Goal: Task Accomplishment & Management: Use online tool/utility

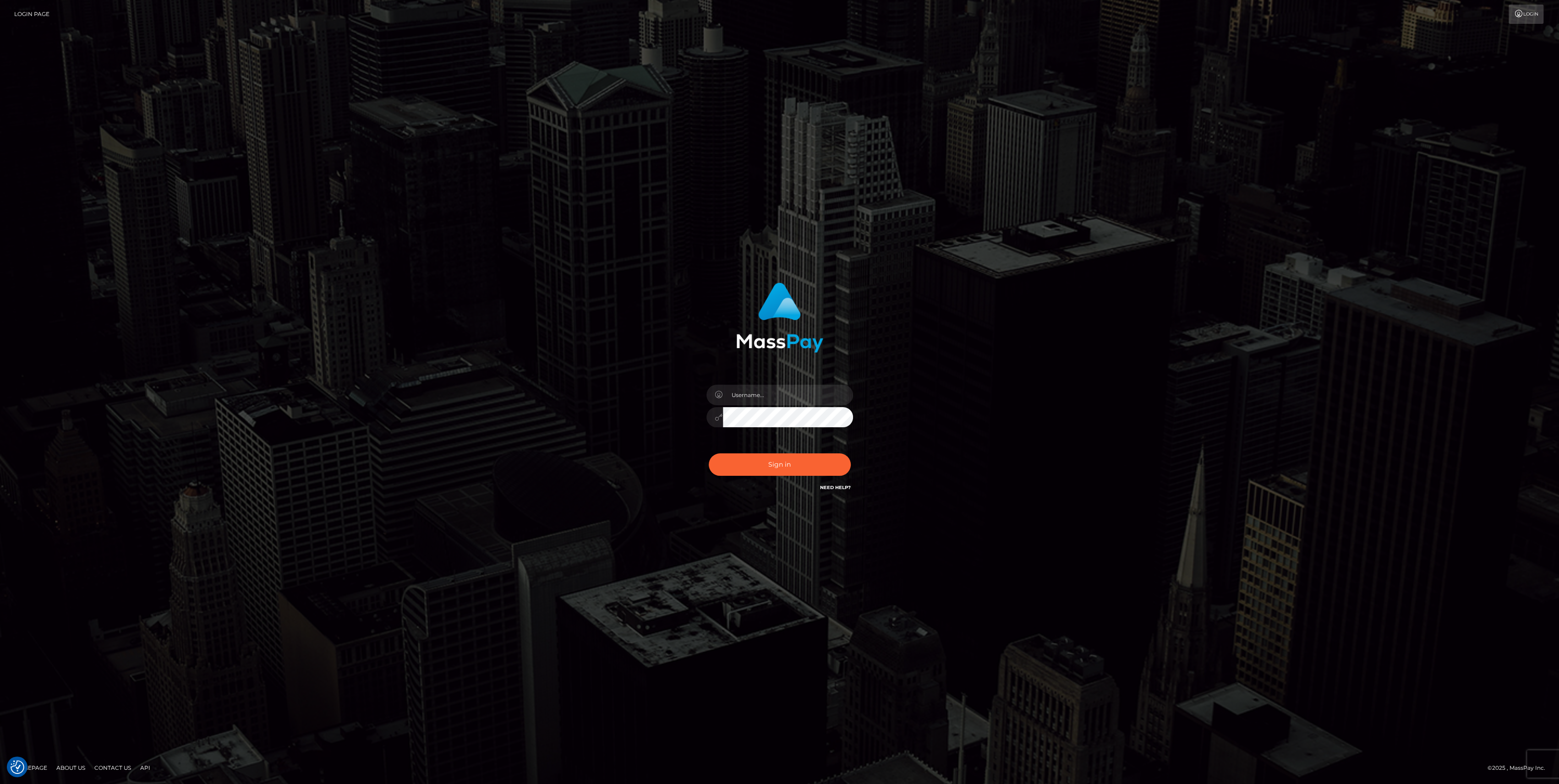
type input "bengreen"
click at [764, 469] on button "Sign in" at bounding box center [780, 464] width 142 height 22
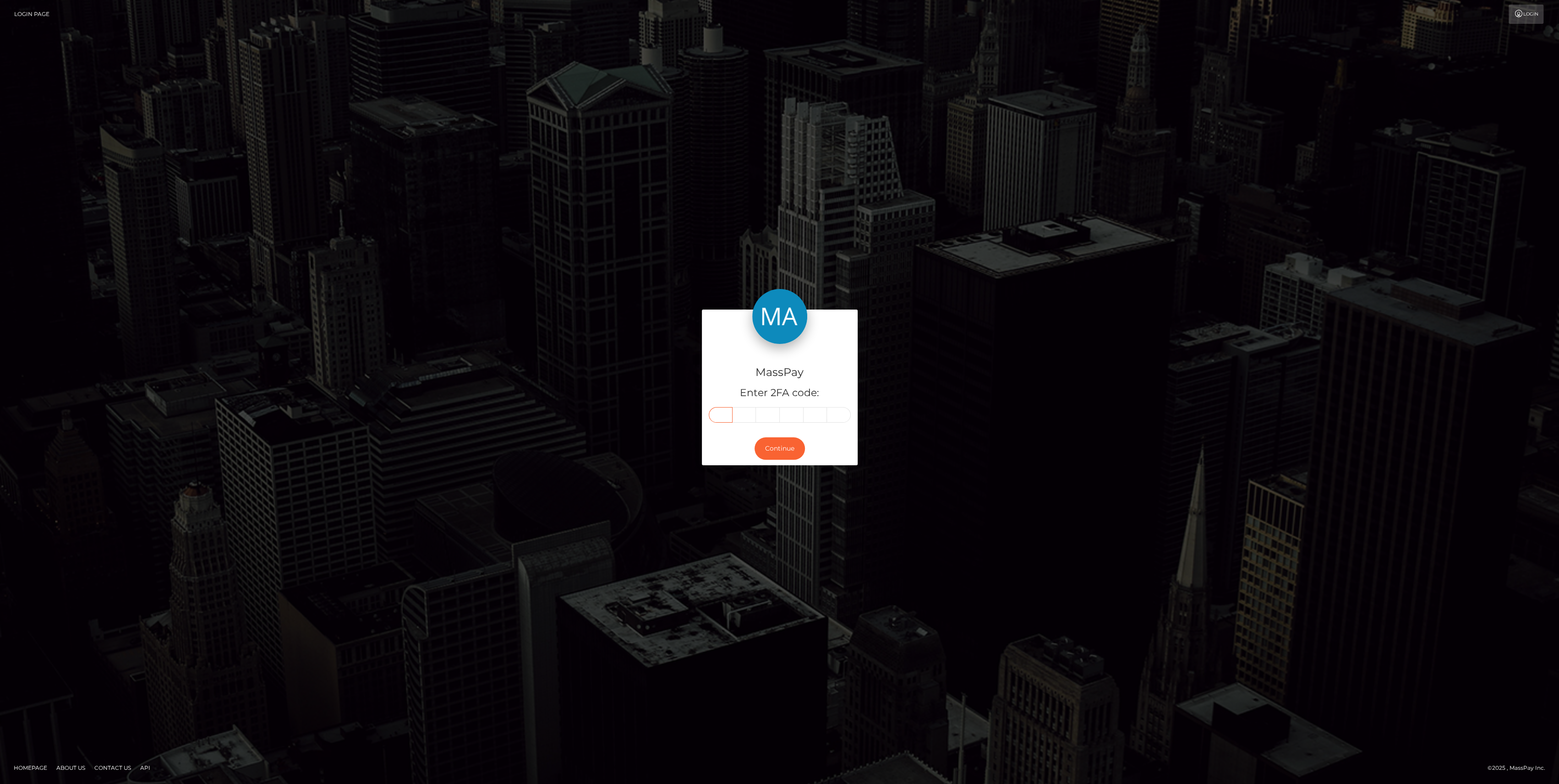
paste input "4"
type input "4"
type input "6"
type input "9"
type input "7"
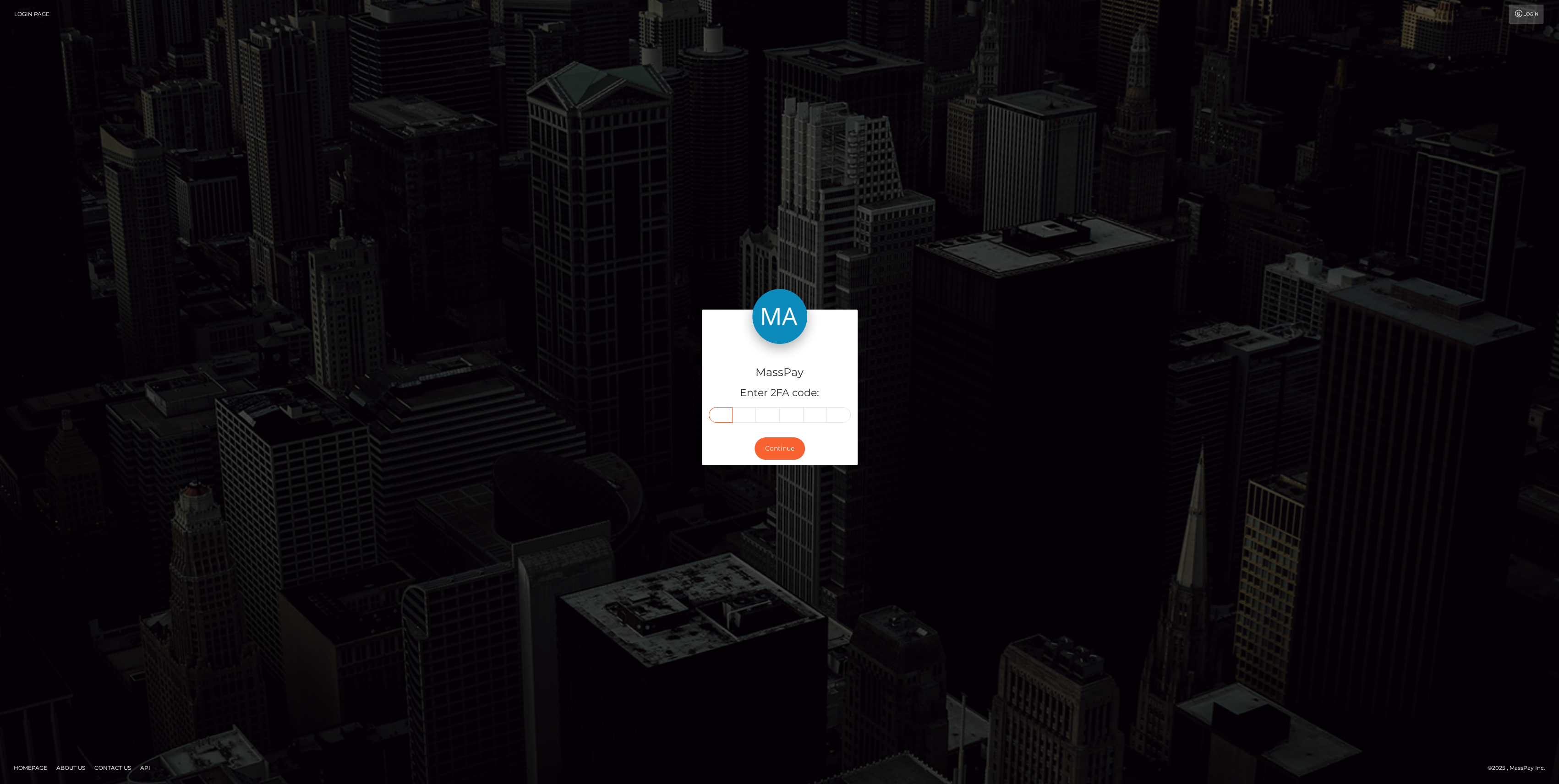
type input "2"
type input "8"
click at [779, 462] on div "Continue" at bounding box center [780, 448] width 156 height 33
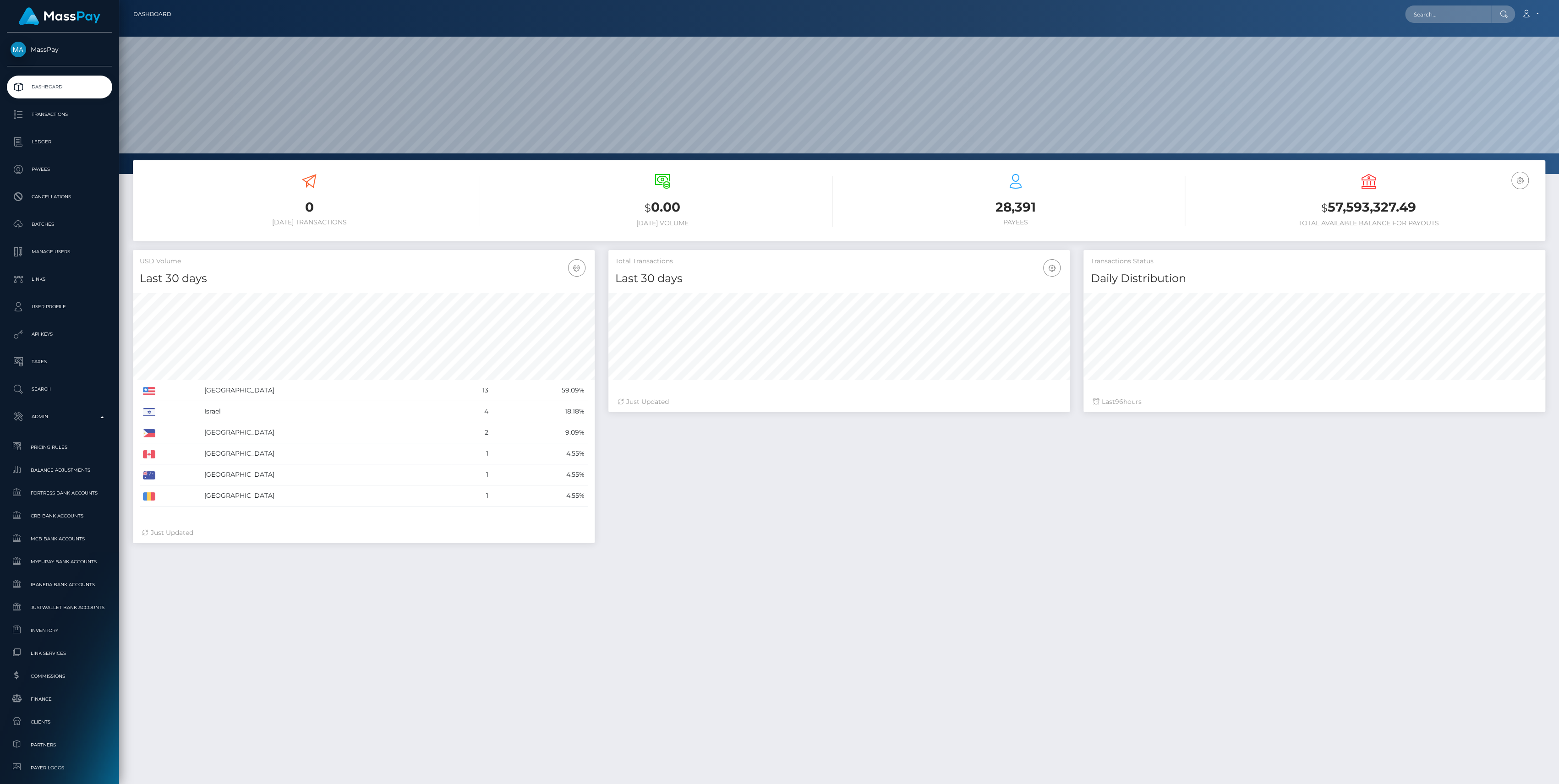
scroll to position [162, 462]
click at [92, 414] on p "Admin" at bounding box center [59, 416] width 98 height 14
click at [57, 631] on span "Inventory" at bounding box center [59, 630] width 98 height 10
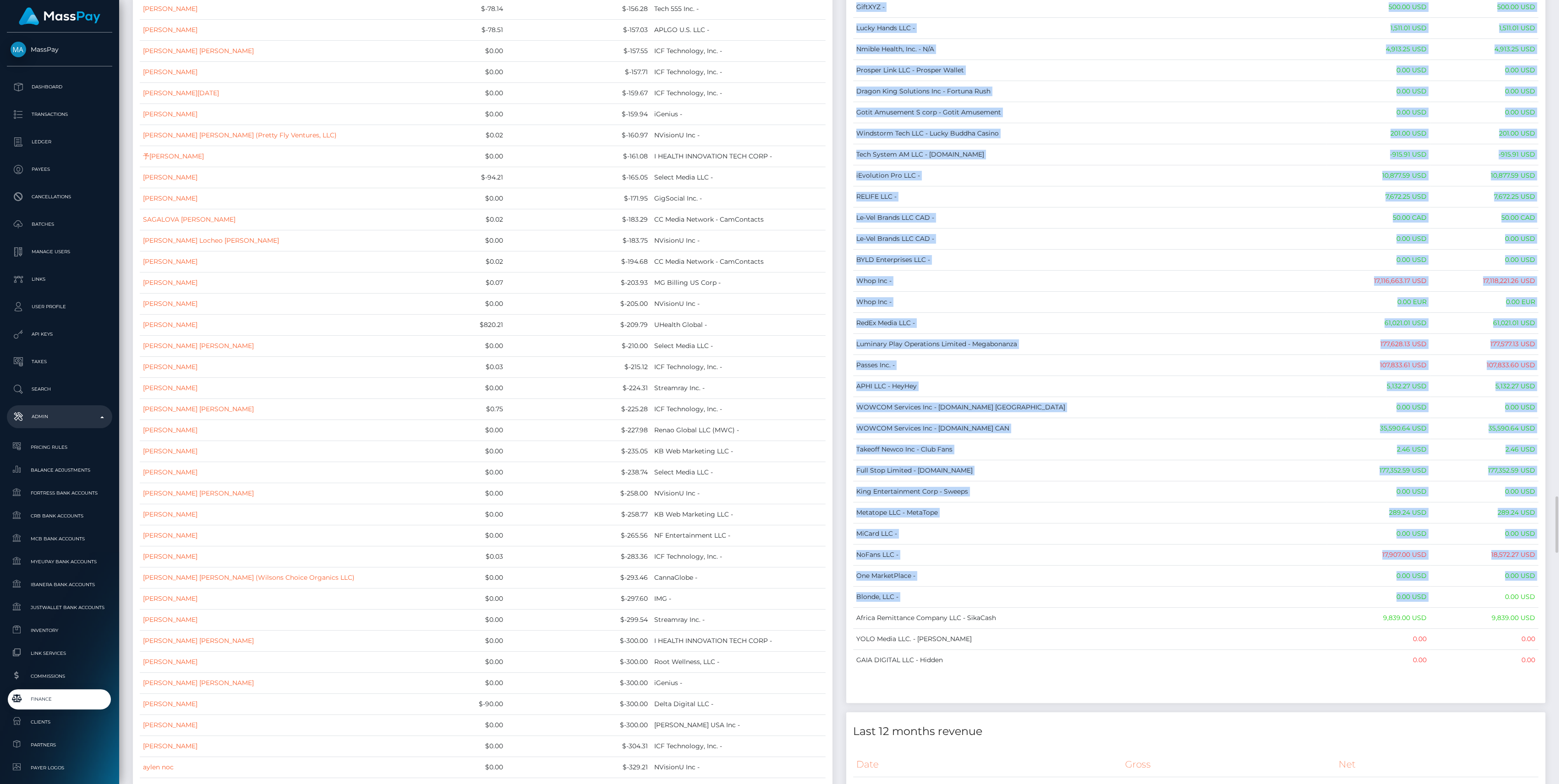
scroll to position [7205, 0]
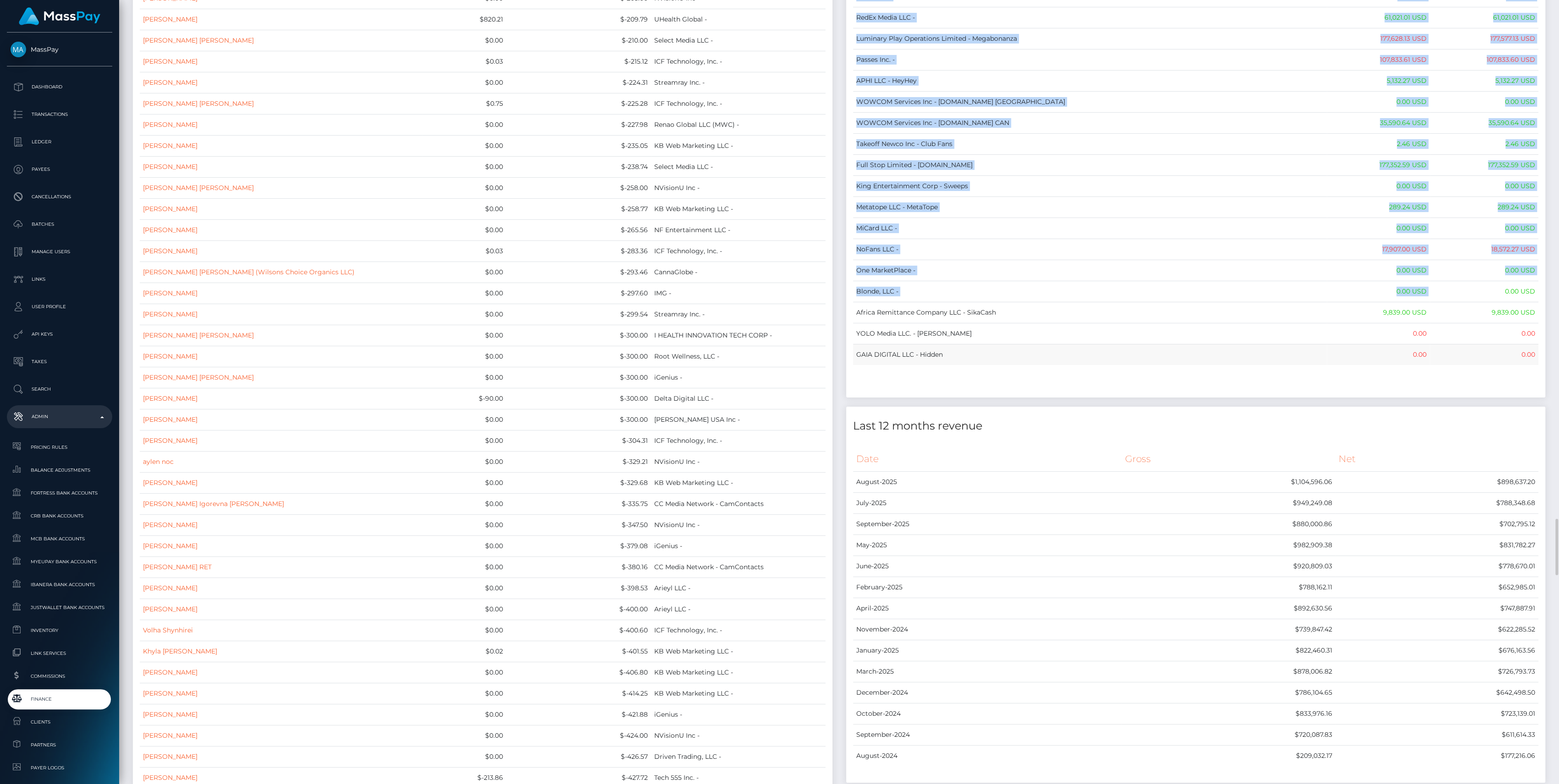
drag, startPoint x: 895, startPoint y: 104, endPoint x: 1531, endPoint y: 336, distance: 677.0
copy div "Name Wallet Balance Ledger Balance RNetwork LLC - 33,033.21 USD 1,542.77 USD Ma…"
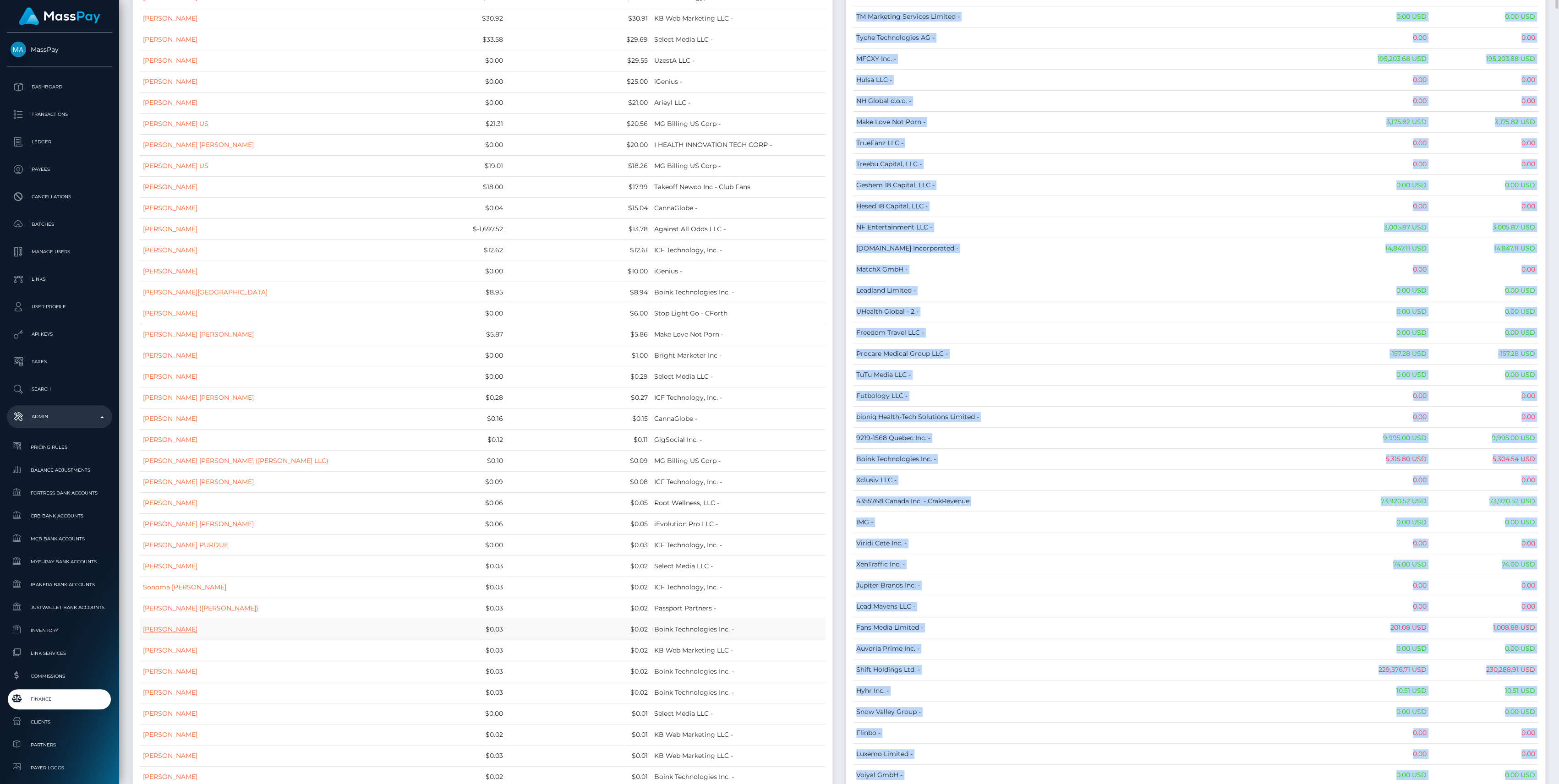
scroll to position [0, 0]
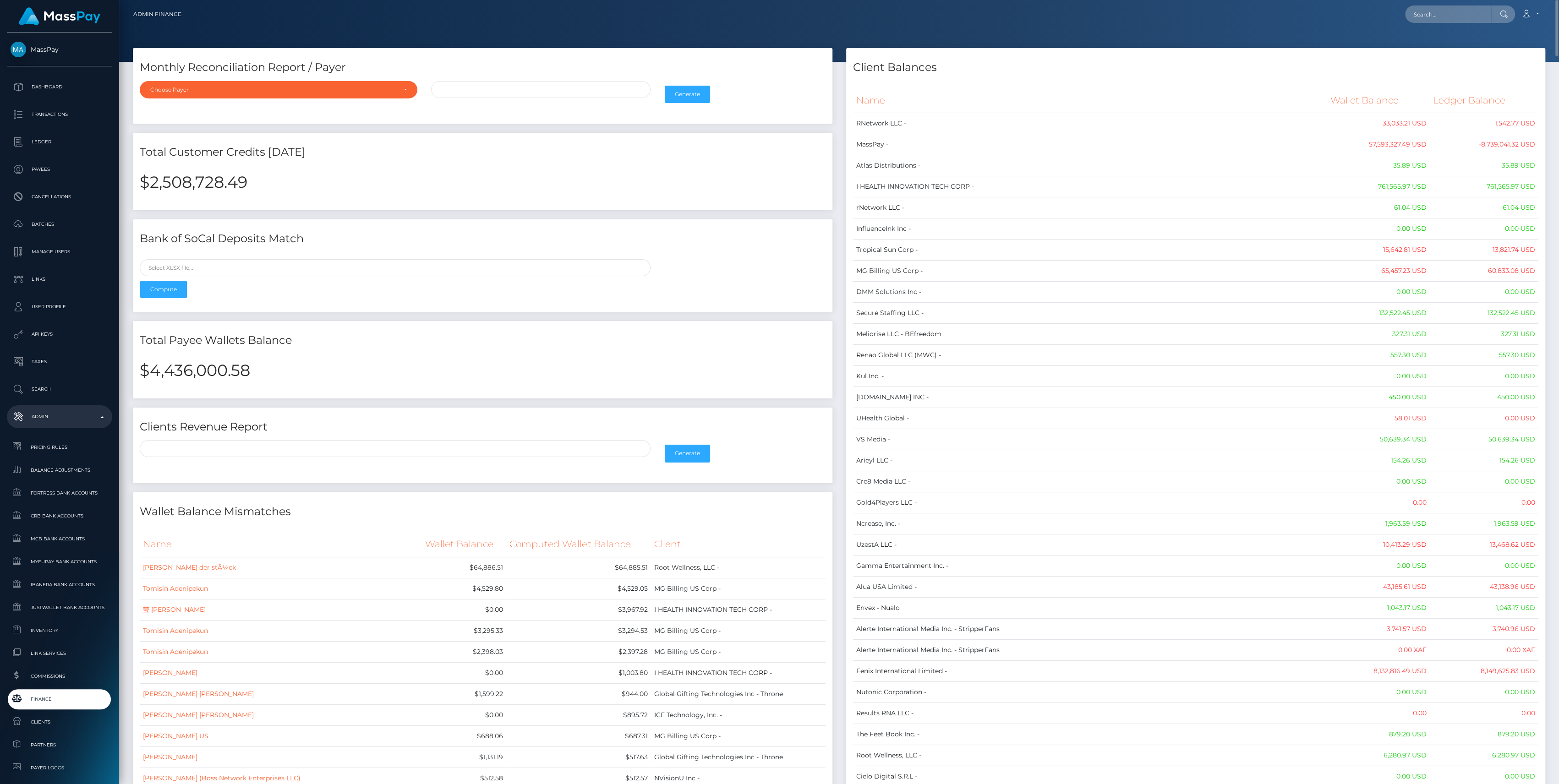
click at [183, 357] on div "$4,436,000.58" at bounding box center [483, 376] width 700 height 44
click at [184, 358] on div "$4,436,000.58" at bounding box center [483, 376] width 700 height 44
copy h2 "4,436,000.58"
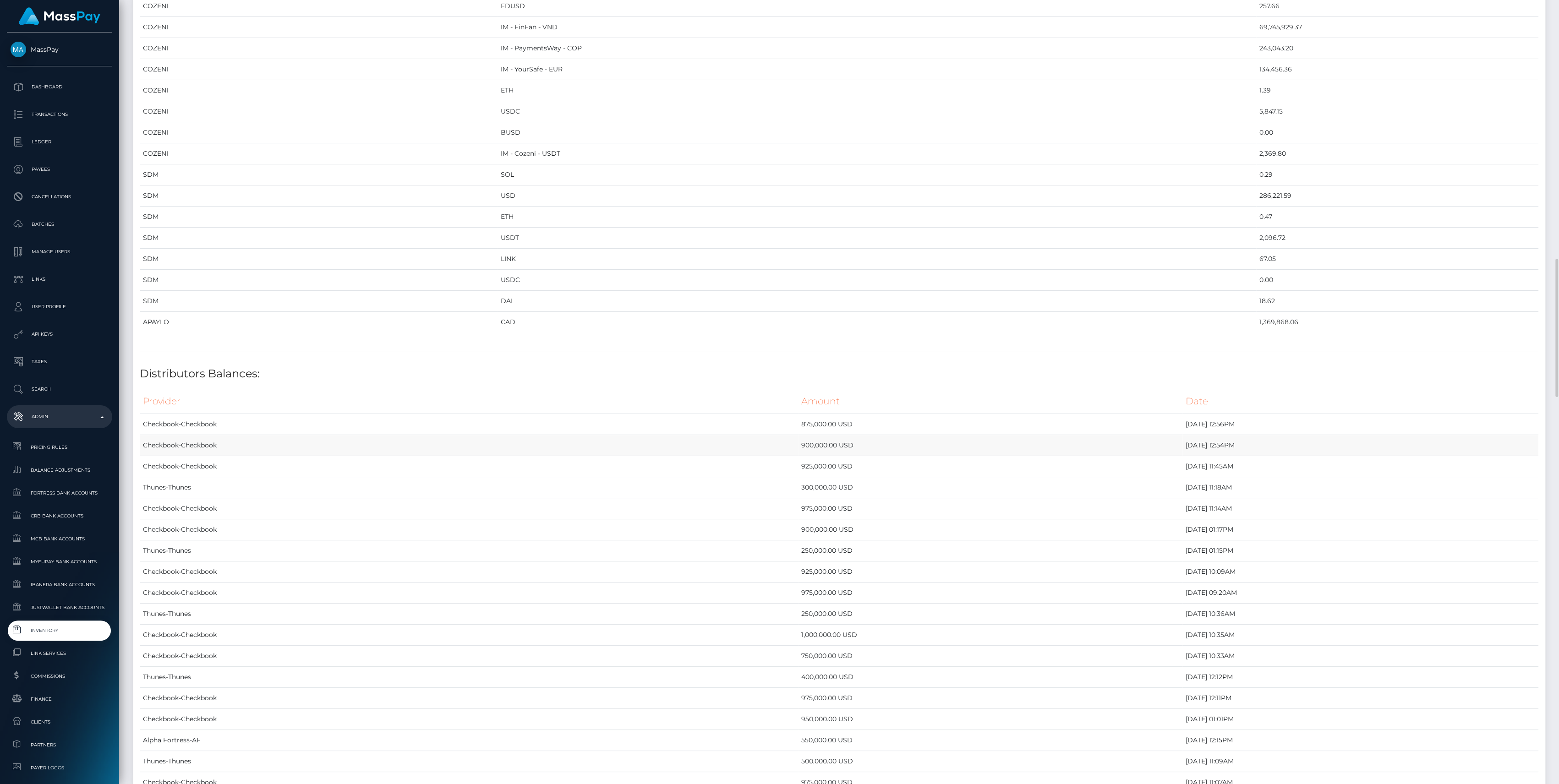
scroll to position [1404, 0]
drag, startPoint x: 140, startPoint y: 97, endPoint x: 1233, endPoint y: 377, distance: 1128.3
copy table "Provider Currency Balance MYEUPAY EUR 1,307,882.27 MYEUPAY GBP 0.00 MYEUPAY USD…"
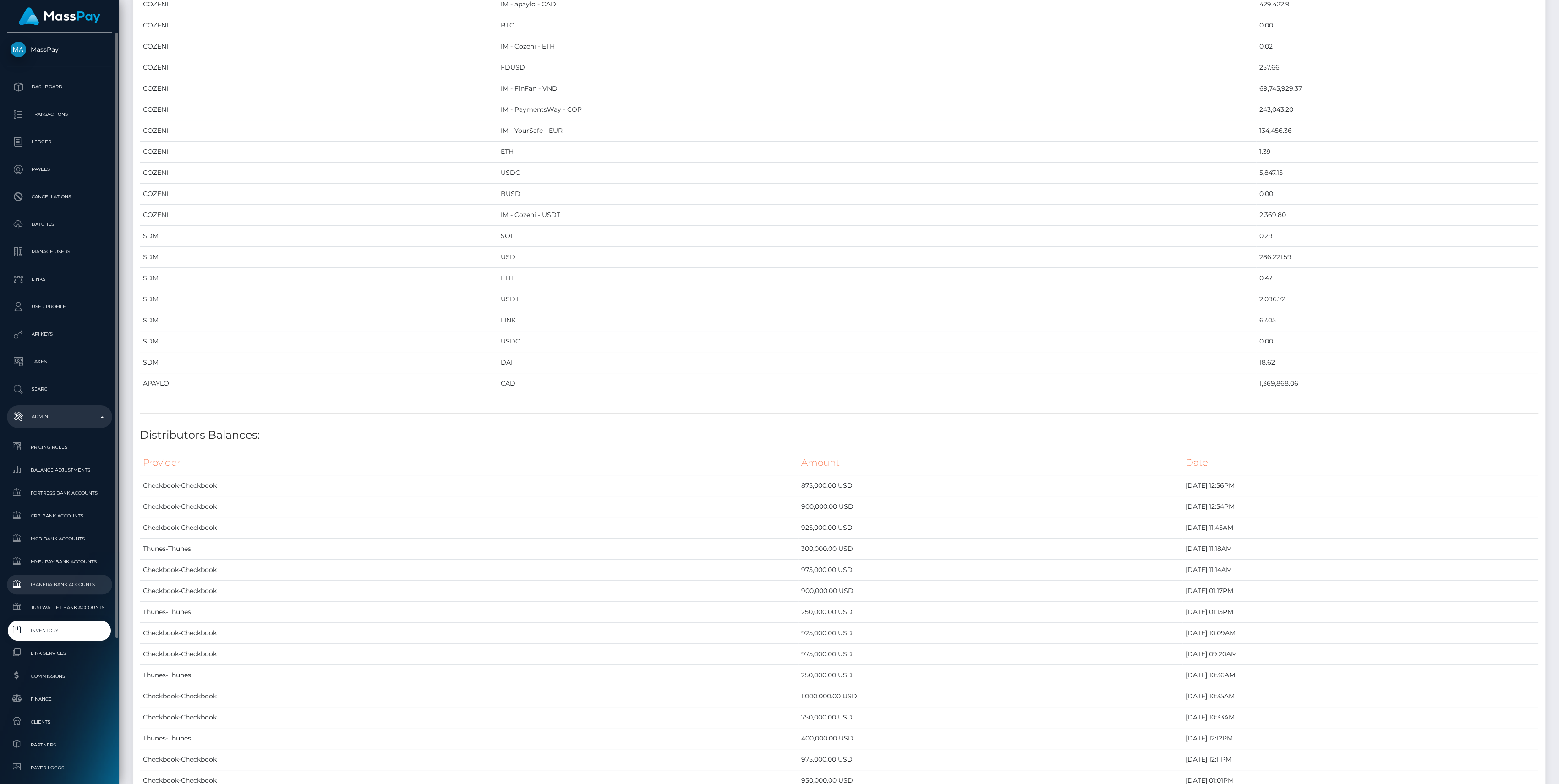
scroll to position [122, 0]
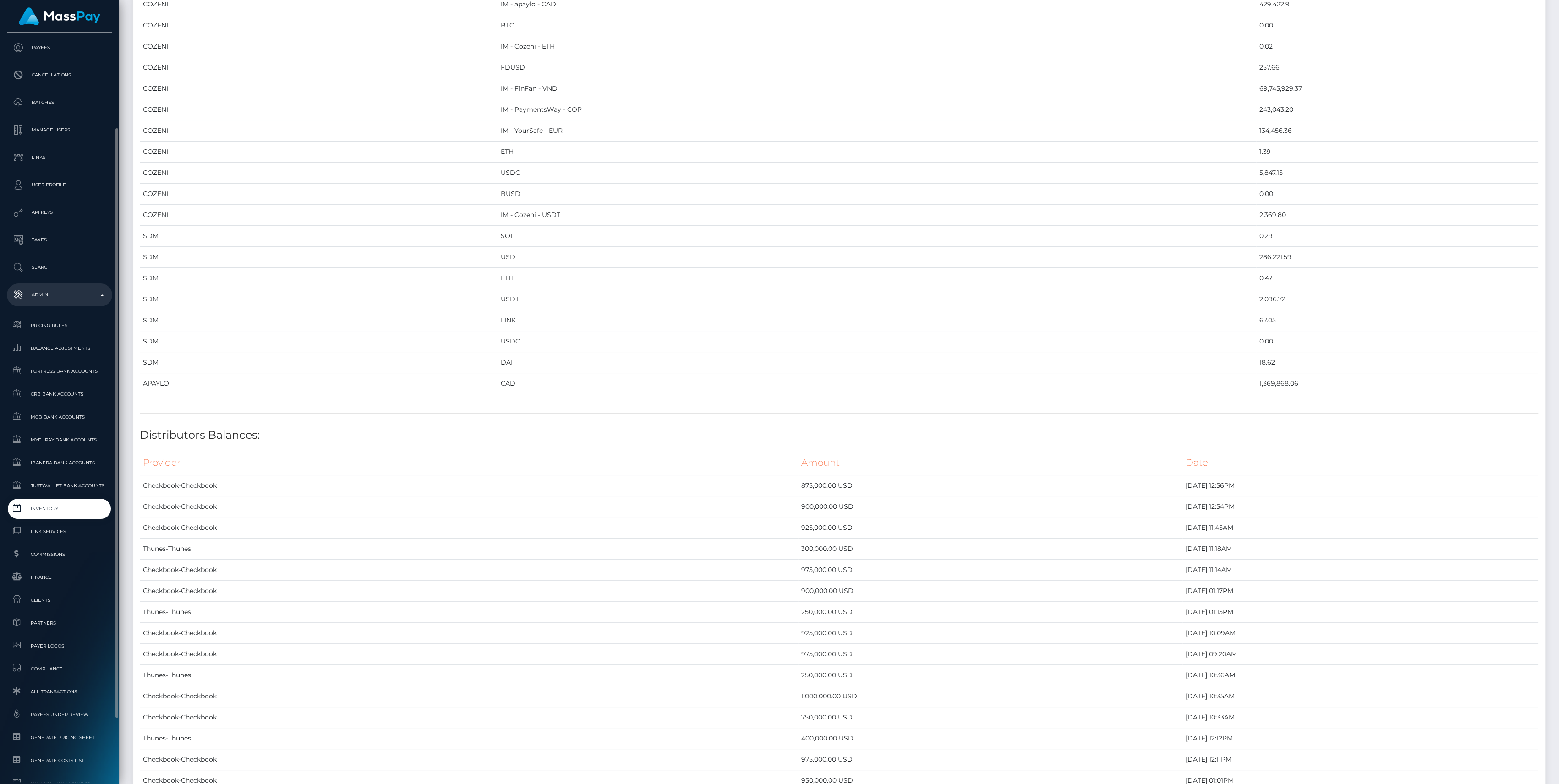
click at [55, 510] on span "Inventory" at bounding box center [59, 508] width 98 height 10
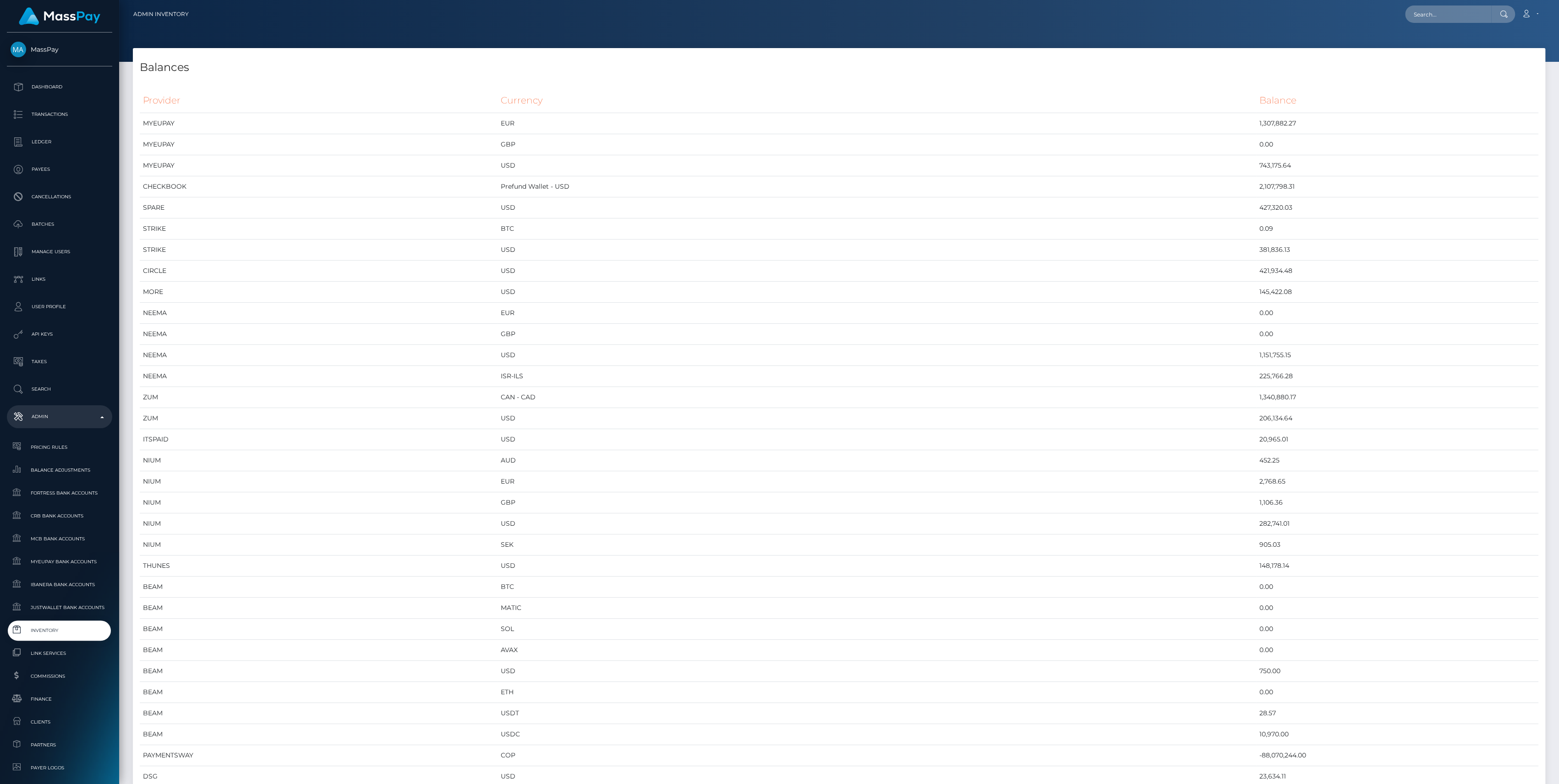
scroll to position [4334, 1412]
click at [22, 633] on span "Inventory" at bounding box center [59, 630] width 98 height 10
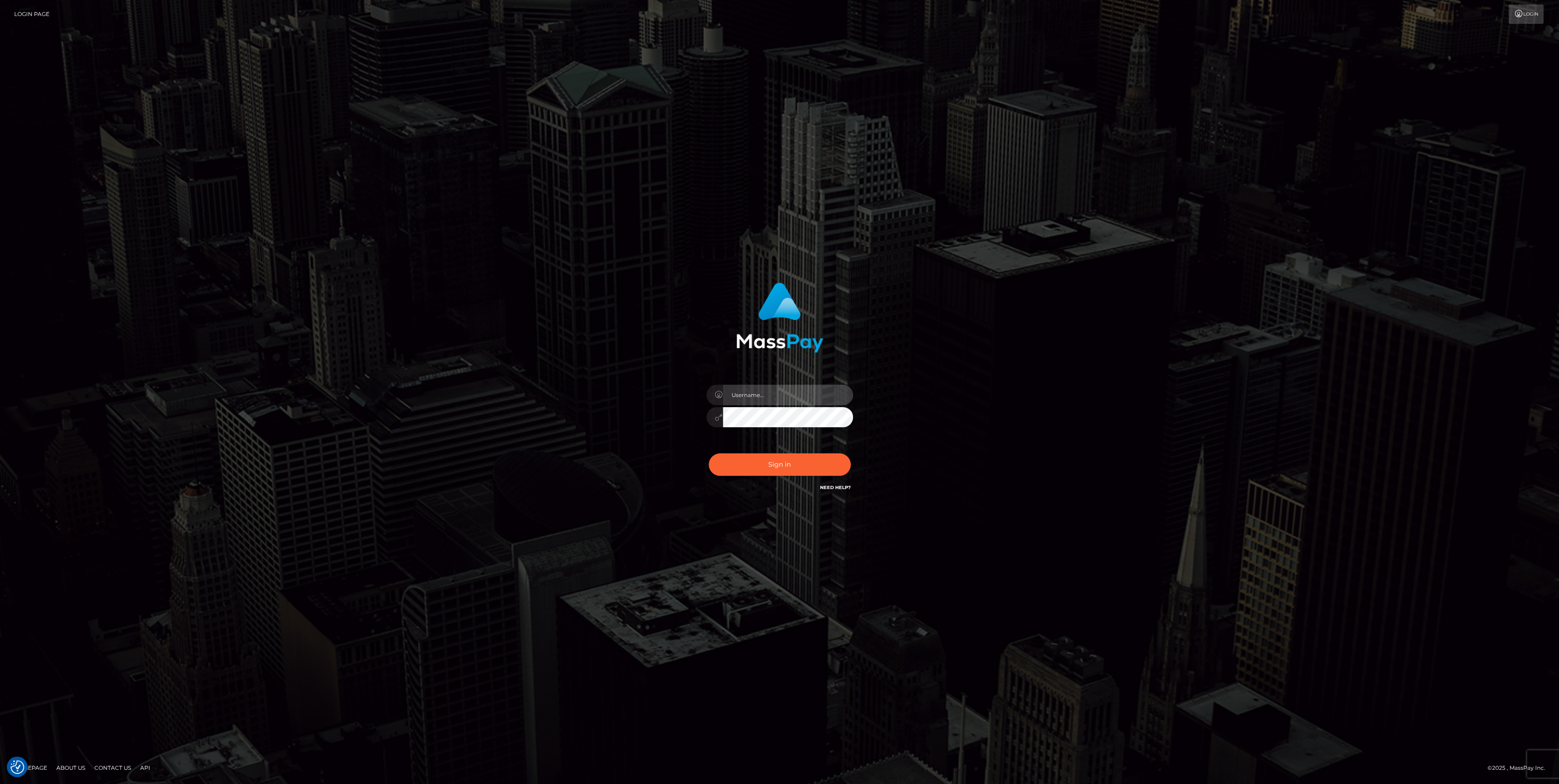
type input "bengreen"
click at [725, 448] on div "Sign in Need Help?" at bounding box center [780, 468] width 160 height 41
click at [729, 456] on button "Sign in" at bounding box center [780, 464] width 142 height 22
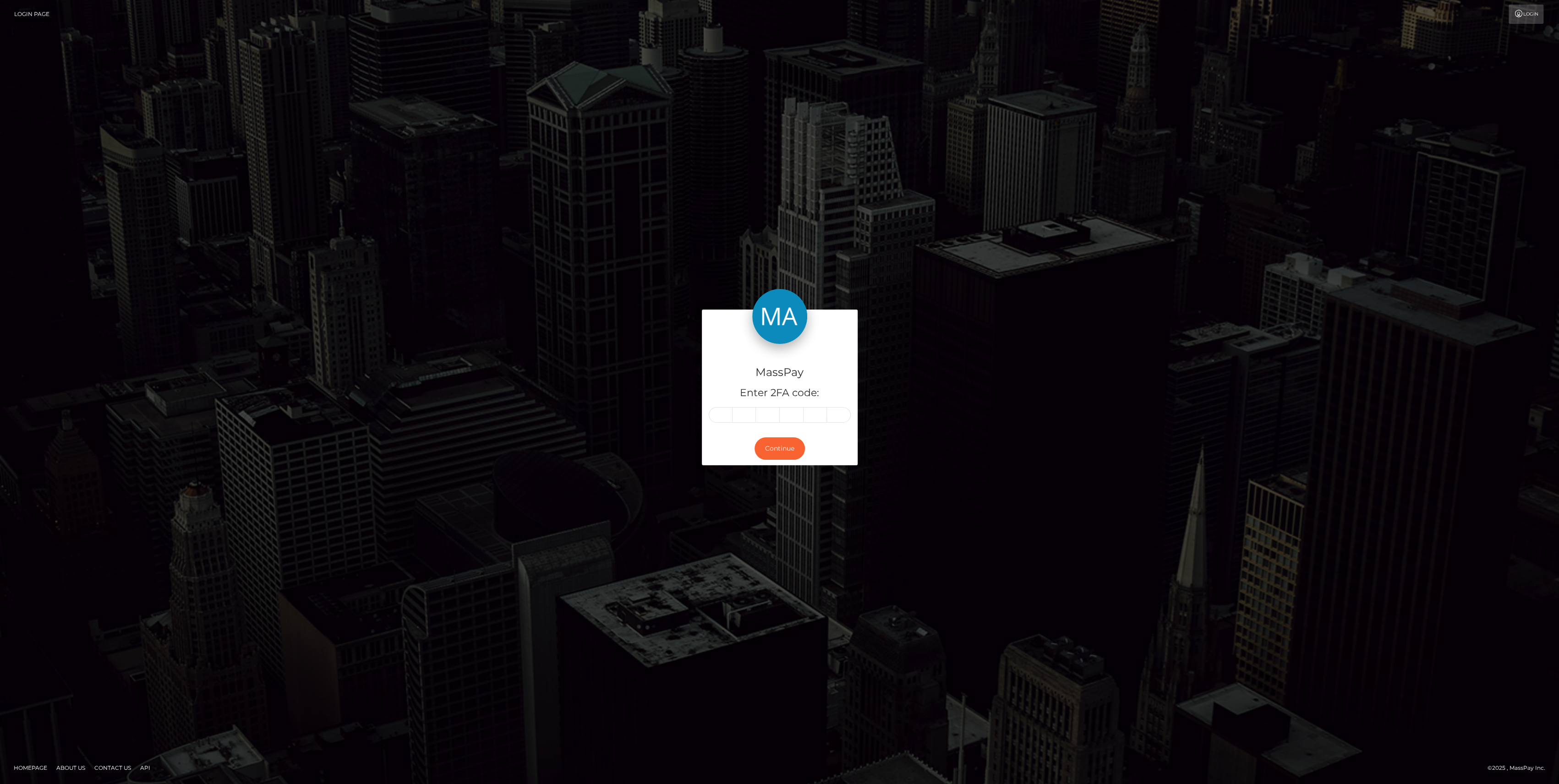
type input "8"
type input "5"
type input "2"
type input "8"
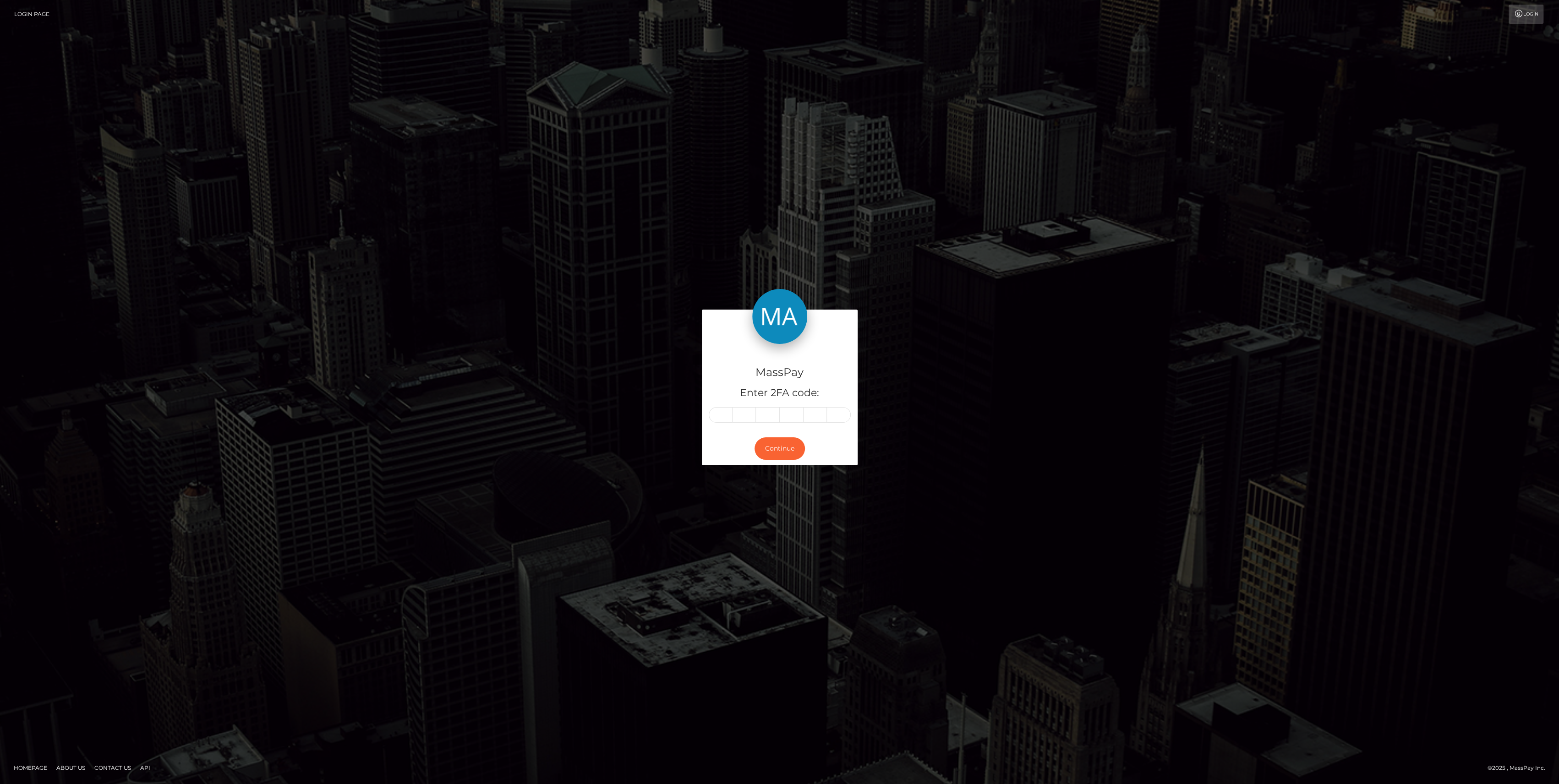
type input "8"
click at [798, 459] on div "Continue" at bounding box center [780, 448] width 156 height 33
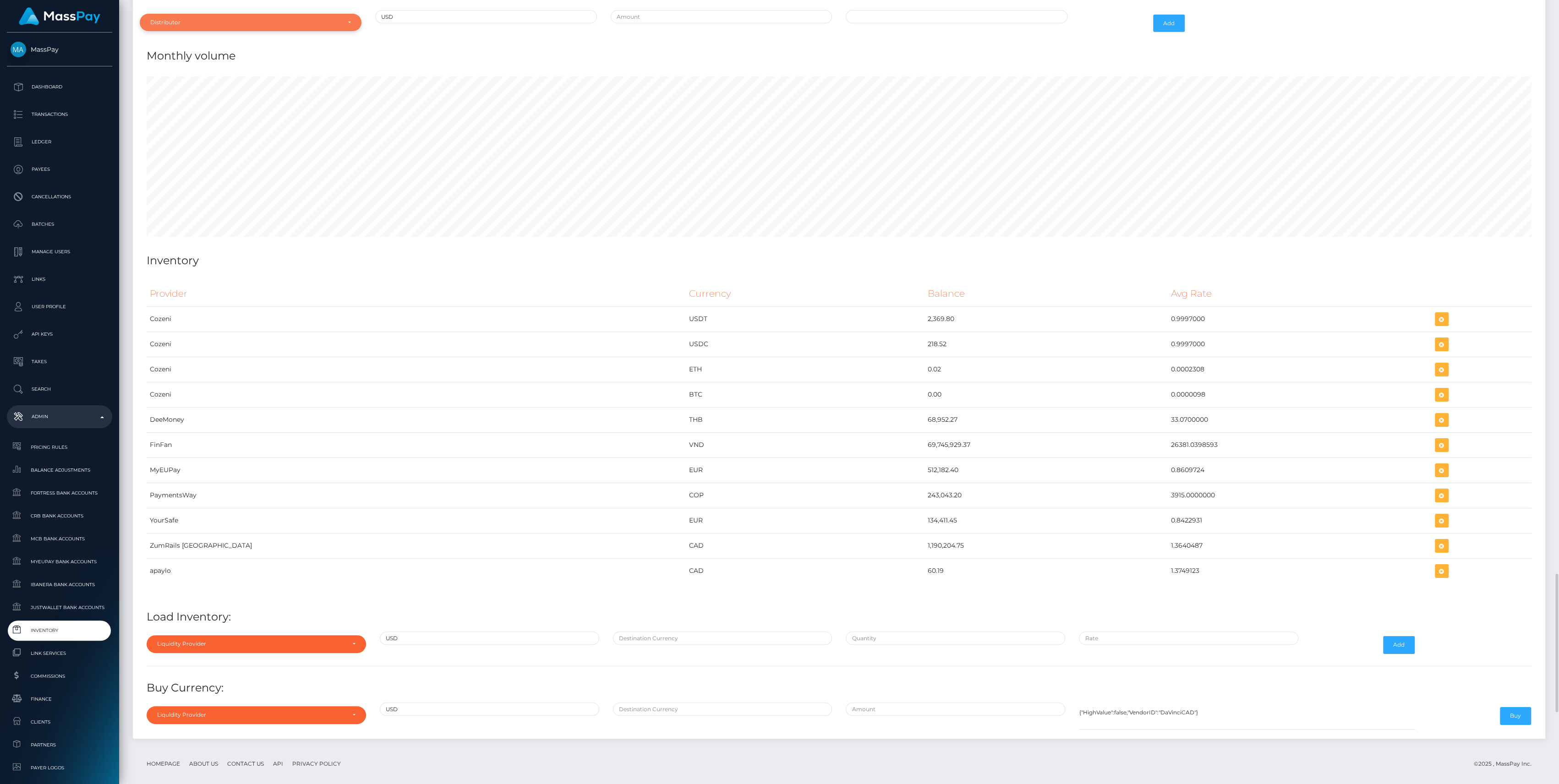
scroll to position [3530, 0]
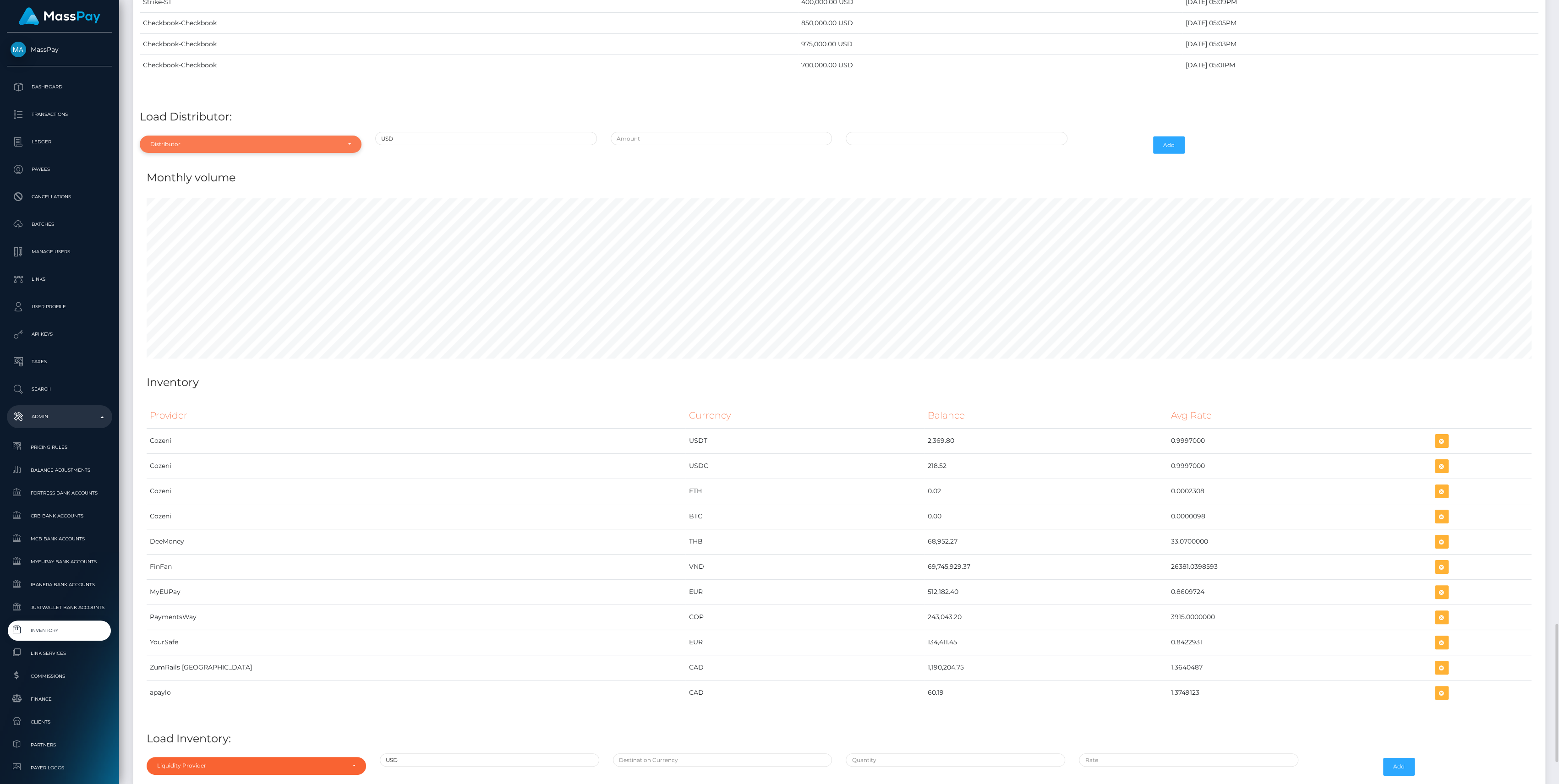
click at [237, 140] on div "Distributor" at bounding box center [245, 144] width 190 height 7
click at [196, 160] on input "Search" at bounding box center [251, 166] width 214 height 13
type input "th"
click at [188, 177] on link "Thunes" at bounding box center [251, 186] width 222 height 17
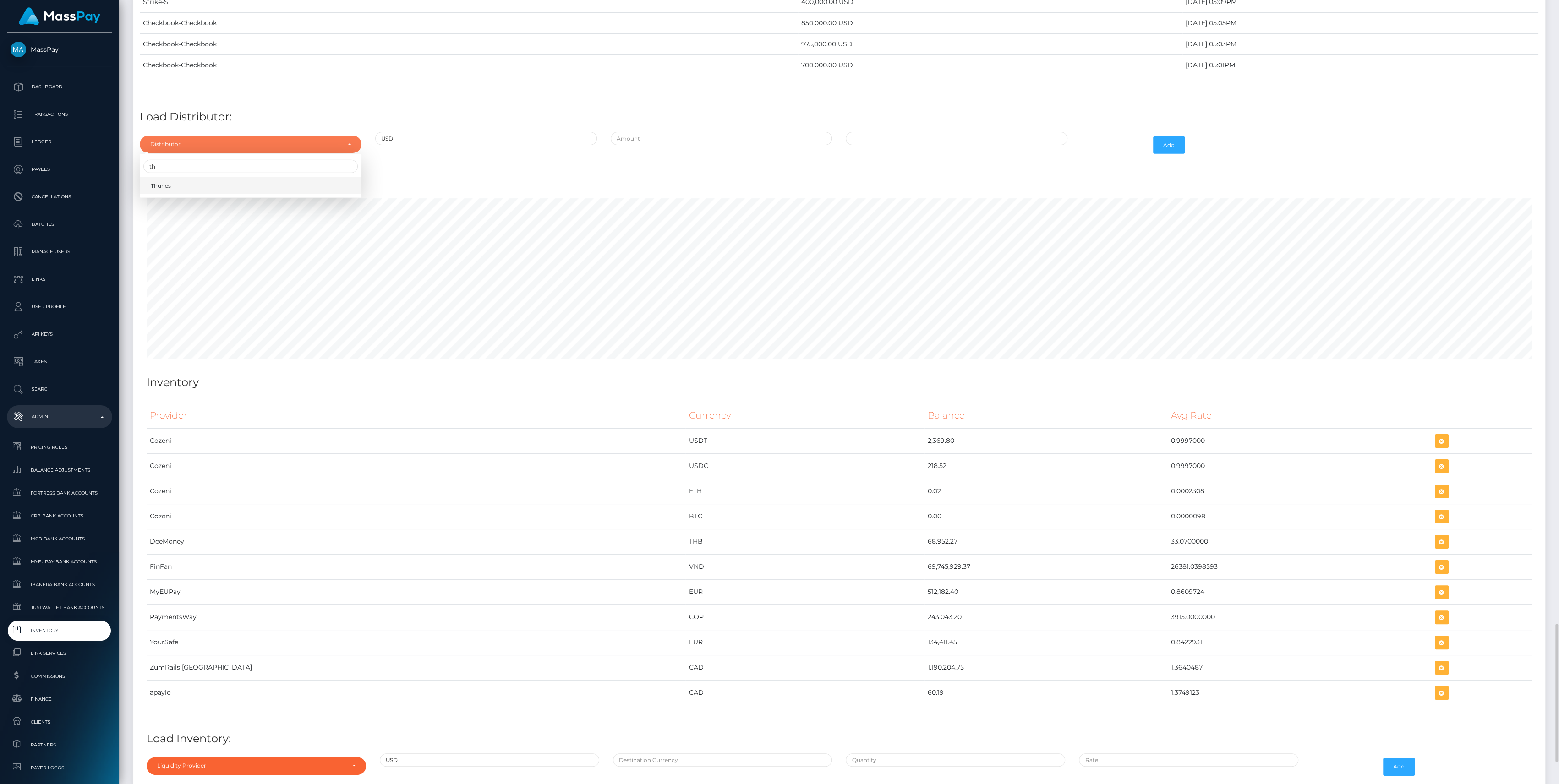
select select "13"
click at [645, 132] on input "text" at bounding box center [721, 139] width 222 height 13
type input "$400,000.0000000"
type input "09/22/2025 7:59 AM"
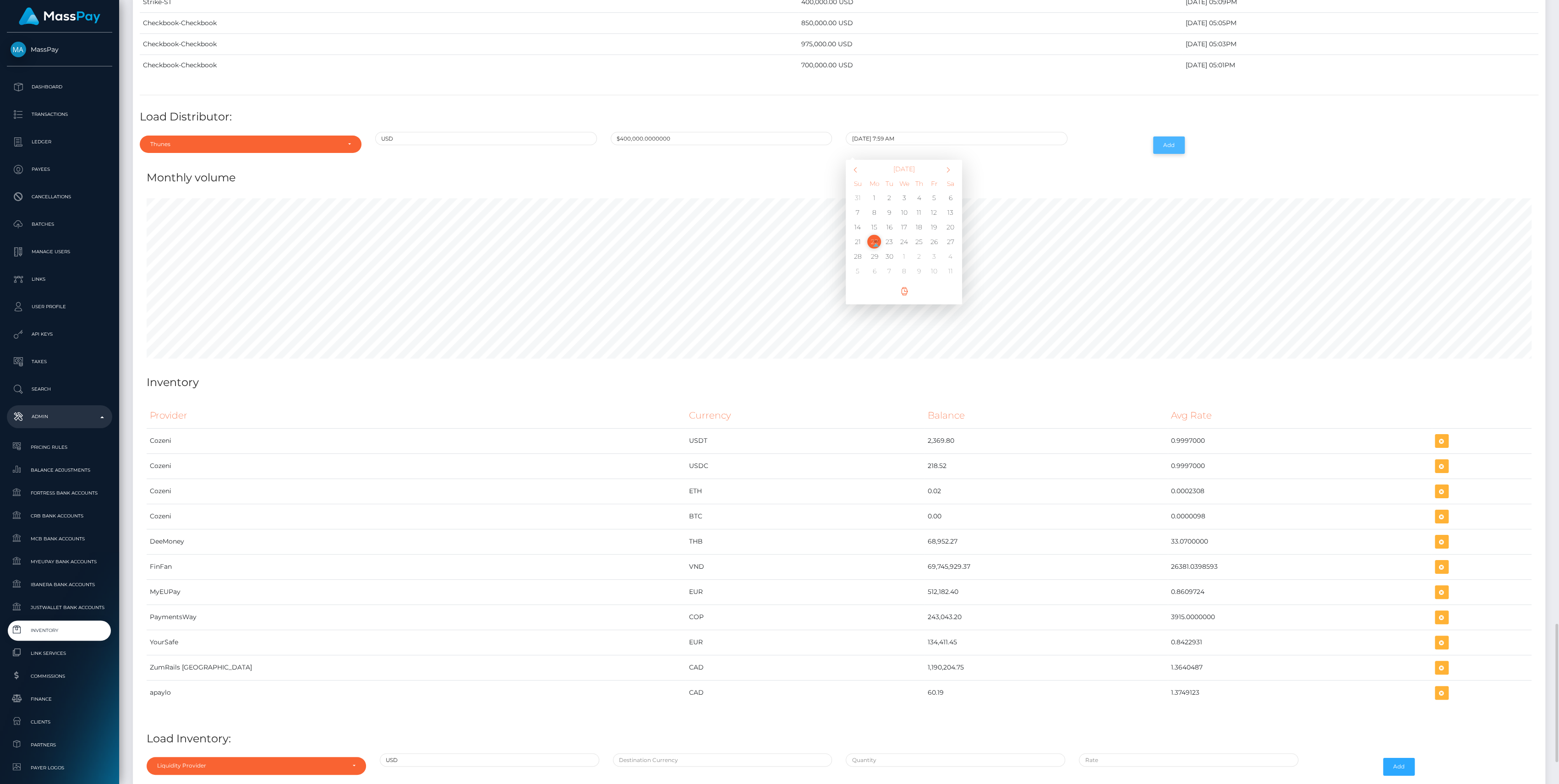
click at [1158, 137] on button "Add" at bounding box center [1169, 145] width 31 height 18
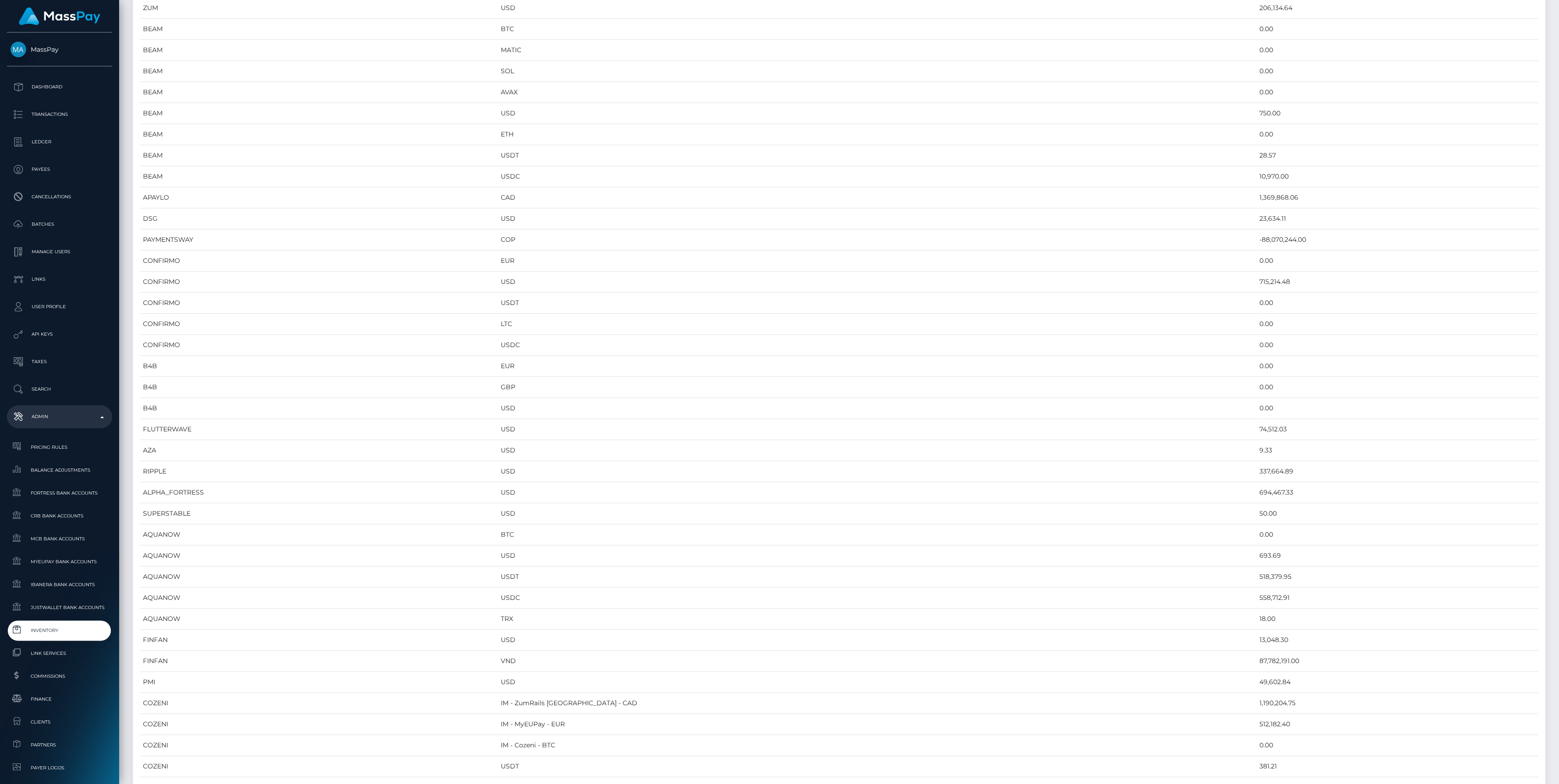
scroll to position [478, 0]
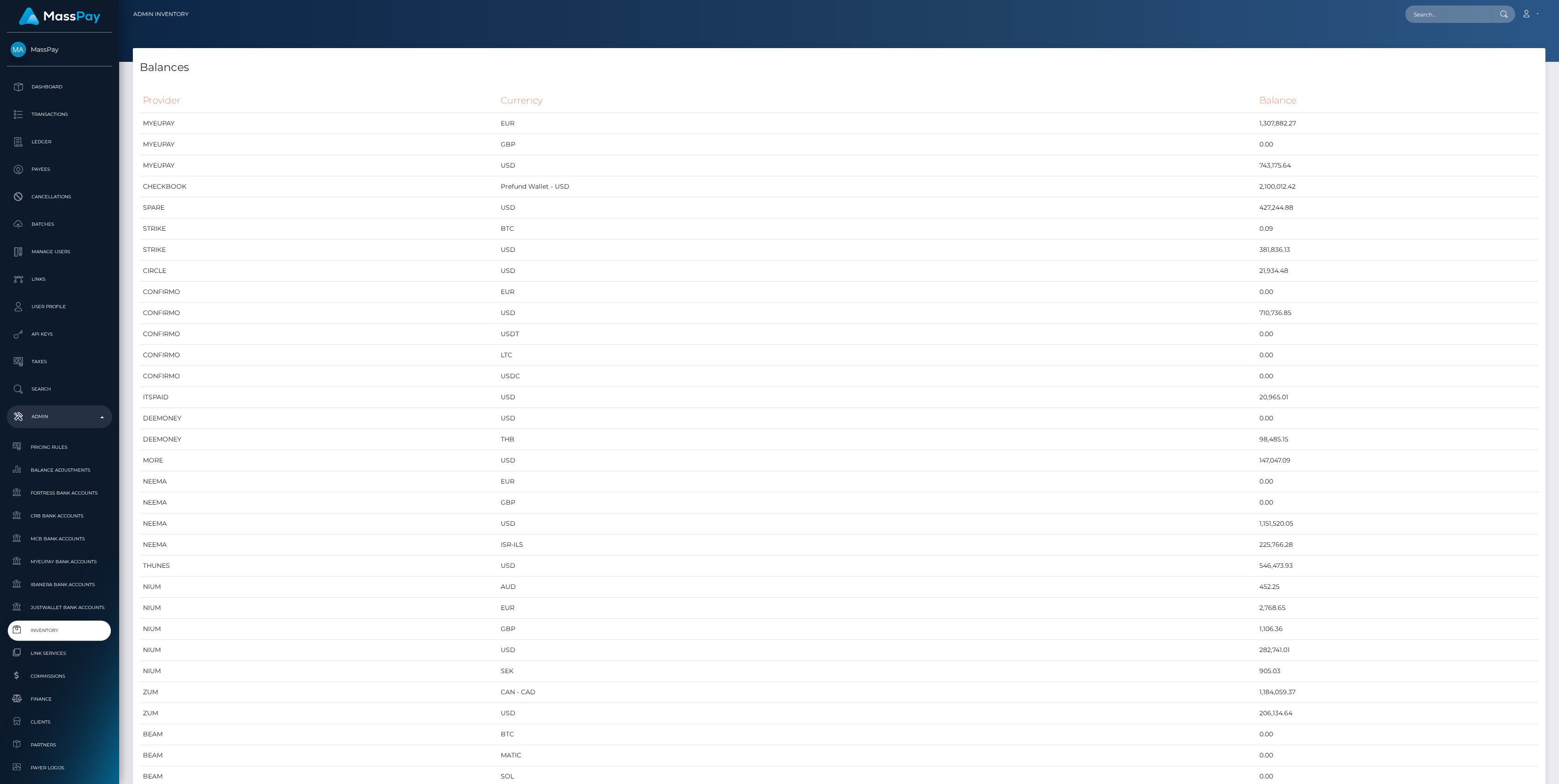
scroll to position [4356, 1412]
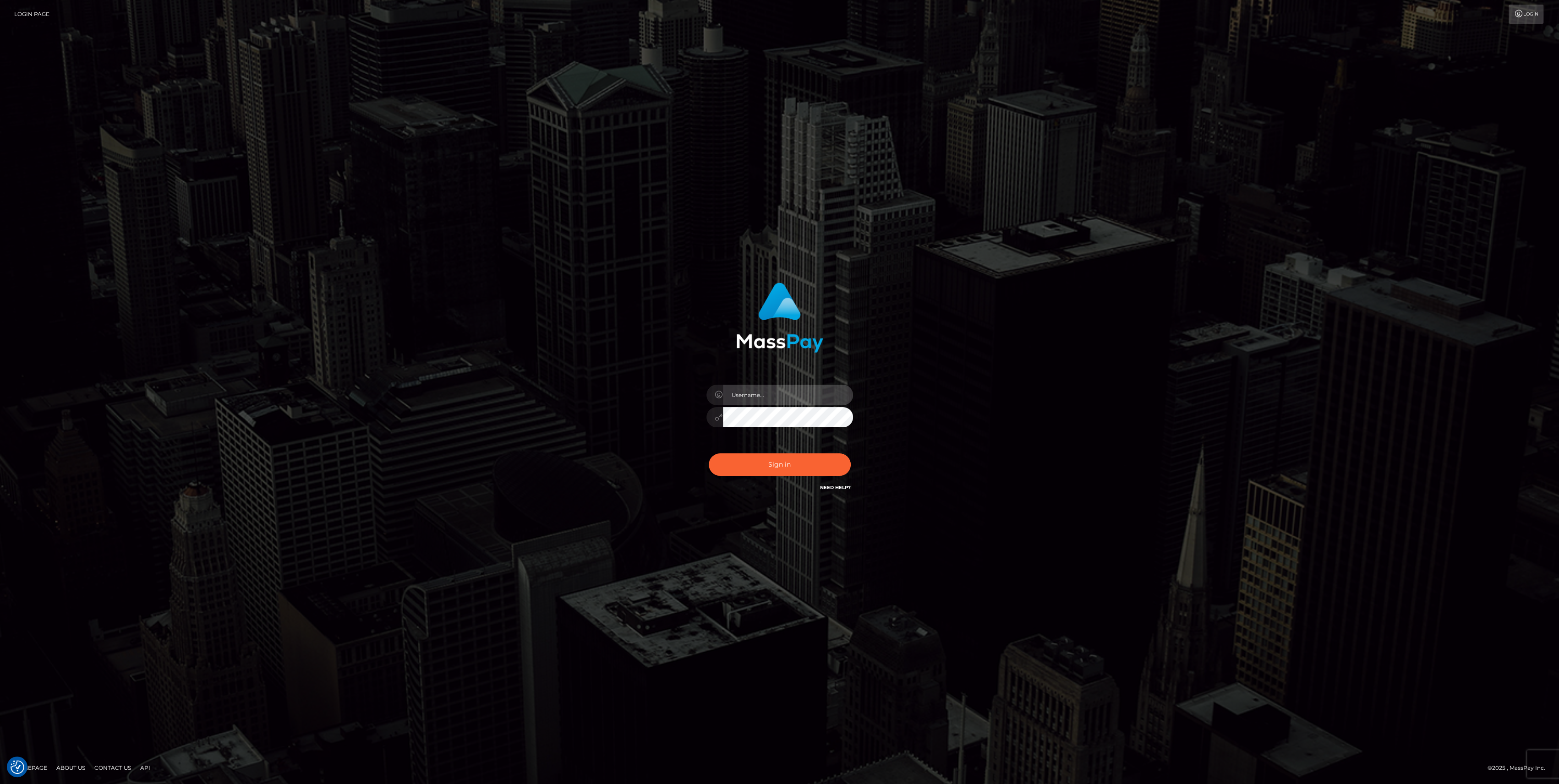
type input "bengreen"
click at [781, 463] on button "Sign in" at bounding box center [780, 464] width 142 height 22
type input "bengreen"
click at [796, 429] on div "bengreen" at bounding box center [780, 413] width 160 height 70
click at [734, 469] on button "Sign in" at bounding box center [780, 464] width 142 height 22
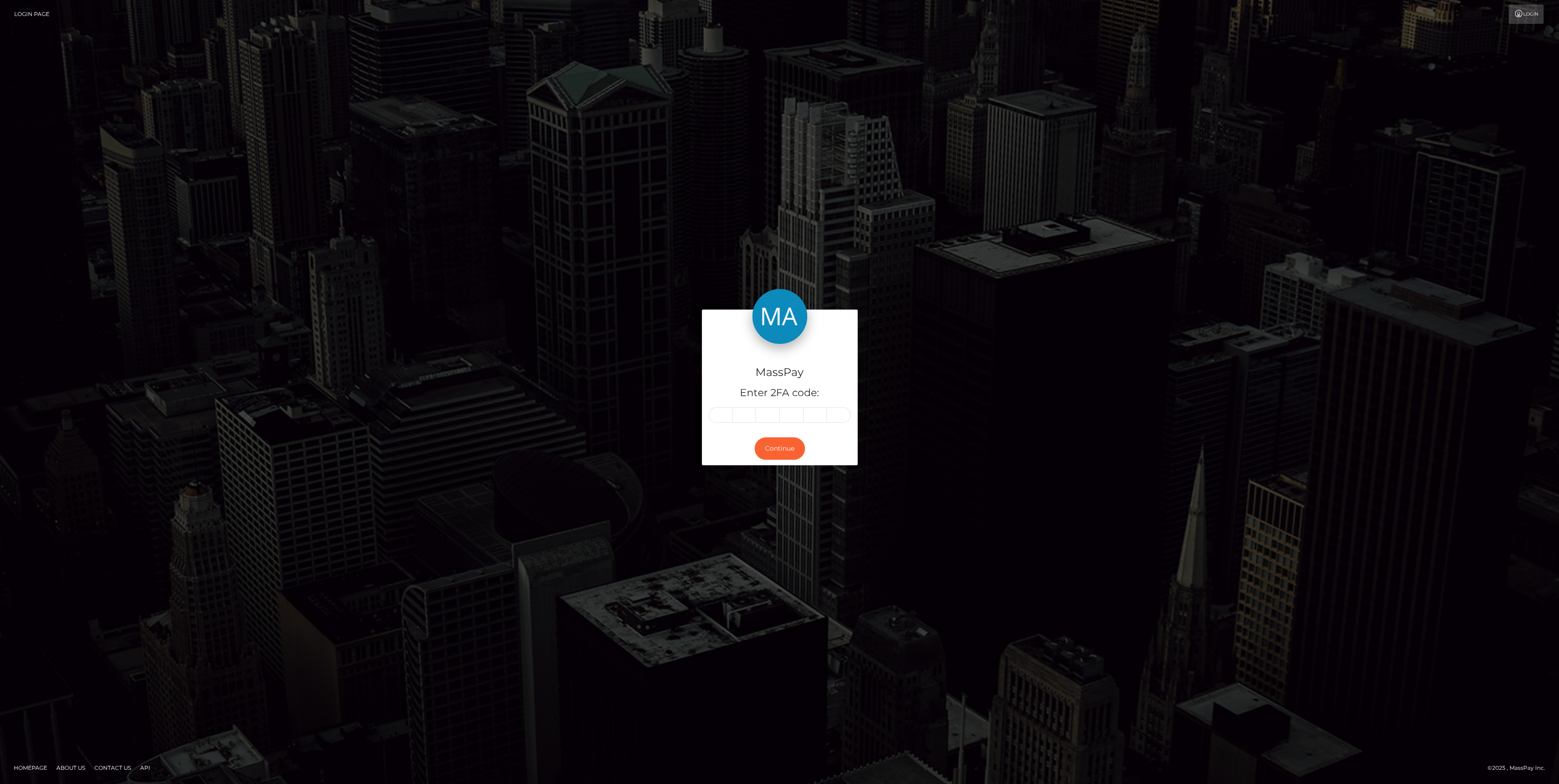
drag, startPoint x: 750, startPoint y: 412, endPoint x: 715, endPoint y: 424, distance: 37.0
drag, startPoint x: 715, startPoint y: 424, endPoint x: 721, endPoint y: 417, distance: 9.2
paste input "1"
type input "1"
type input "5"
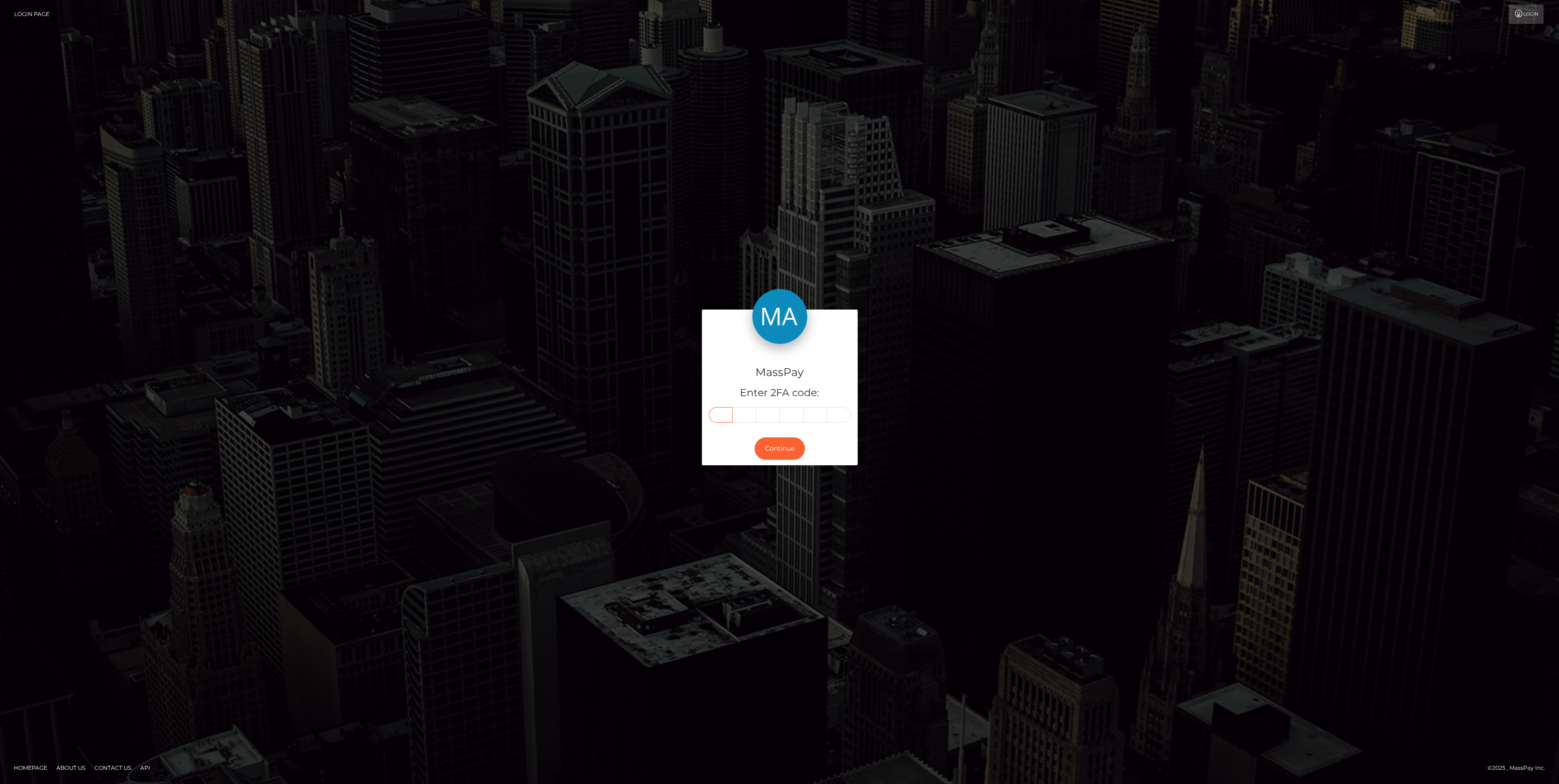
type input "3"
type input "8"
type input "5"
type input "4"
click at [778, 454] on button "Continue" at bounding box center [780, 448] width 50 height 22
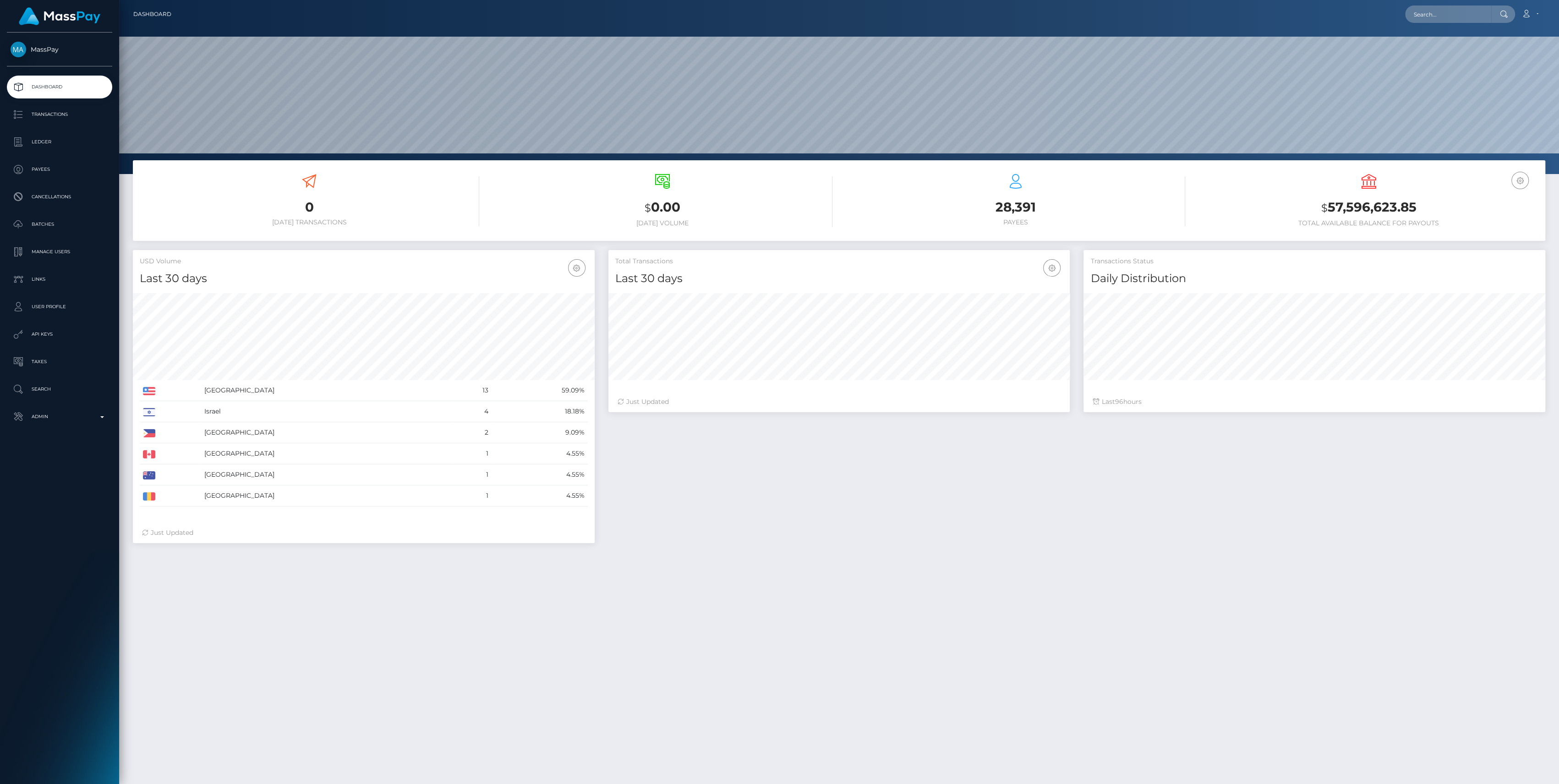
scroll to position [162, 462]
click at [59, 421] on p "Admin" at bounding box center [59, 416] width 98 height 14
click at [44, 697] on span "Finance" at bounding box center [59, 699] width 98 height 10
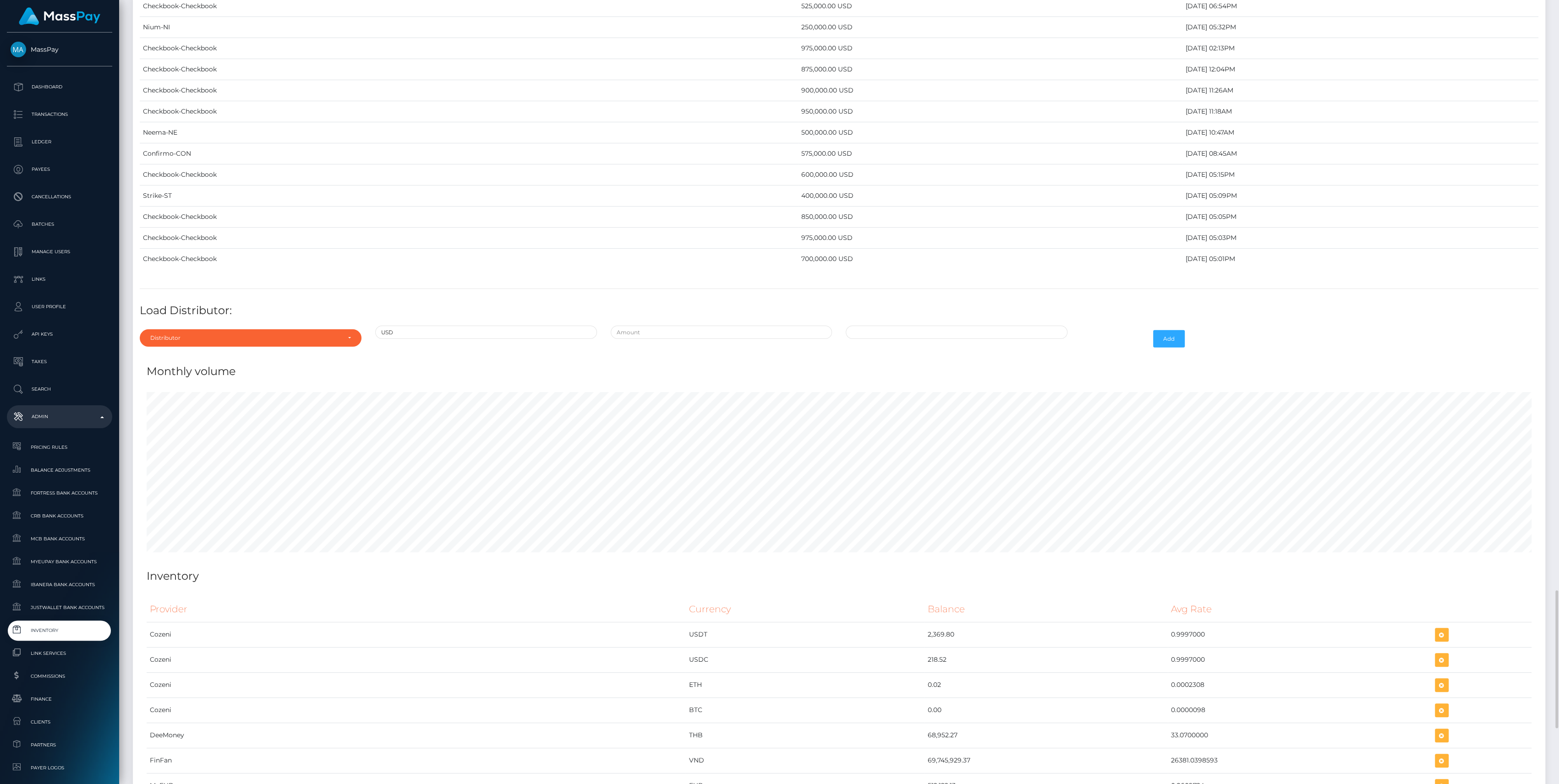
scroll to position [3674, 0]
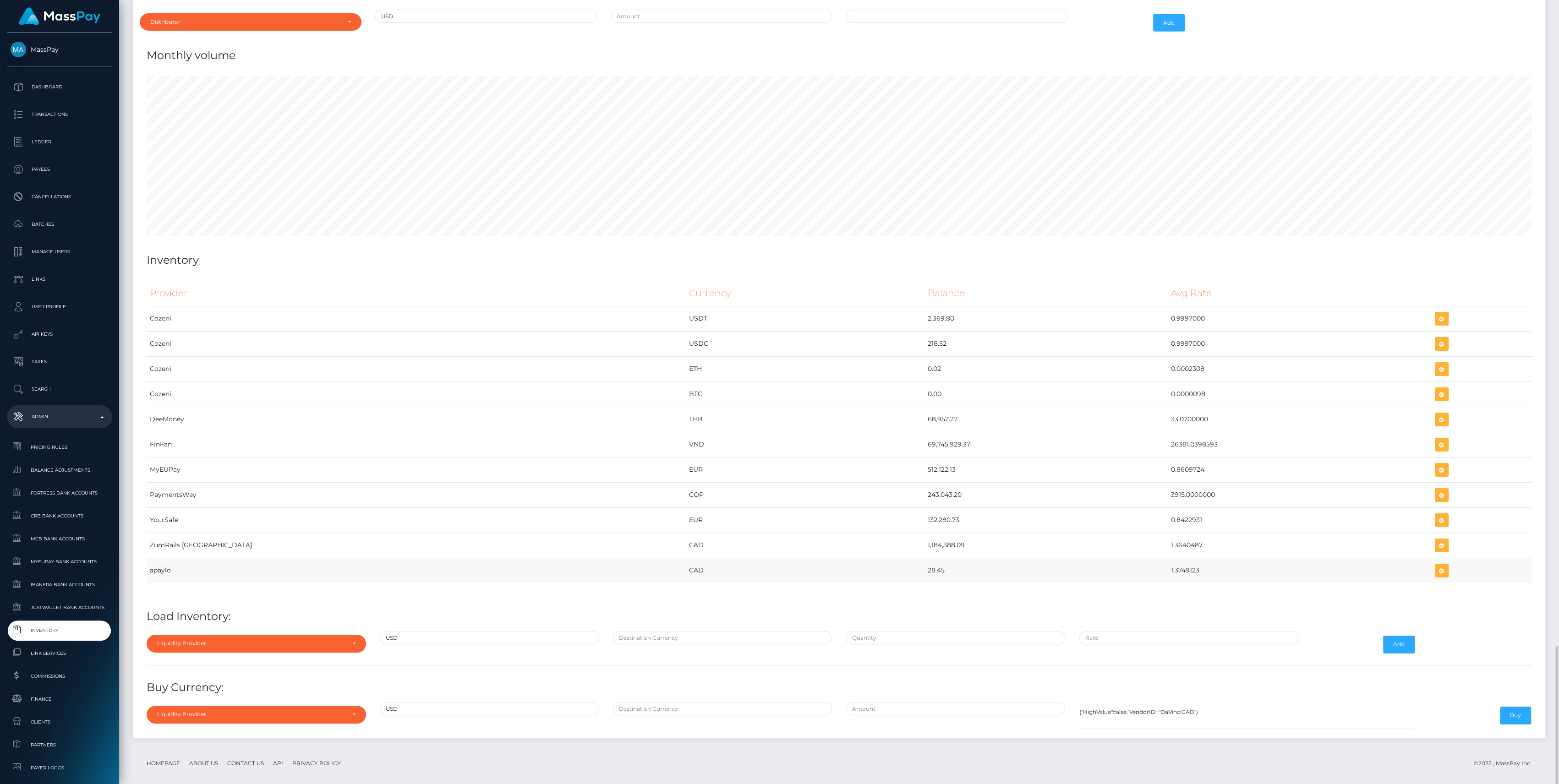
drag, startPoint x: 802, startPoint y: 563, endPoint x: 1131, endPoint y: 571, distance: 329.1
click at [1131, 571] on tr "apaylo CAD 28.45 1.3749123" at bounding box center [839, 570] width 1385 height 25
copy tr "28.45 1.3749123"
click at [1432, 565] on td at bounding box center [1482, 570] width 100 height 25
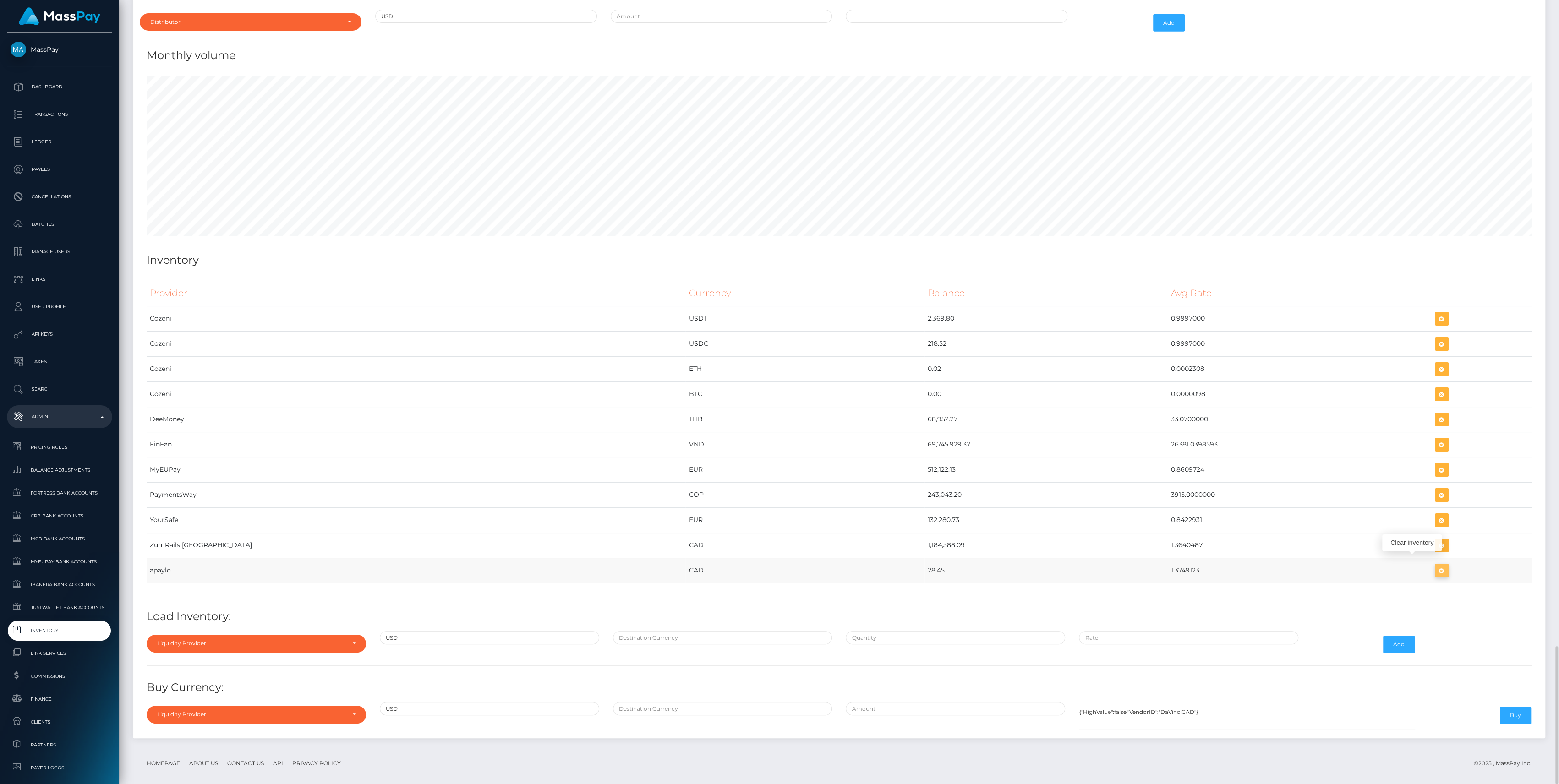
click at [1436, 565] on icon "button" at bounding box center [1442, 570] width 11 height 11
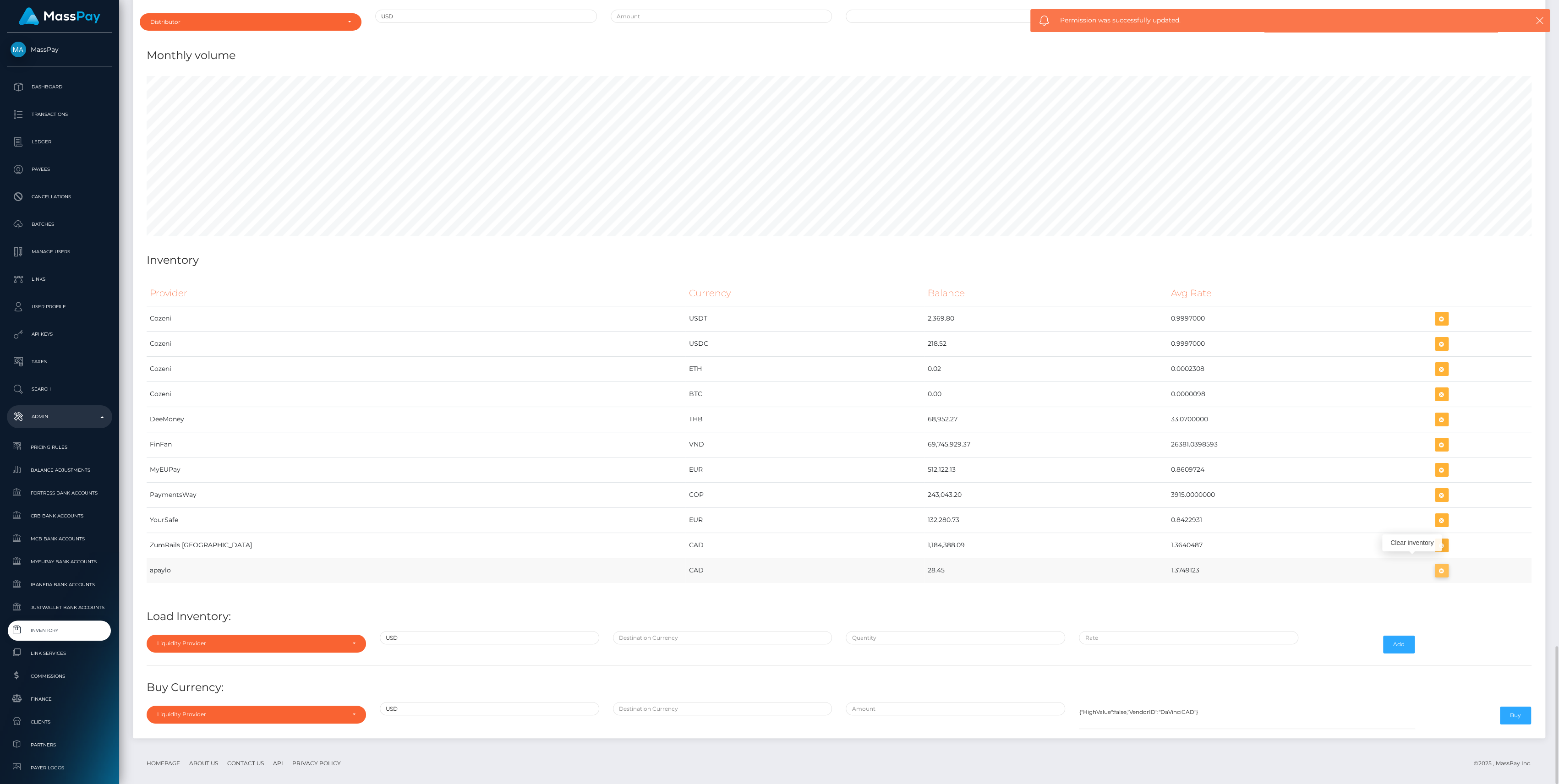
click at [1436, 565] on icon "button" at bounding box center [1442, 570] width 11 height 11
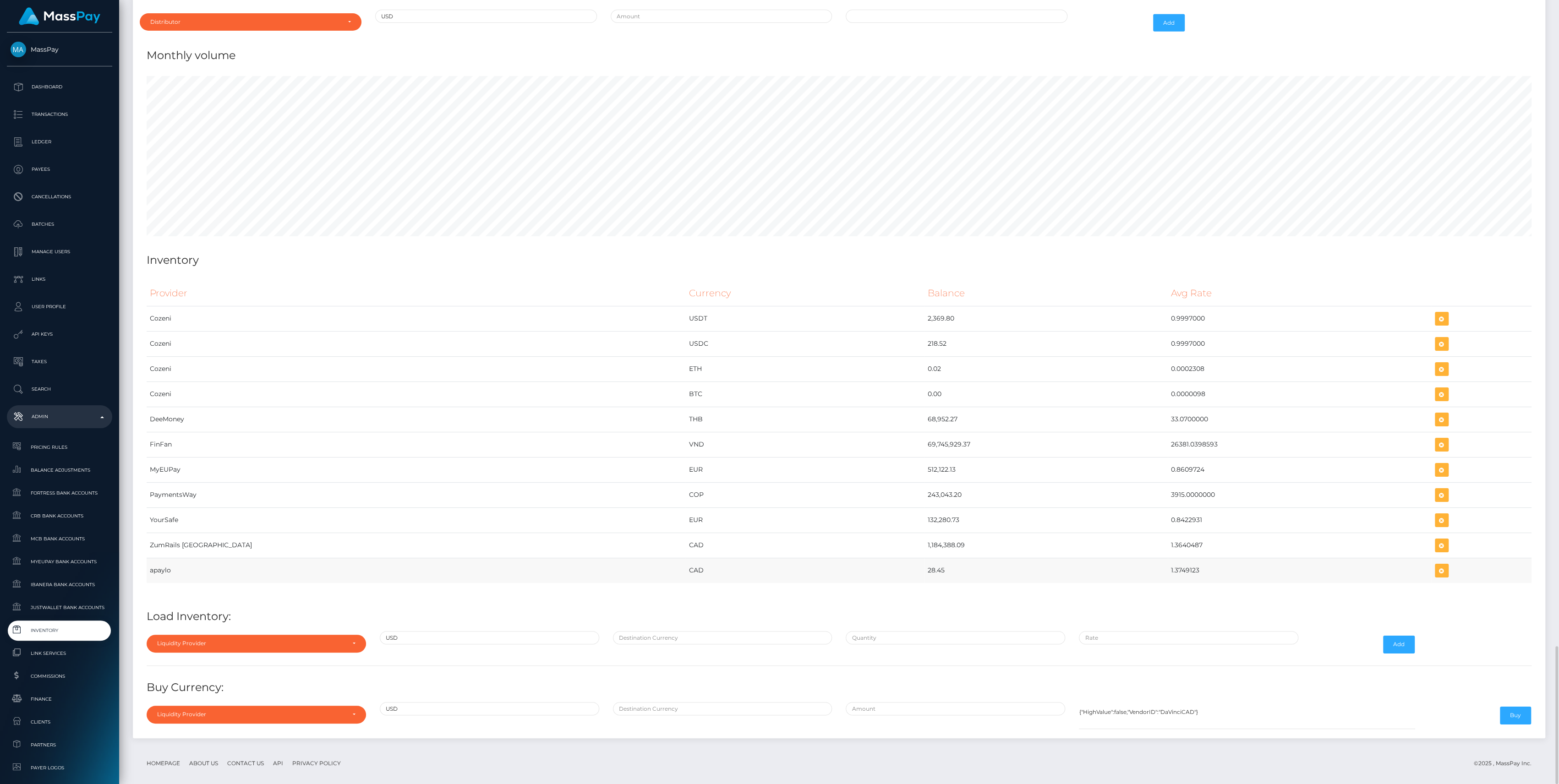
click at [1432, 566] on td at bounding box center [1482, 570] width 100 height 25
click at [1436, 565] on icon "button" at bounding box center [1442, 570] width 11 height 11
click at [206, 639] on div "Liquidity Provider" at bounding box center [251, 643] width 188 height 7
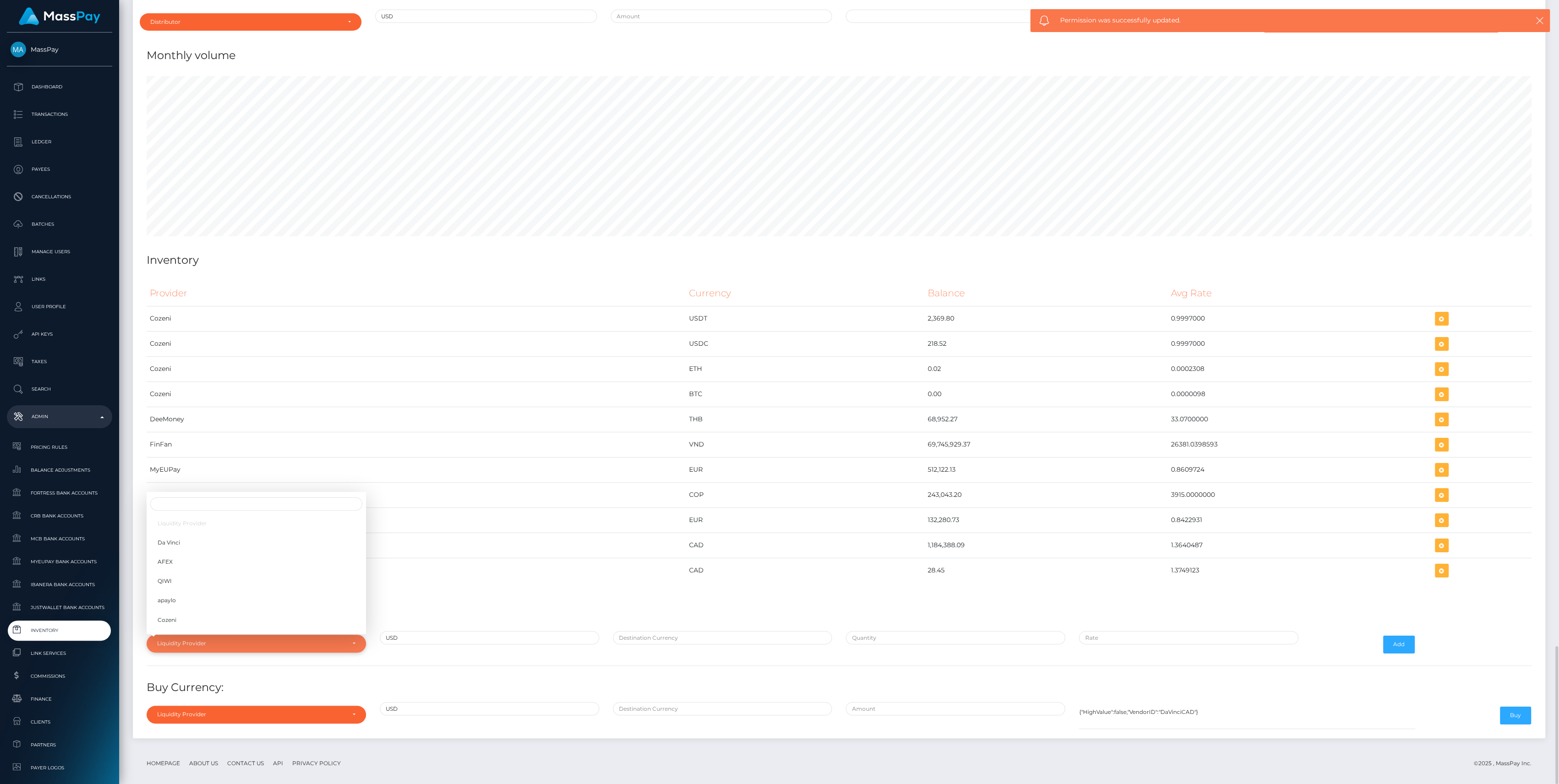
click at [206, 639] on div "Liquidity Provider" at bounding box center [251, 643] width 188 height 7
click at [225, 644] on div "Liquidity Provider Da Vinci AFEX QIWI apaylo Cozeni B4B ApprizaPay PaymentsWay …" at bounding box center [256, 644] width 233 height 27
click at [228, 639] on div "Liquidity Provider" at bounding box center [251, 643] width 188 height 7
click at [186, 592] on link "apaylo" at bounding box center [256, 601] width 220 height 17
select select "apaylo"
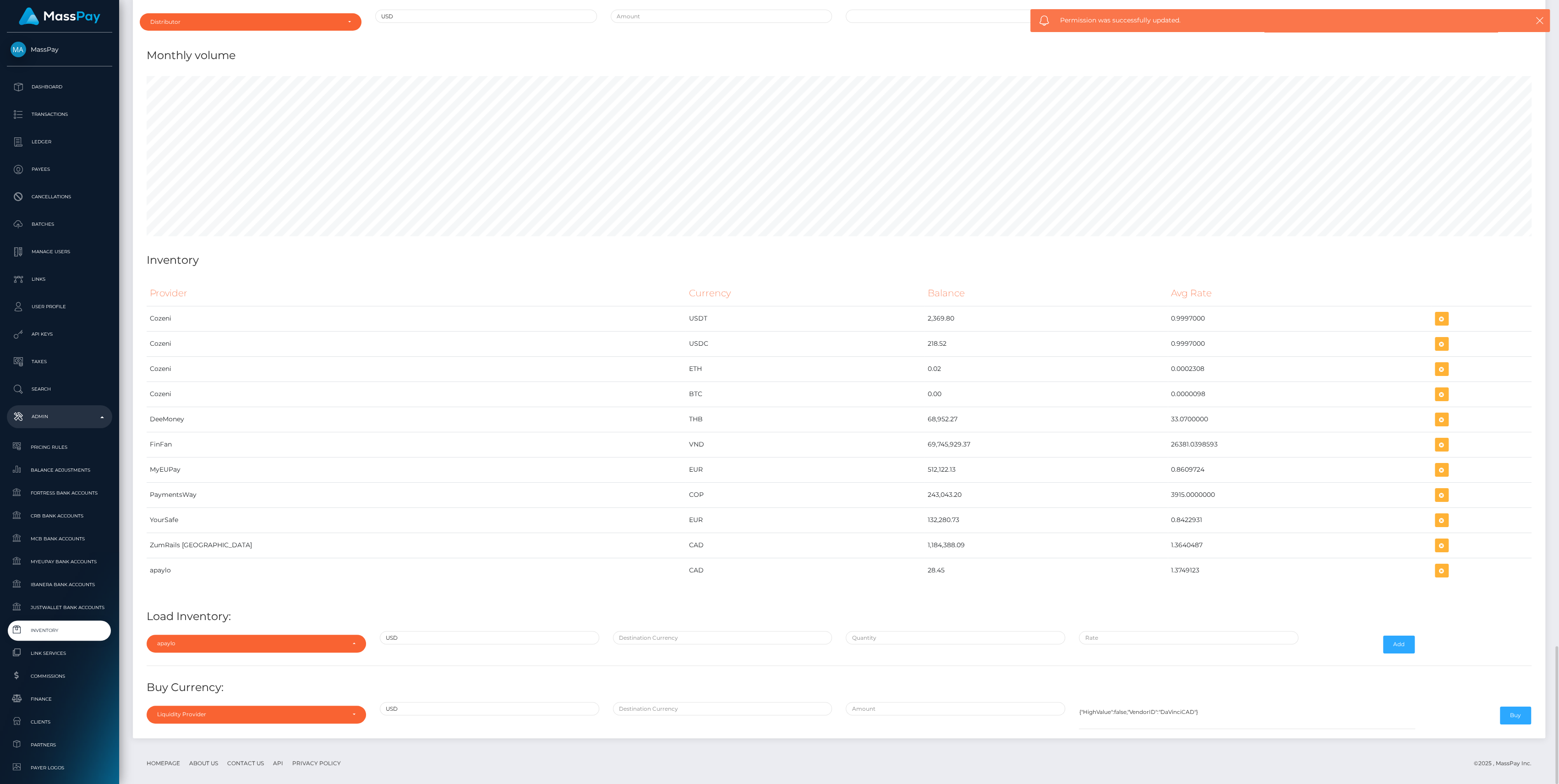
click at [678, 617] on div "Provider Currency Balance Avg Rate Cozeni USDT 2,369.80 Load Inventory:" at bounding box center [839, 504] width 1399 height 460
drag, startPoint x: 678, startPoint y: 617, endPoint x: 680, endPoint y: 626, distance: 9.2
click at [680, 631] on input "text" at bounding box center [723, 638] width 220 height 13
type input "CAD"
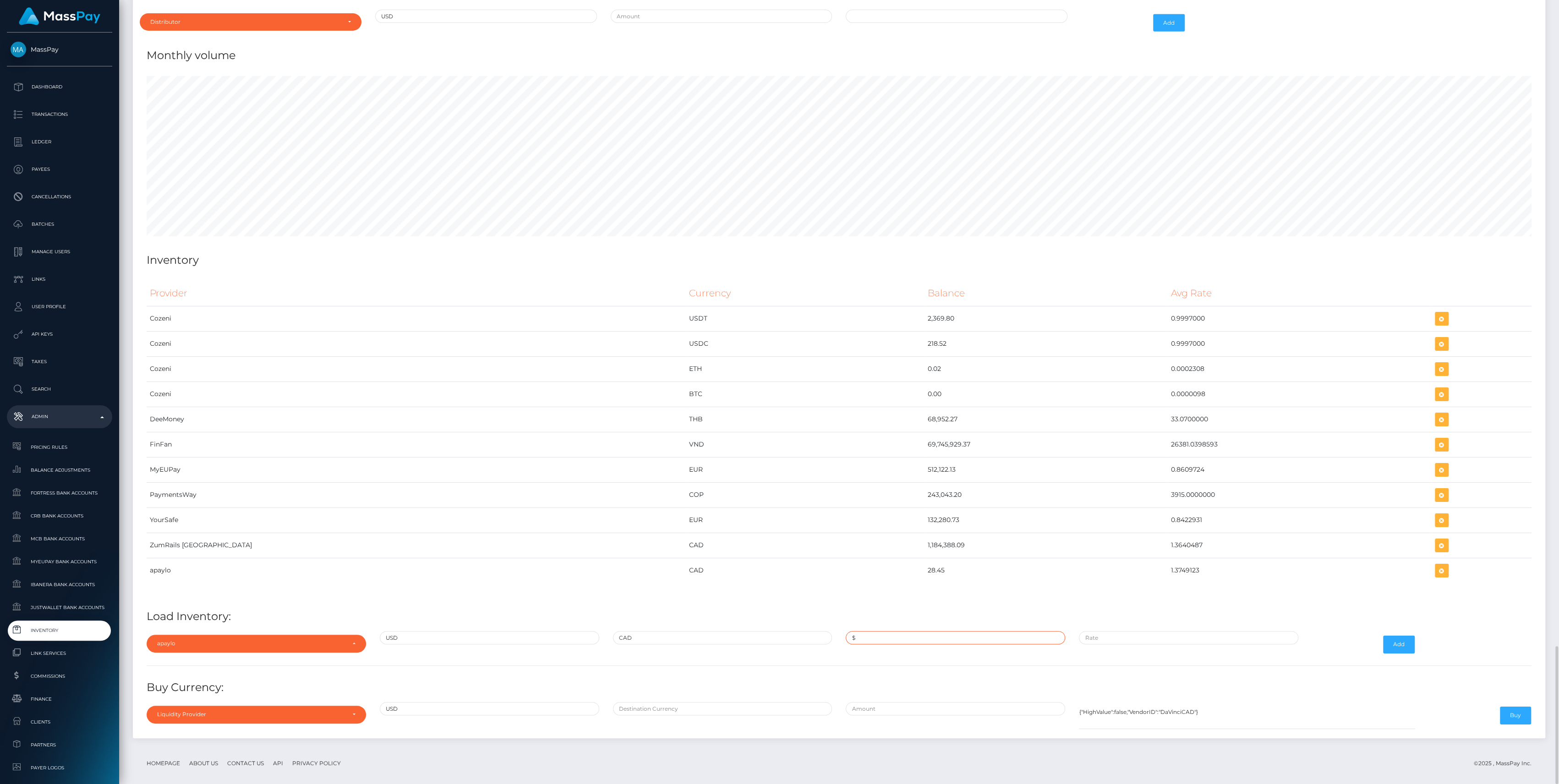
paste input "500,000.0000000"
type input "$500,000.0000000"
paste input "1.3702000"
type input "$1.3702000"
click at [1388, 636] on button "Add" at bounding box center [1399, 644] width 31 height 18
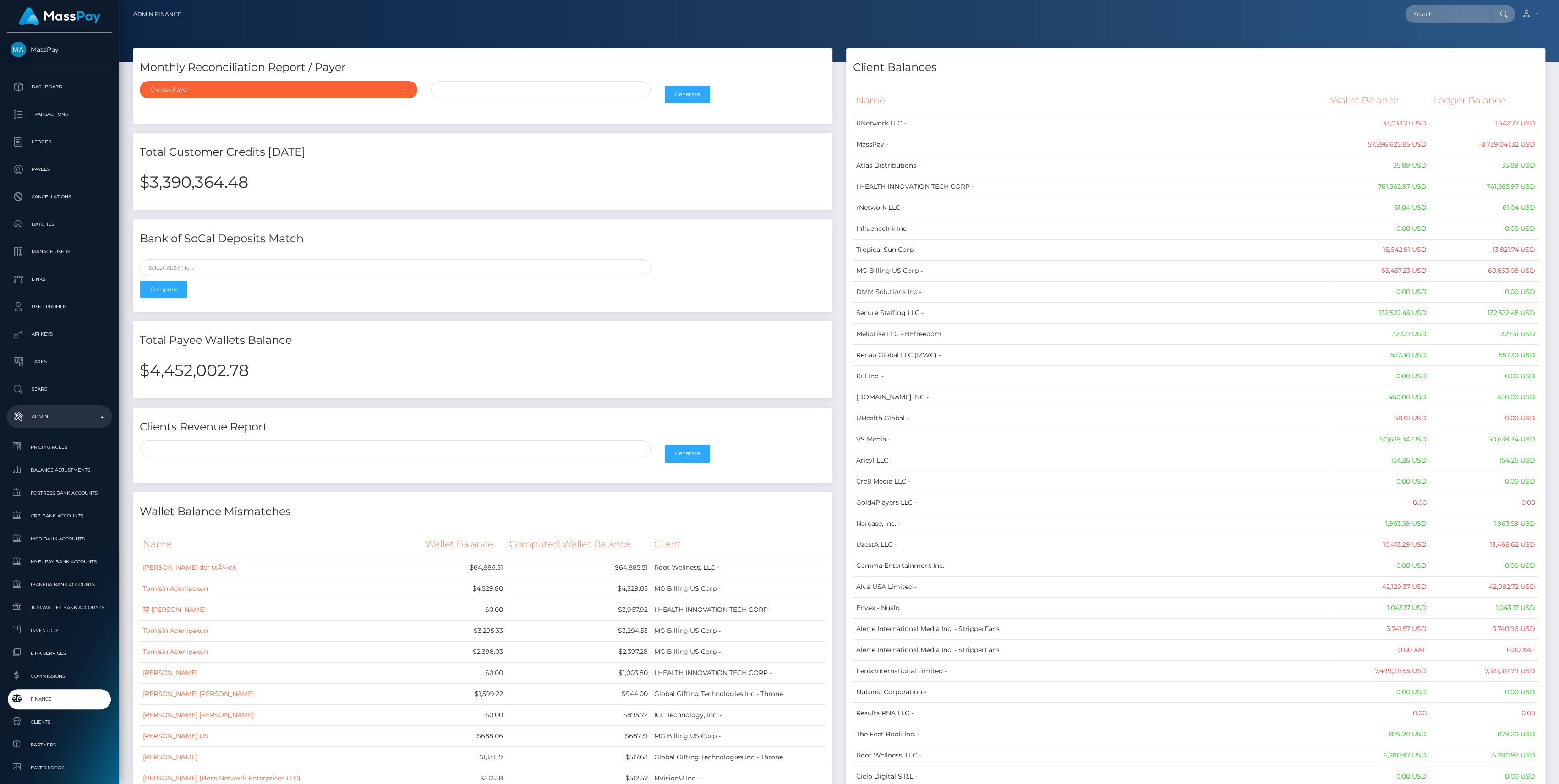
scroll to position [61, 0]
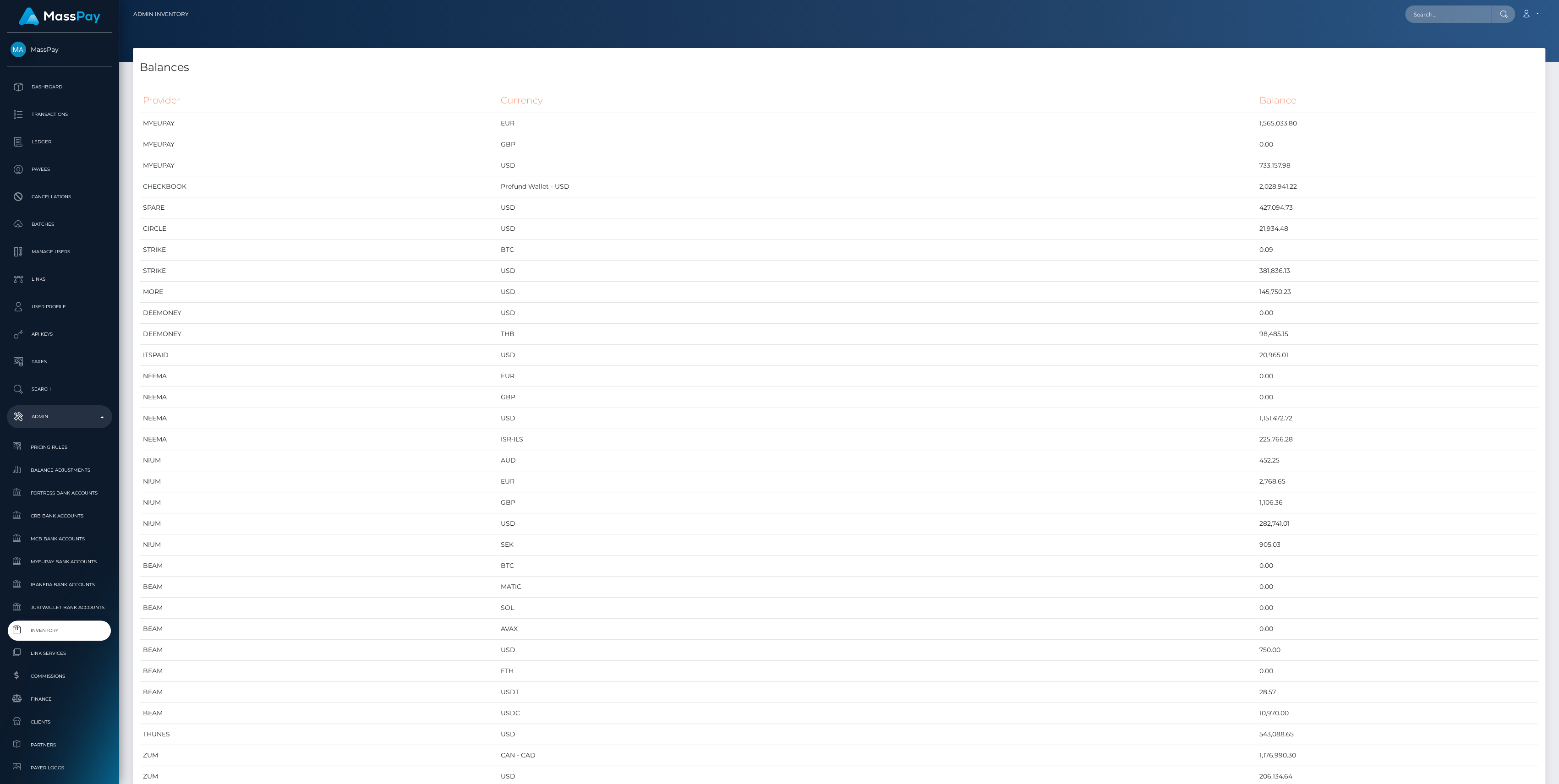
scroll to position [4356, 1412]
click at [808, 783] on td "USD" at bounding box center [877, 776] width 759 height 21
click at [84, 627] on span "Inventory" at bounding box center [59, 630] width 98 height 10
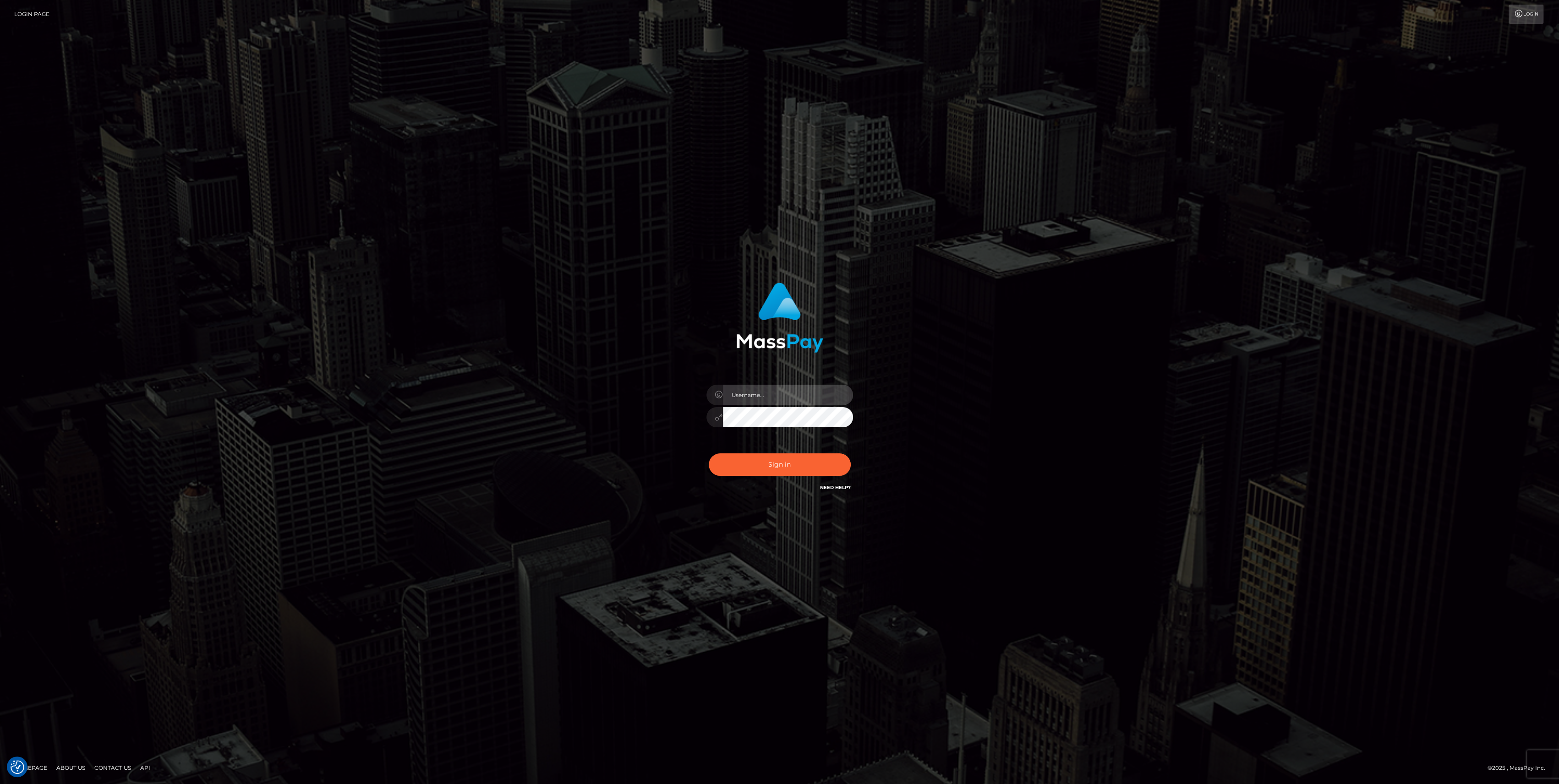
type input "bengreen"
click at [751, 469] on button "Sign in" at bounding box center [780, 464] width 142 height 22
type input "bengreen"
click at [737, 453] on button "Sign in" at bounding box center [780, 464] width 142 height 22
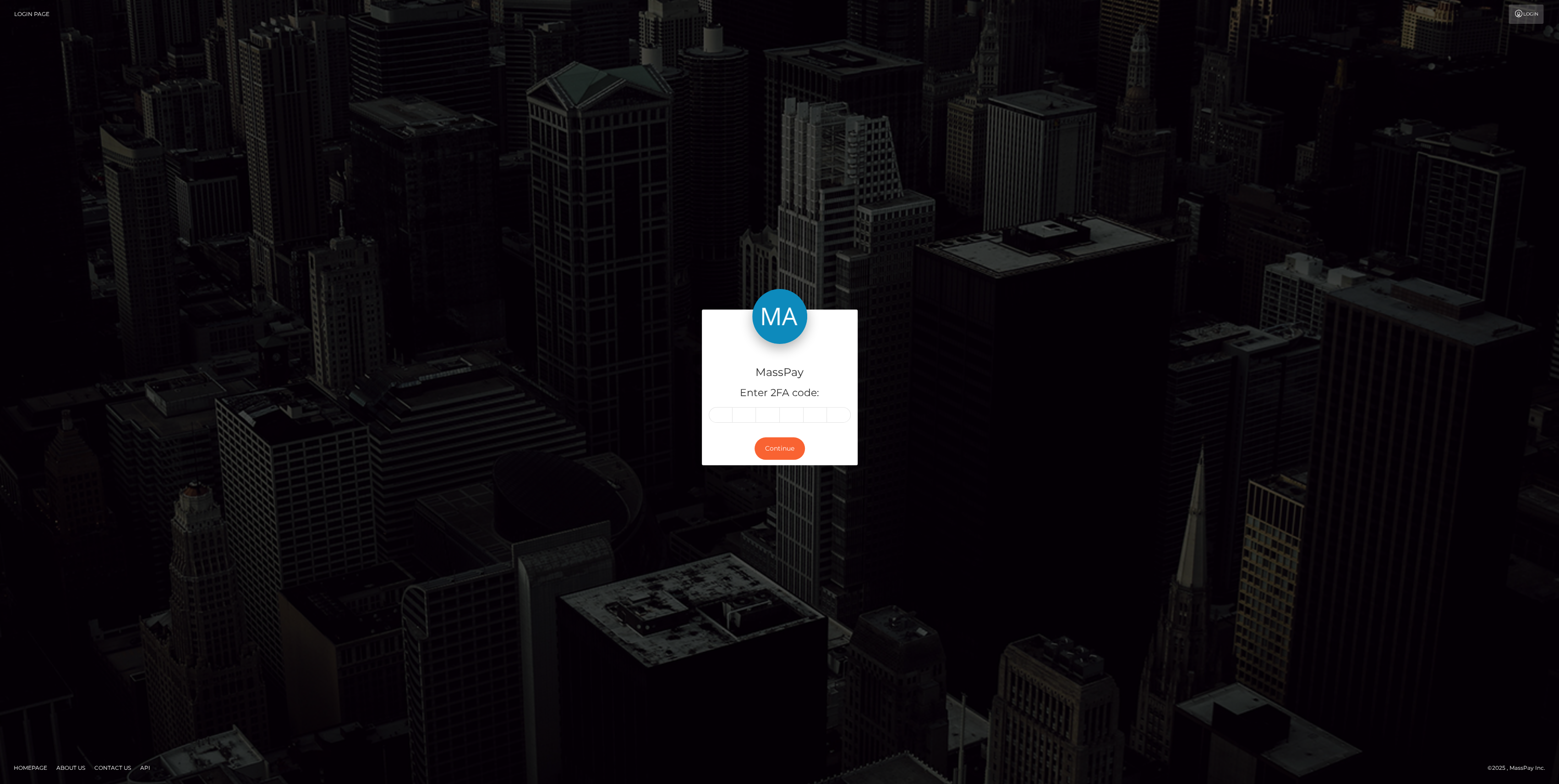
type input "5"
type input "0"
type input "2"
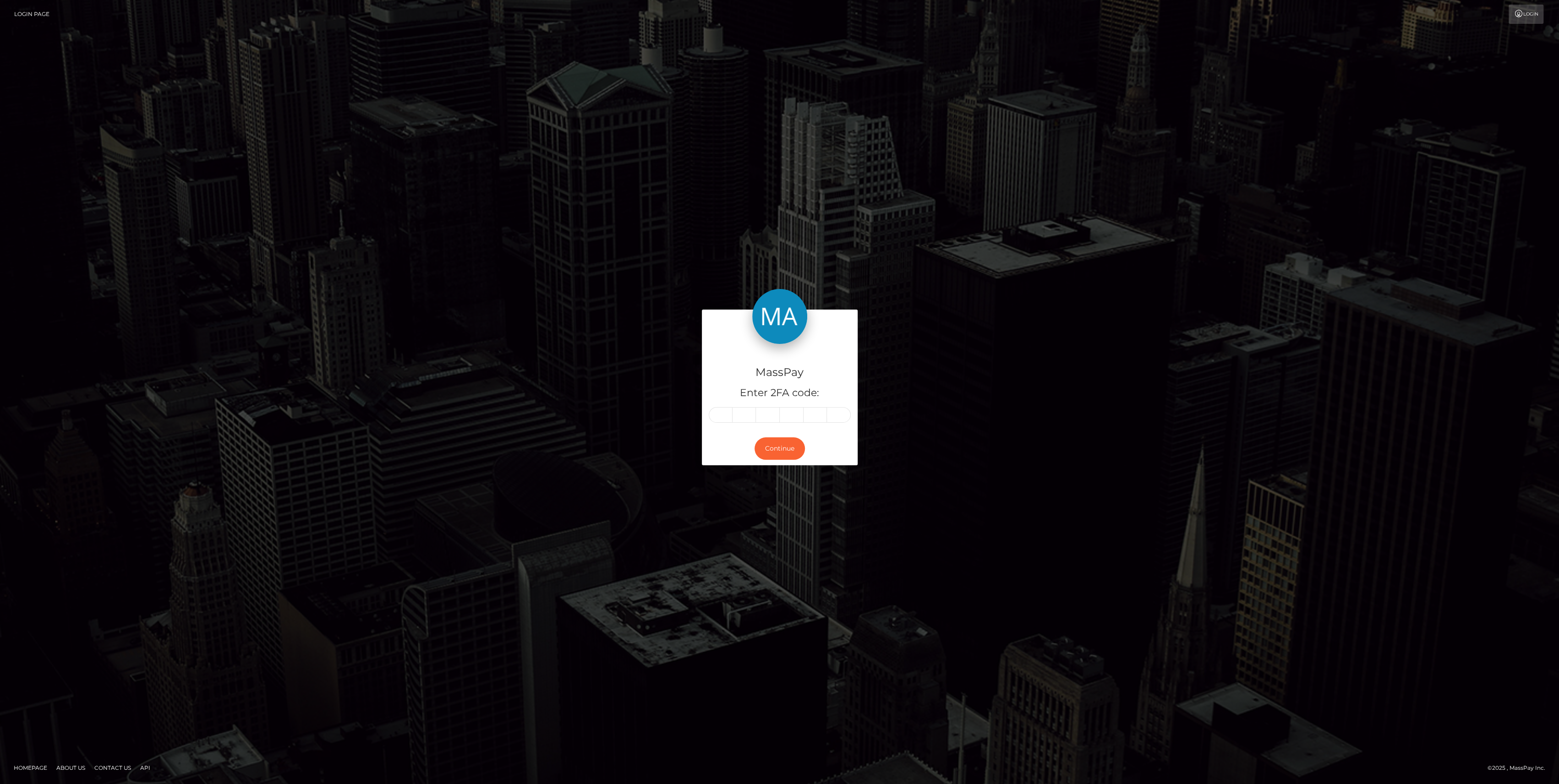
type input "0"
click at [783, 446] on button "Continue" at bounding box center [780, 448] width 50 height 22
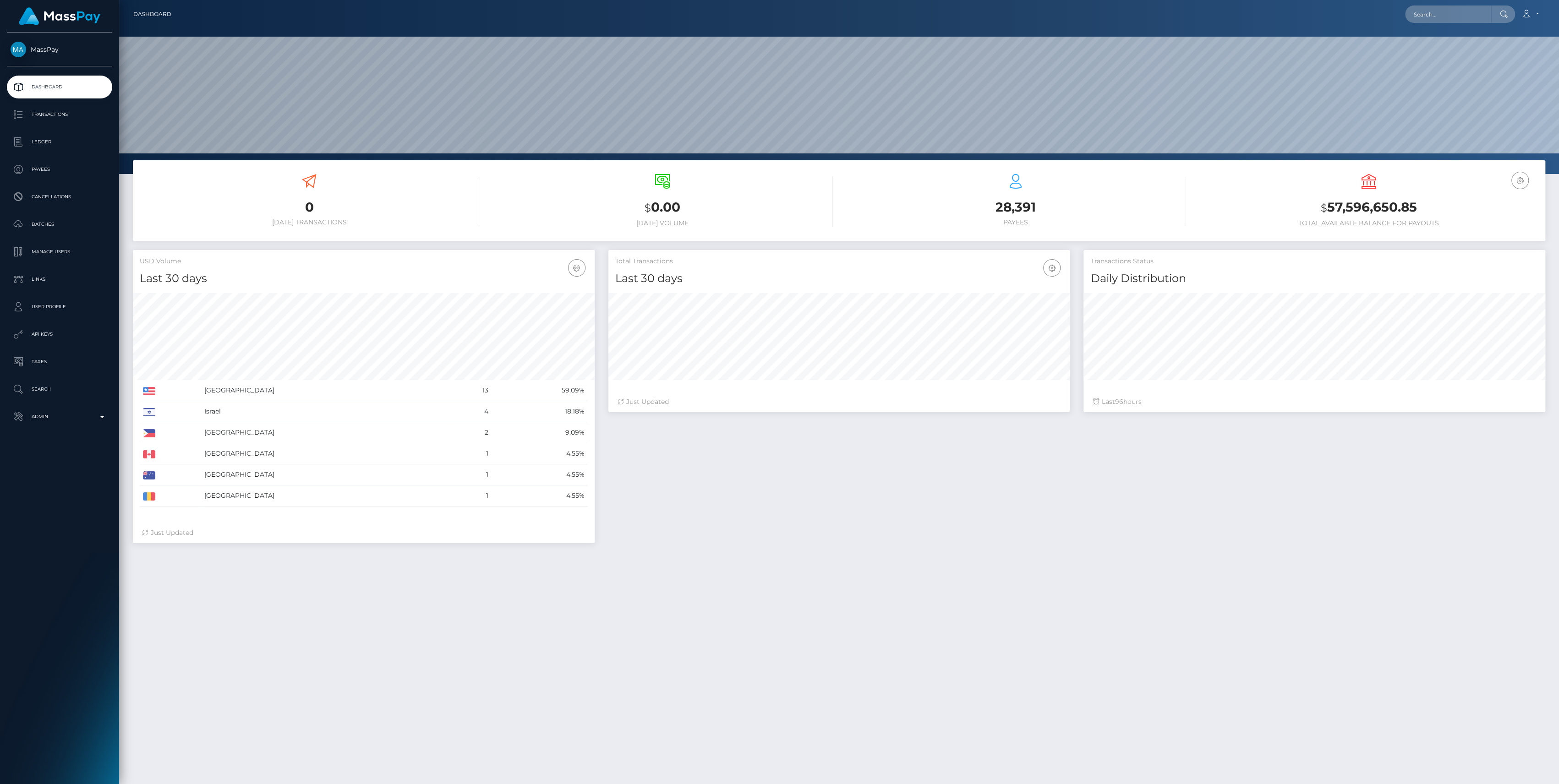
scroll to position [162, 462]
click at [56, 411] on p "Admin" at bounding box center [59, 416] width 98 height 14
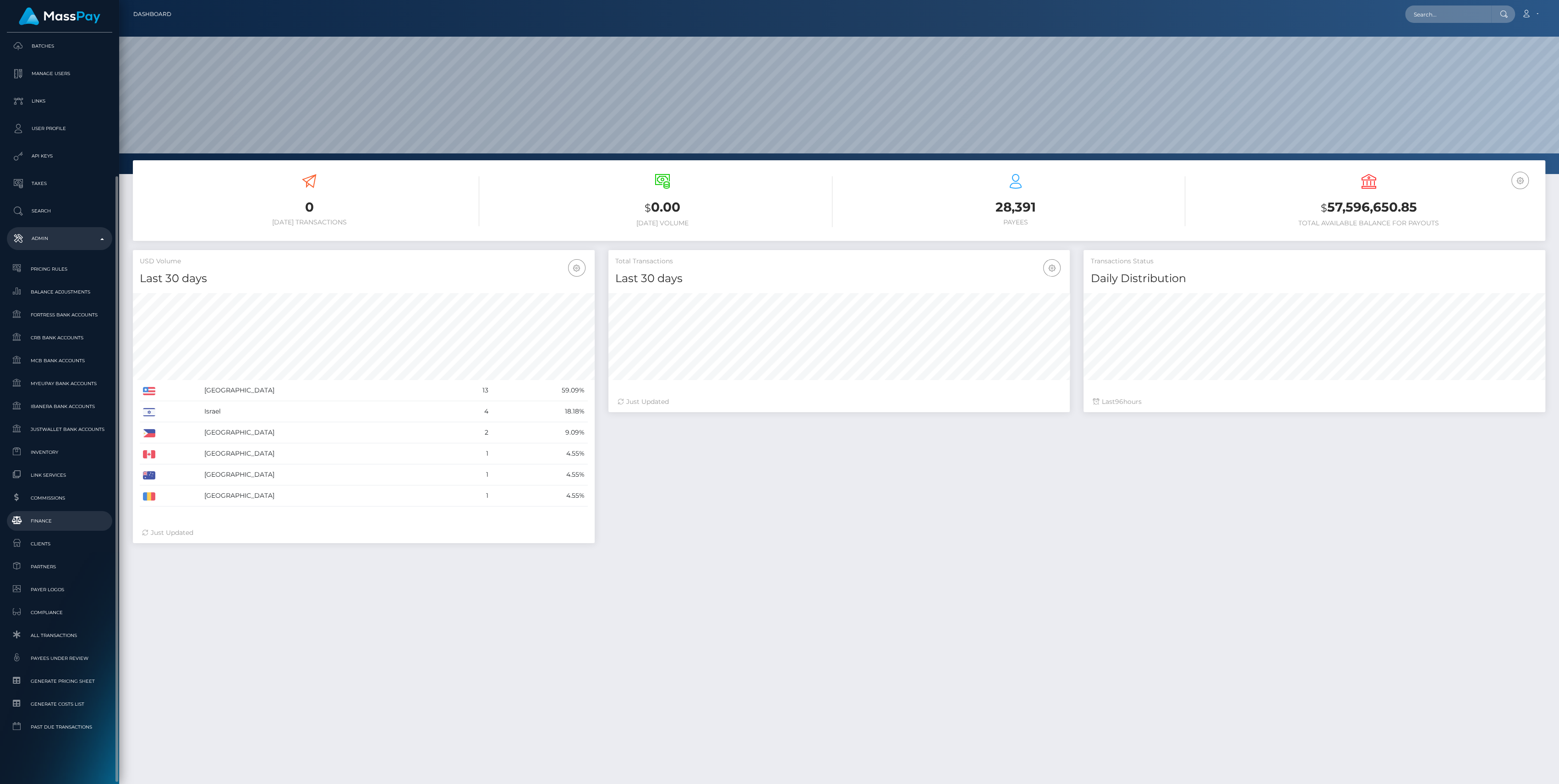
click at [59, 515] on link "Finance" at bounding box center [59, 521] width 105 height 20
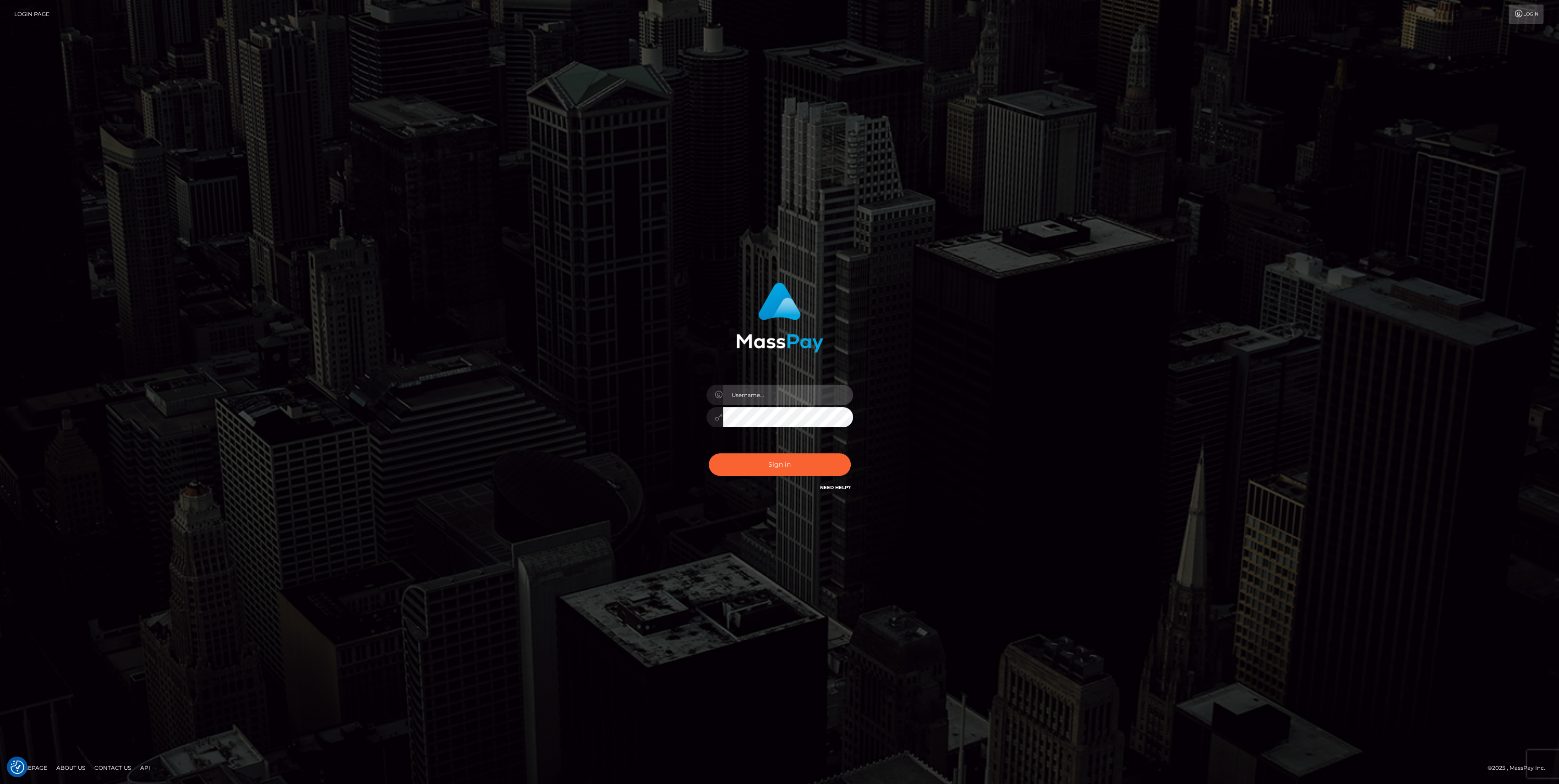
type input "bengreen"
click at [738, 463] on button "Sign in" at bounding box center [780, 464] width 142 height 22
type input "bengreen"
click at [789, 471] on button "Sign in" at bounding box center [780, 464] width 142 height 22
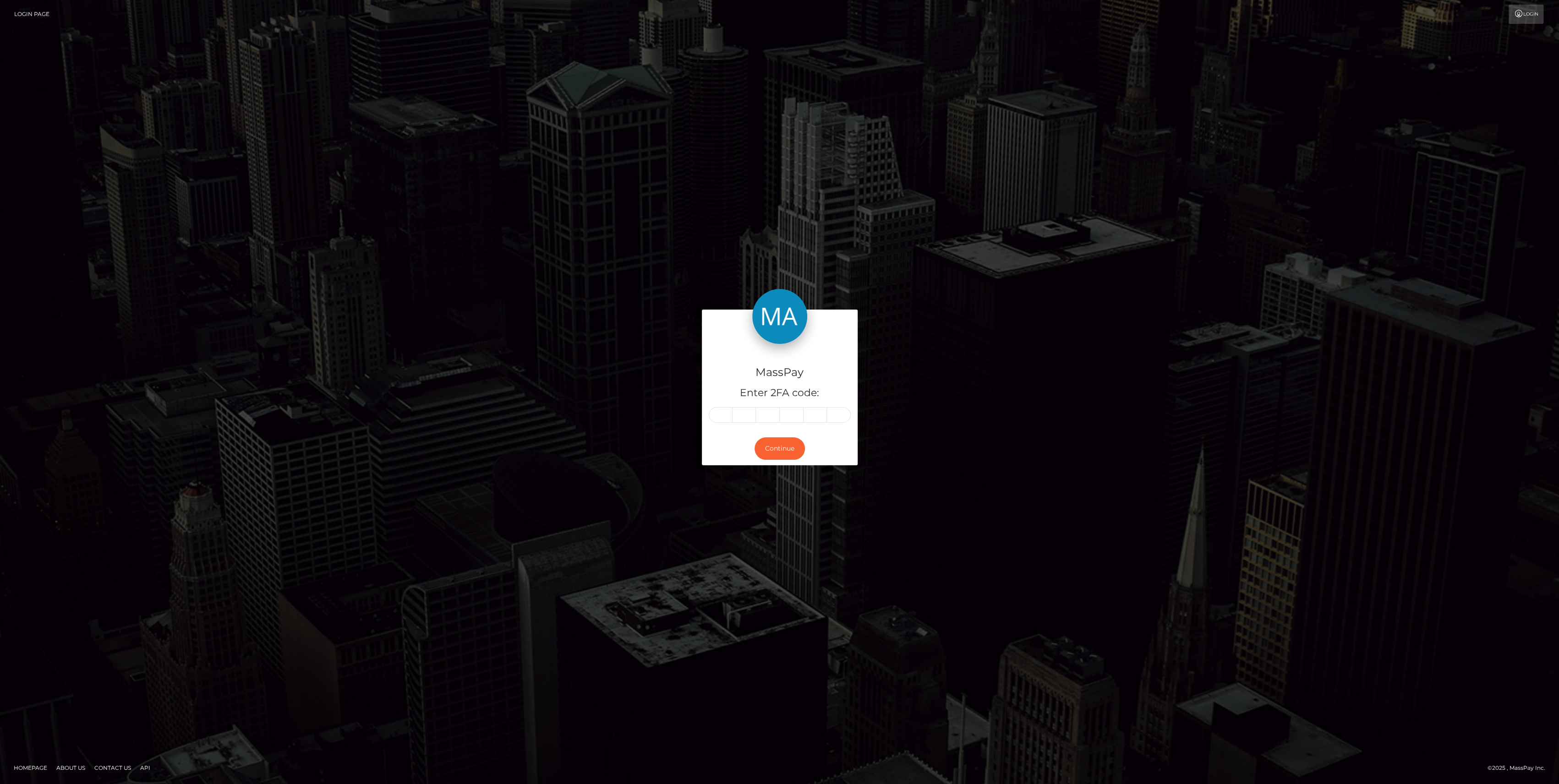
type input "8"
type input "2"
type input "0"
type input "7"
type input "0"
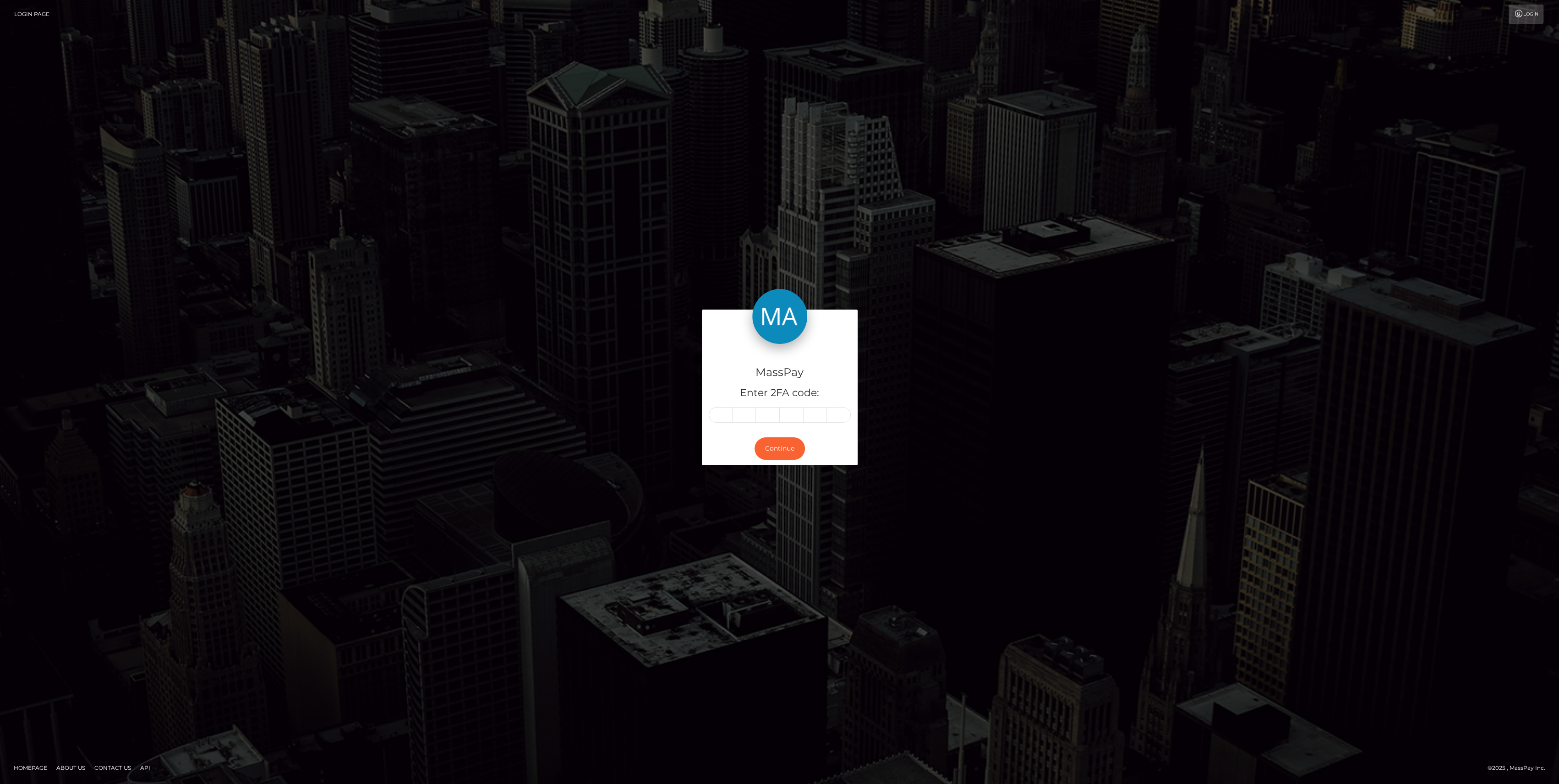
type input "4"
click at [775, 444] on button "Continue" at bounding box center [780, 448] width 50 height 22
click at [776, 442] on button "Continue" at bounding box center [780, 448] width 50 height 22
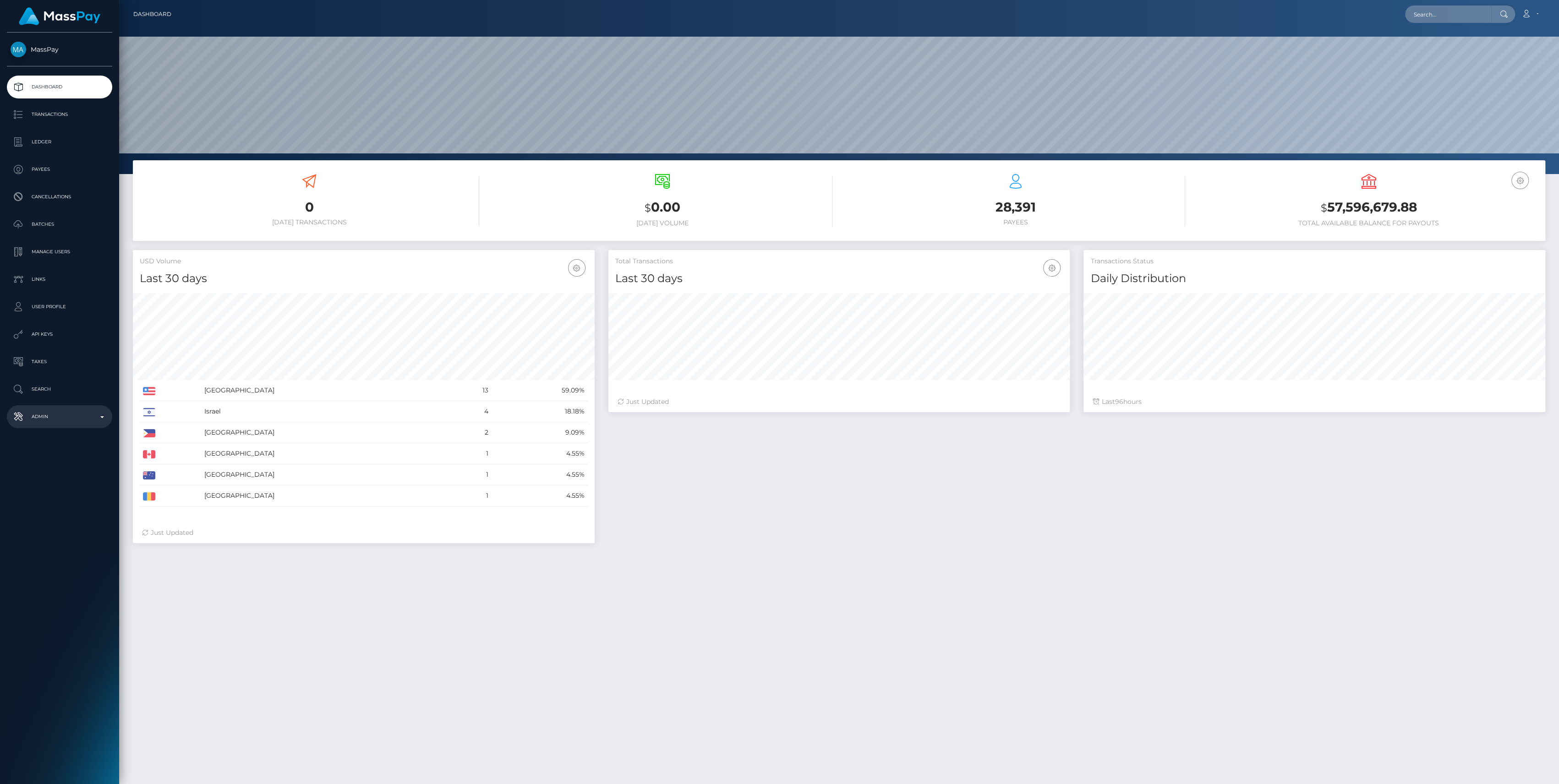
scroll to position [162, 462]
click at [55, 419] on p "Admin" at bounding box center [59, 416] width 98 height 14
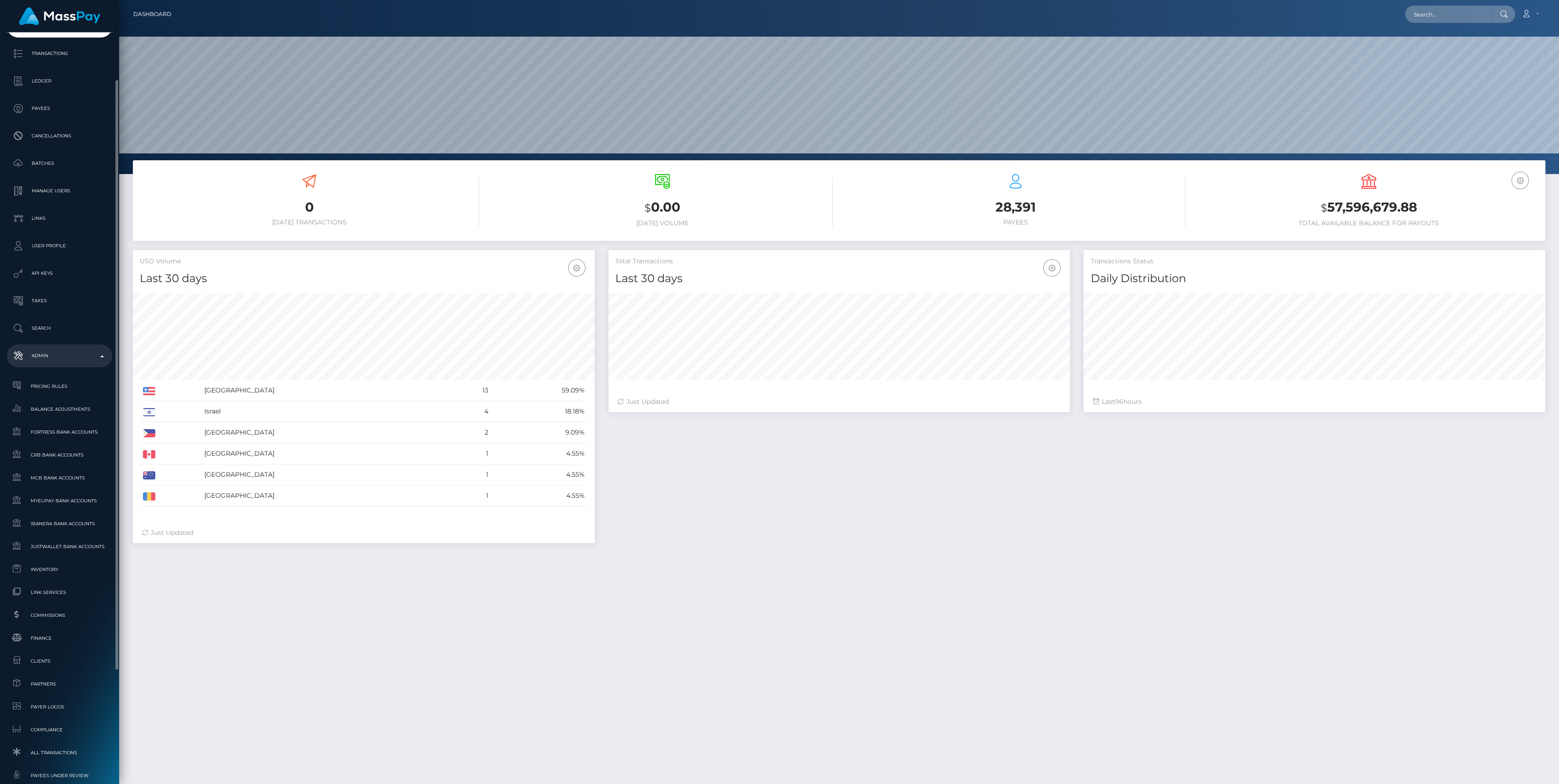
click at [80, 627] on ul "Pricing Rules Balance Adjustments Fortress Bank Accounts CRB Bank Accounts" at bounding box center [59, 627] width 119 height 502
click at [80, 634] on span "Finance" at bounding box center [59, 638] width 98 height 10
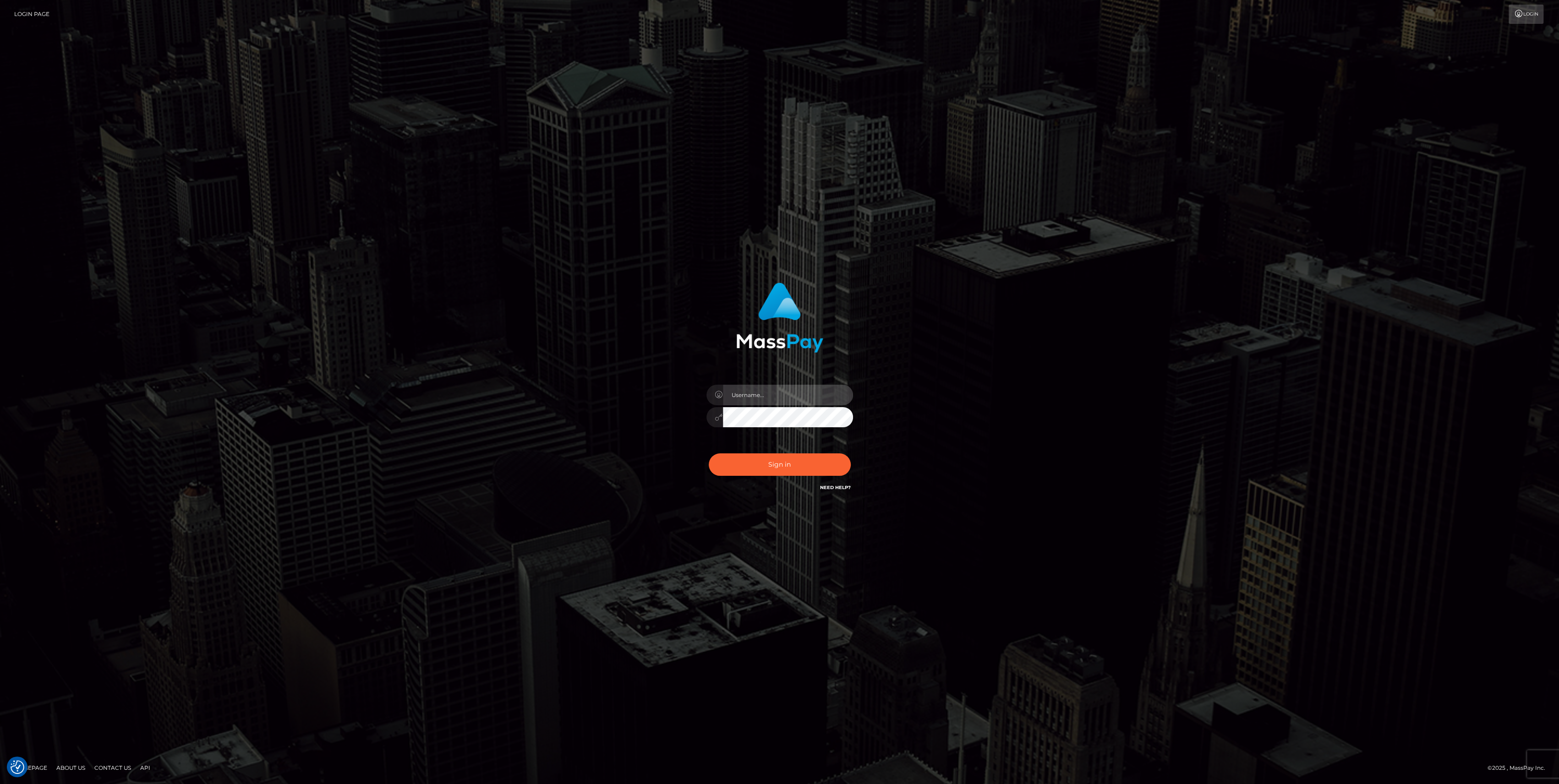
type input "bengreen"
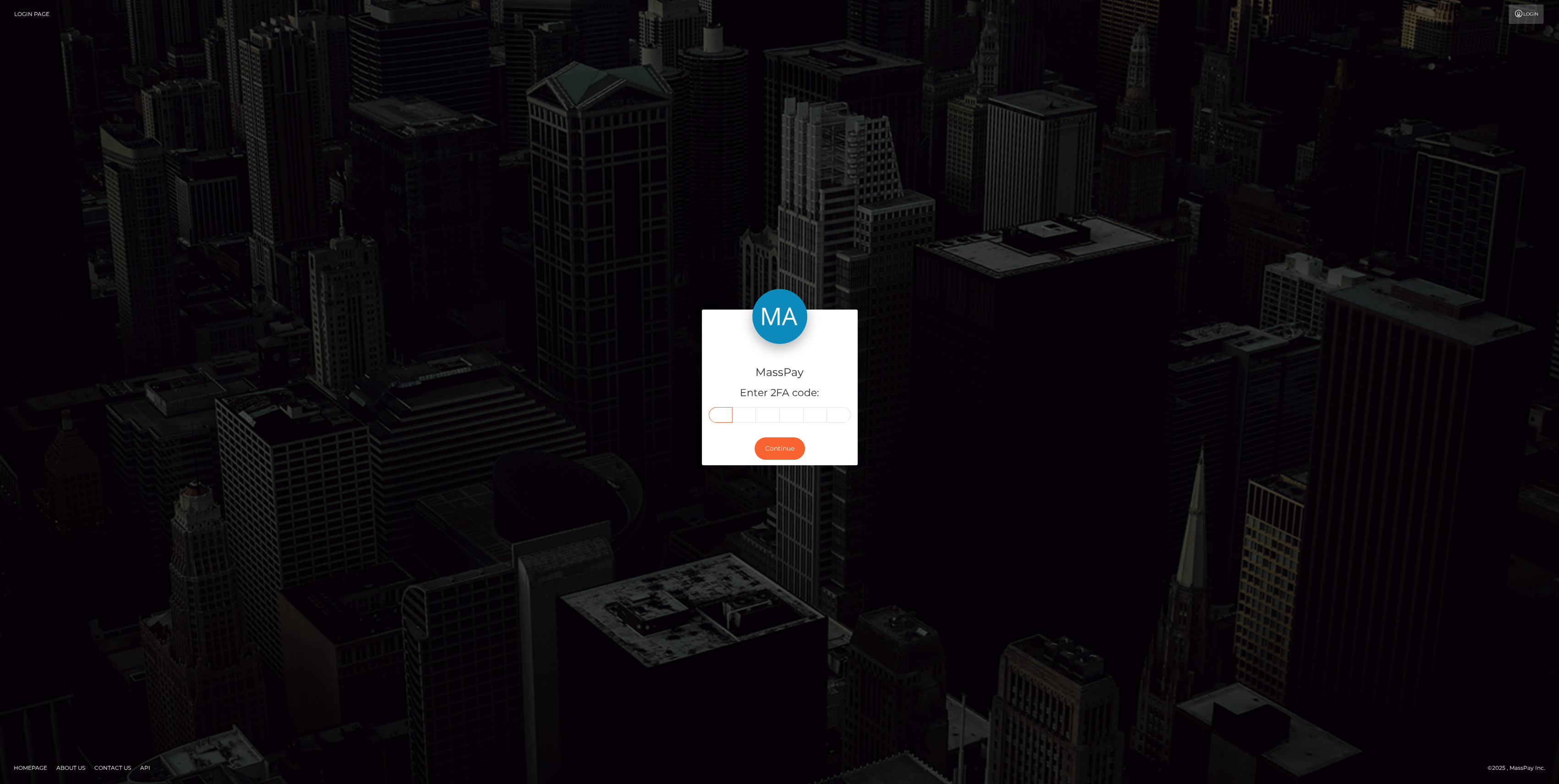
paste input "7"
type input "7"
type input "8"
type input "3"
type input "1"
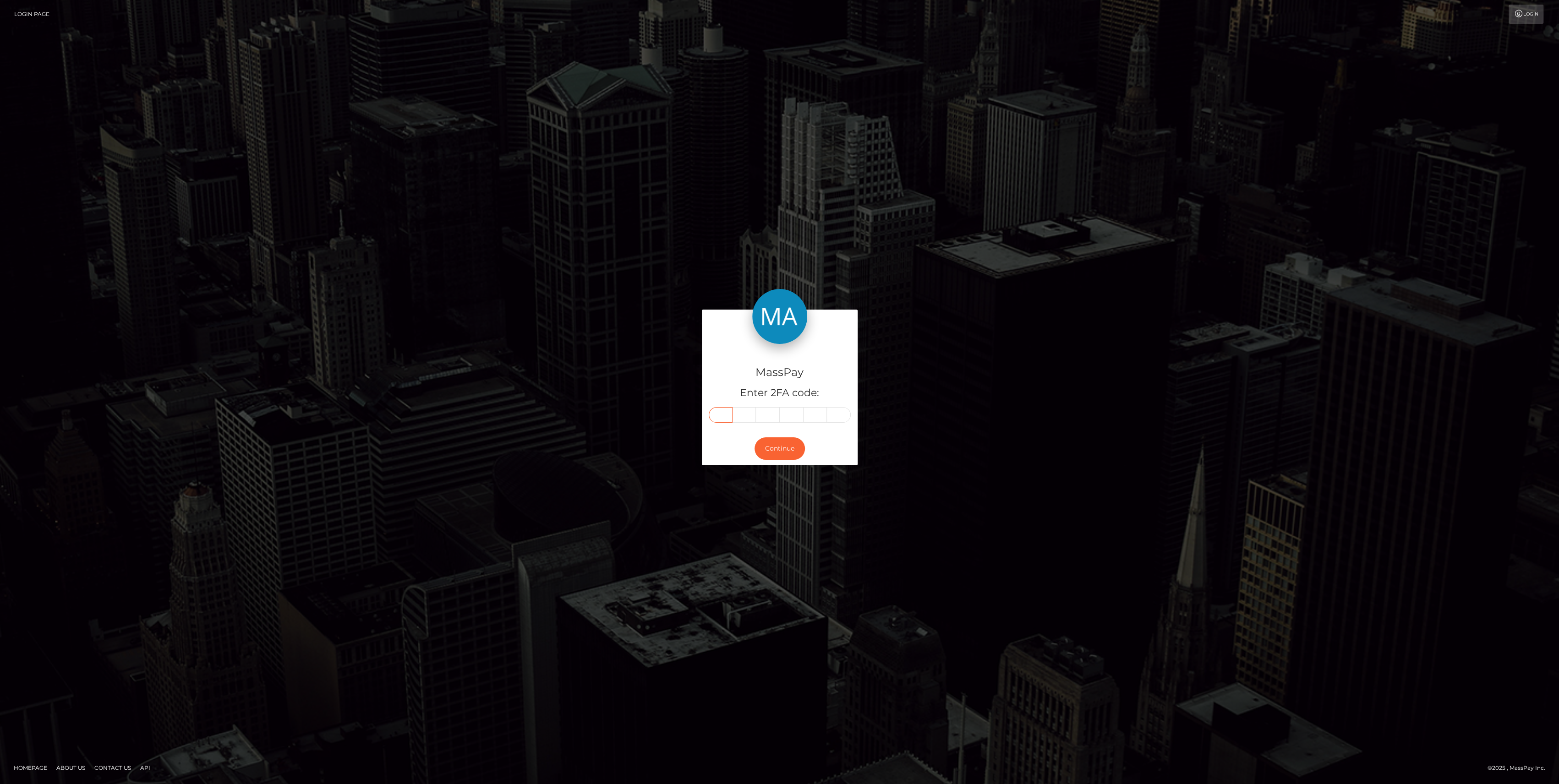
type input "4"
type input "6"
click at [773, 433] on div "Continue" at bounding box center [780, 448] width 156 height 33
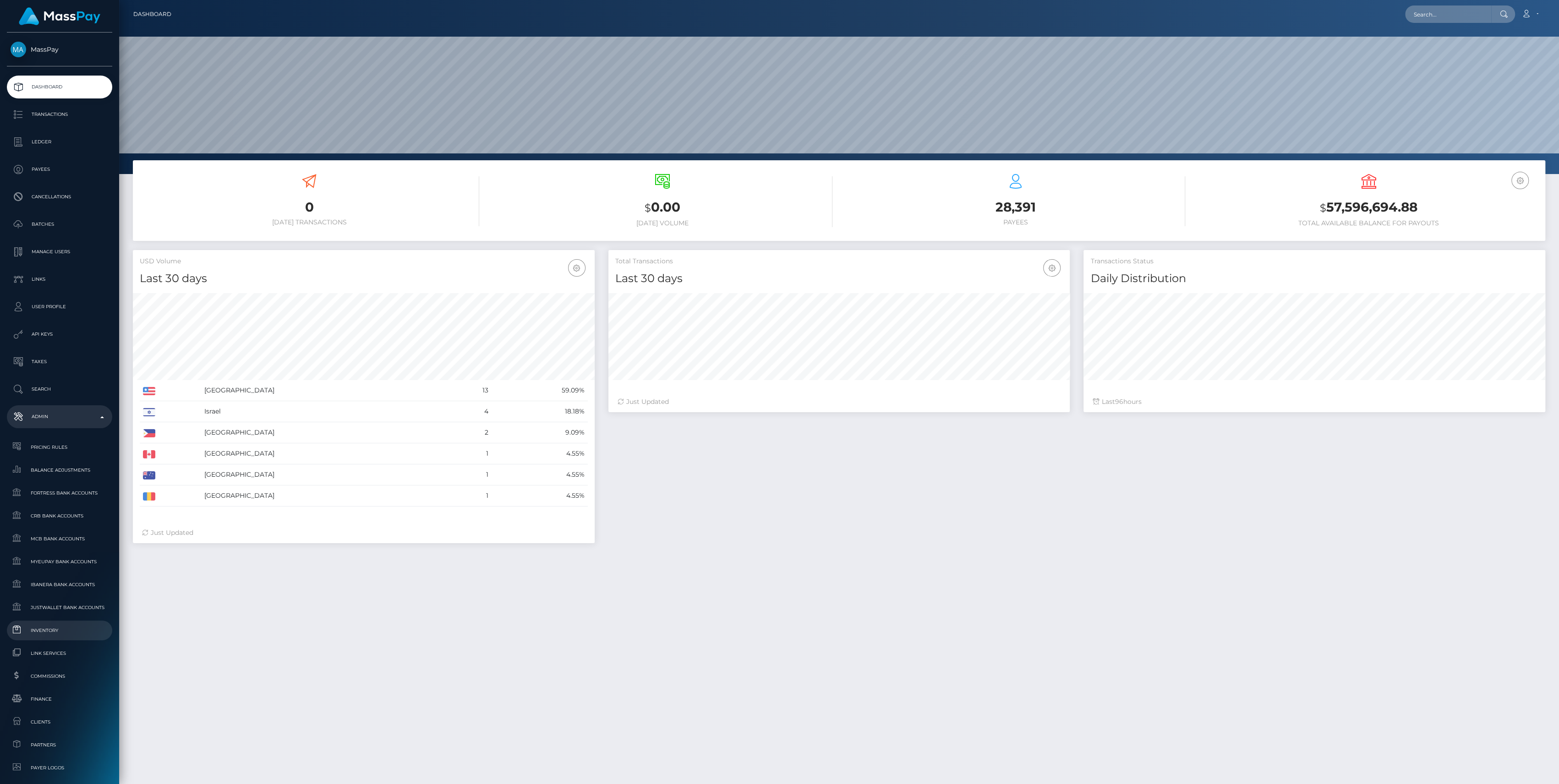
scroll to position [162, 462]
click at [59, 636] on link "Inventory" at bounding box center [59, 630] width 105 height 20
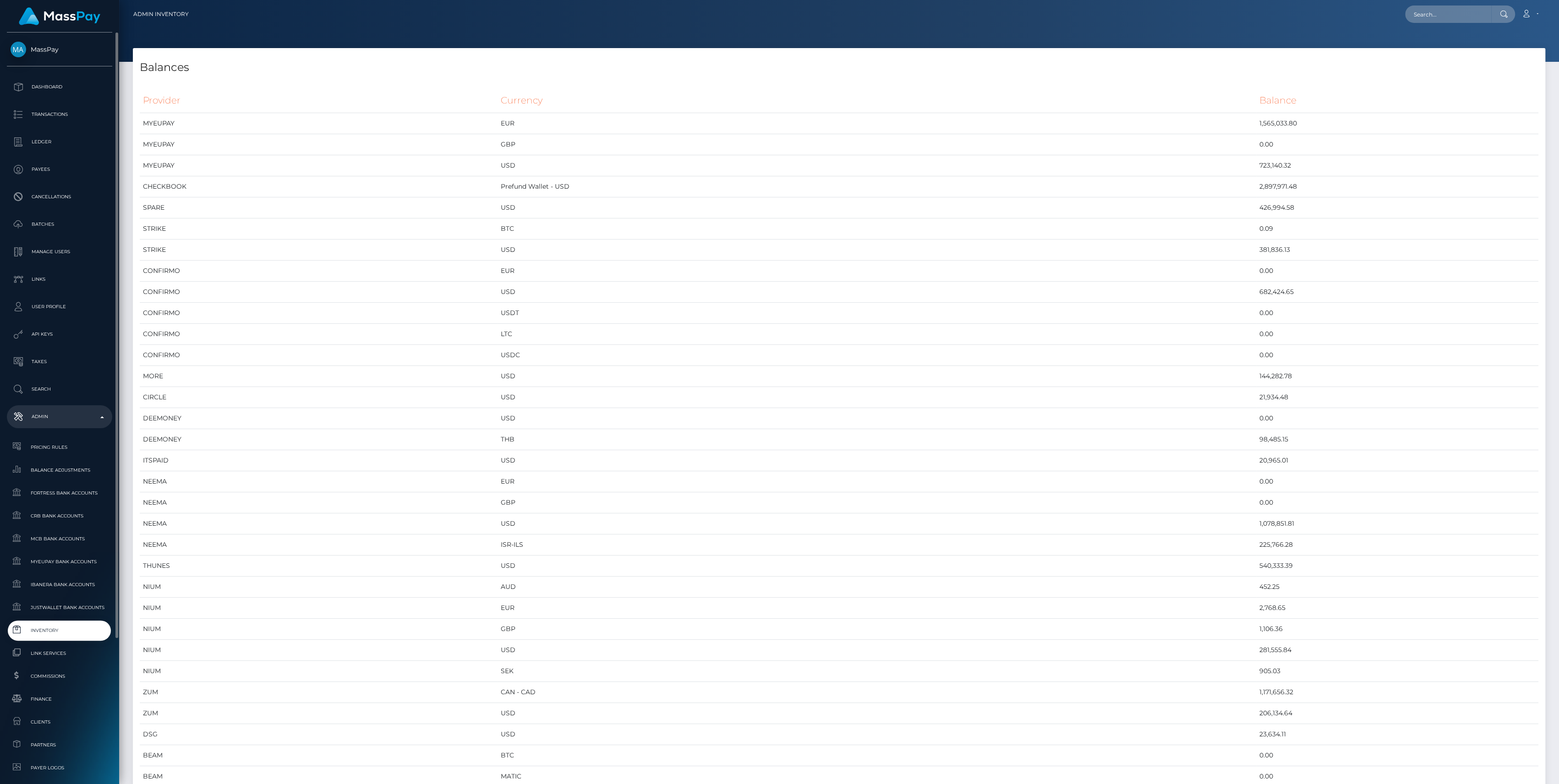
scroll to position [203, 0]
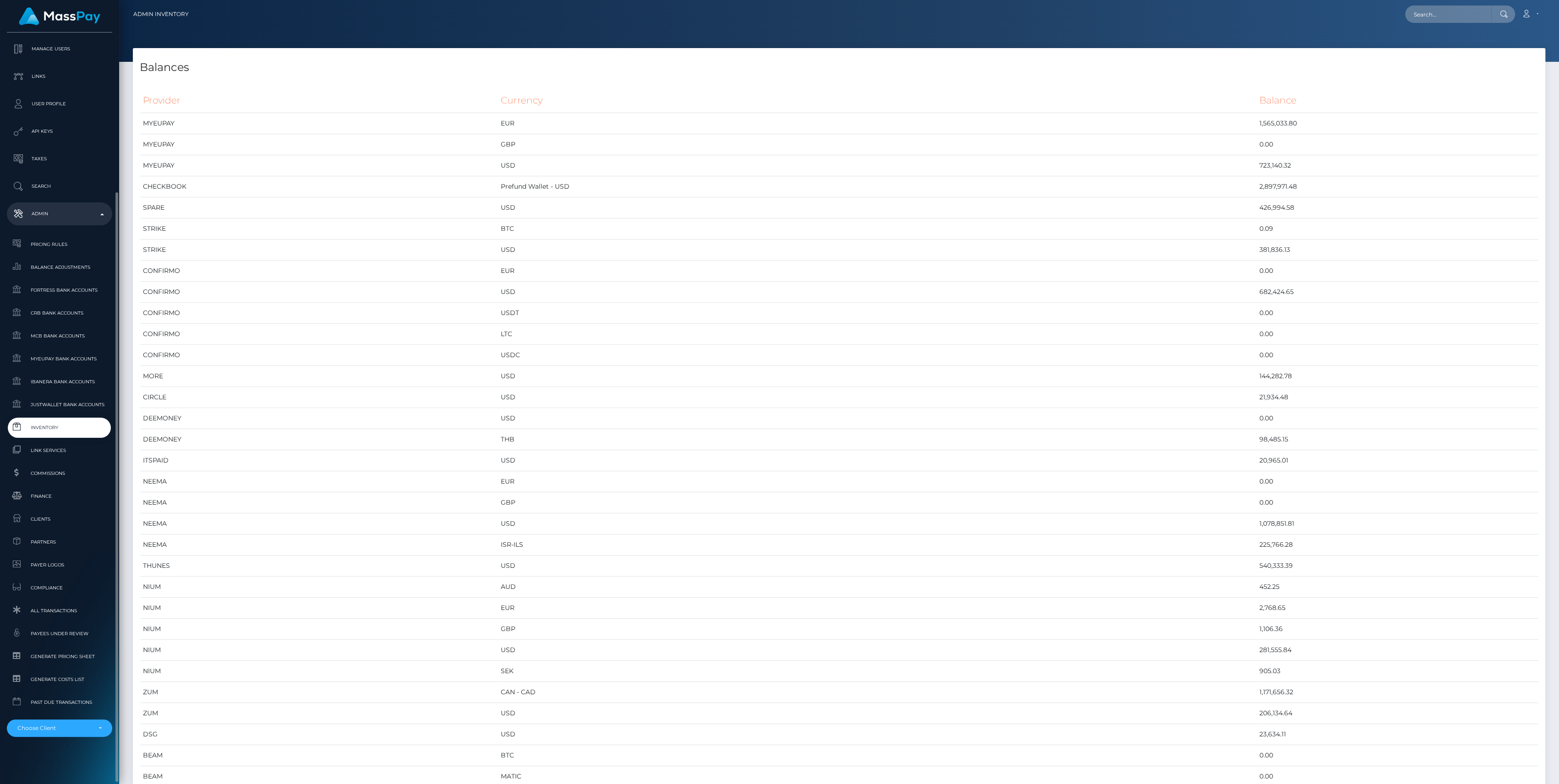
click at [40, 428] on span "Inventory" at bounding box center [59, 427] width 98 height 10
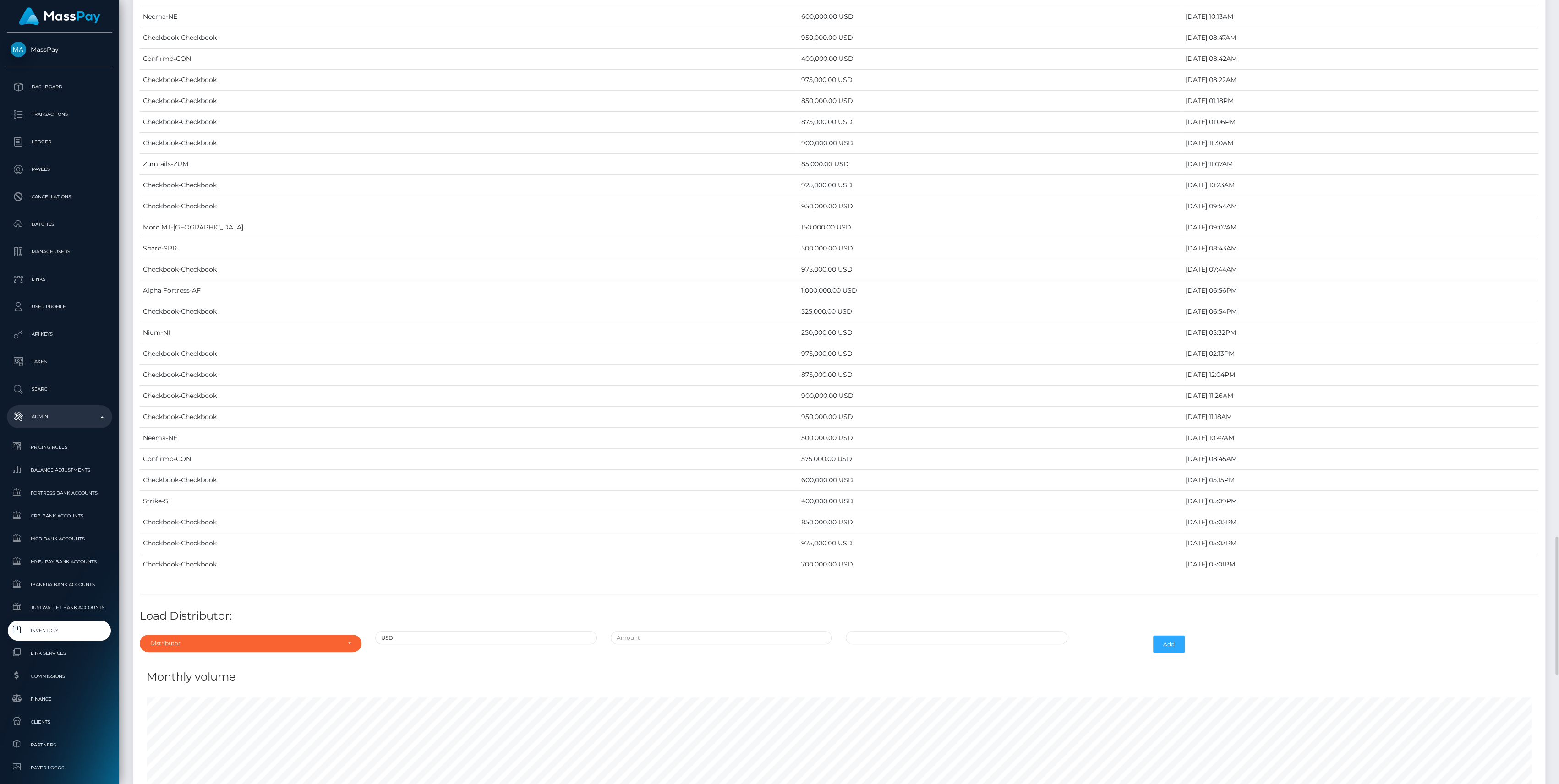
scroll to position [3674, 0]
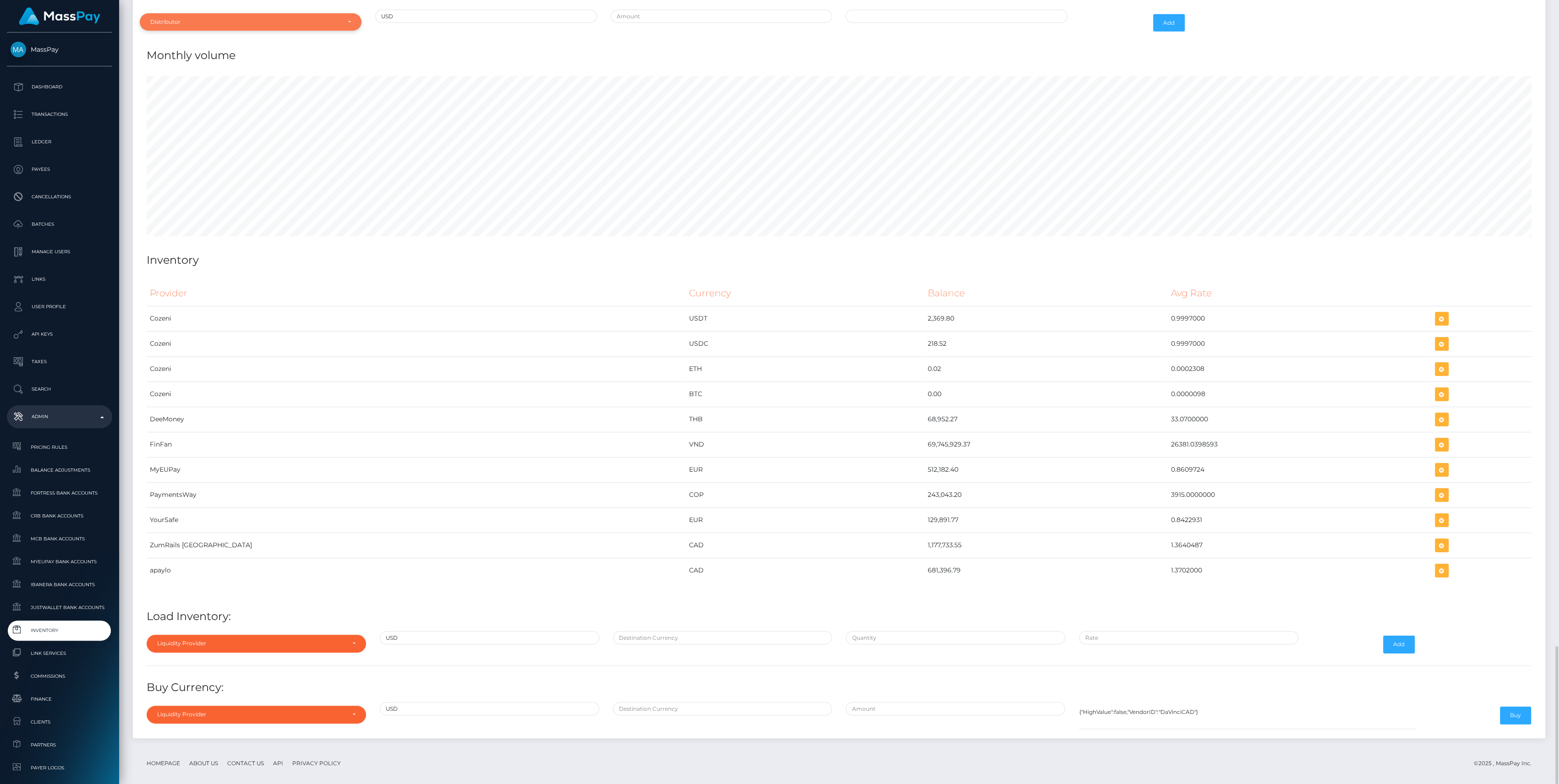
click at [251, 18] on div "Distributor" at bounding box center [245, 22] width 190 height 7
click at [199, 38] on input "Search" at bounding box center [251, 44] width 214 height 13
type input "ch"
click at [192, 57] on link "Checkbook" at bounding box center [251, 64] width 222 height 17
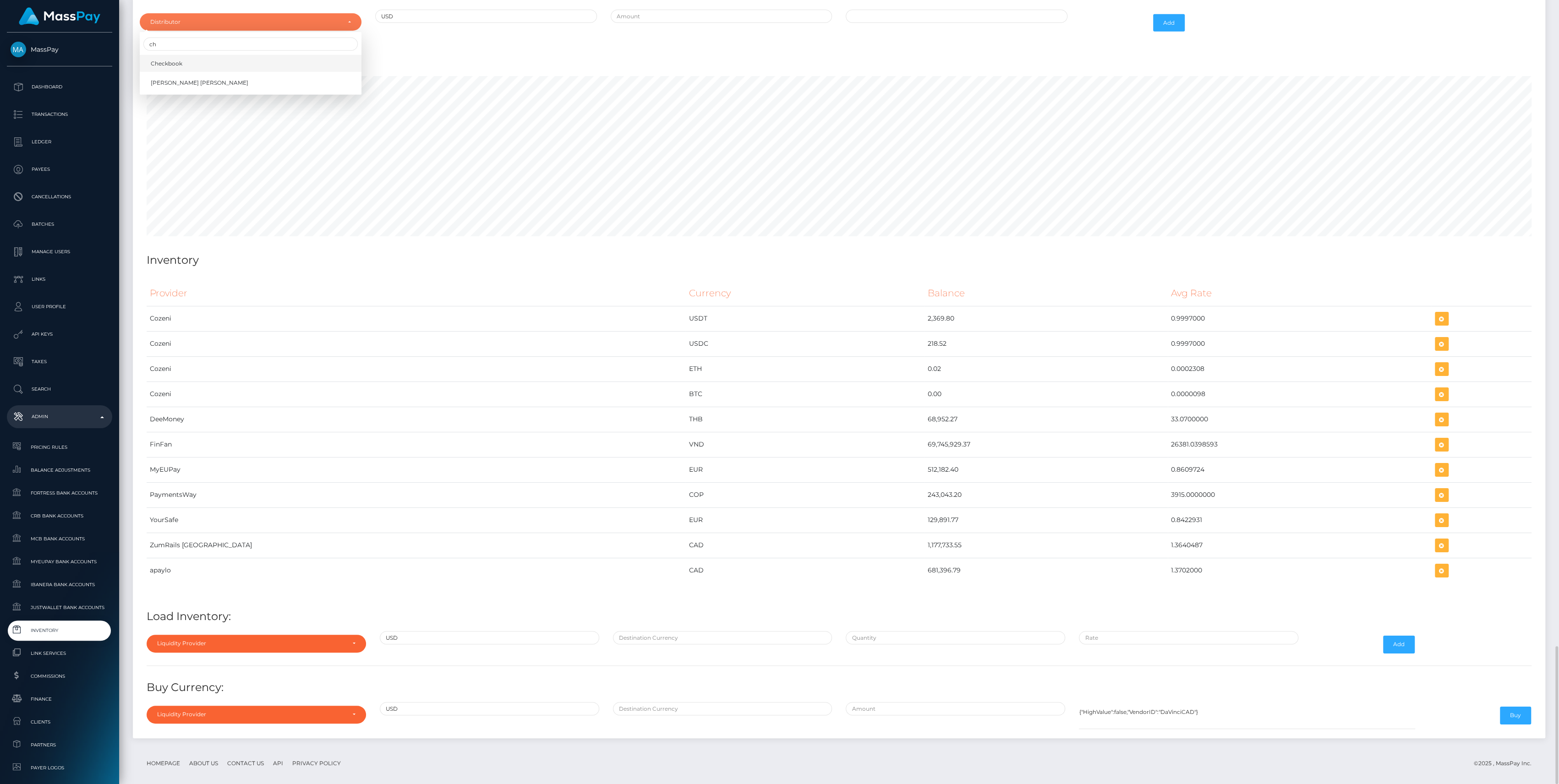
select select "7"
click at [732, 18] on div at bounding box center [721, 23] width 235 height 27
click at [734, 10] on input "text" at bounding box center [721, 16] width 222 height 13
type input "$850,000.0000000"
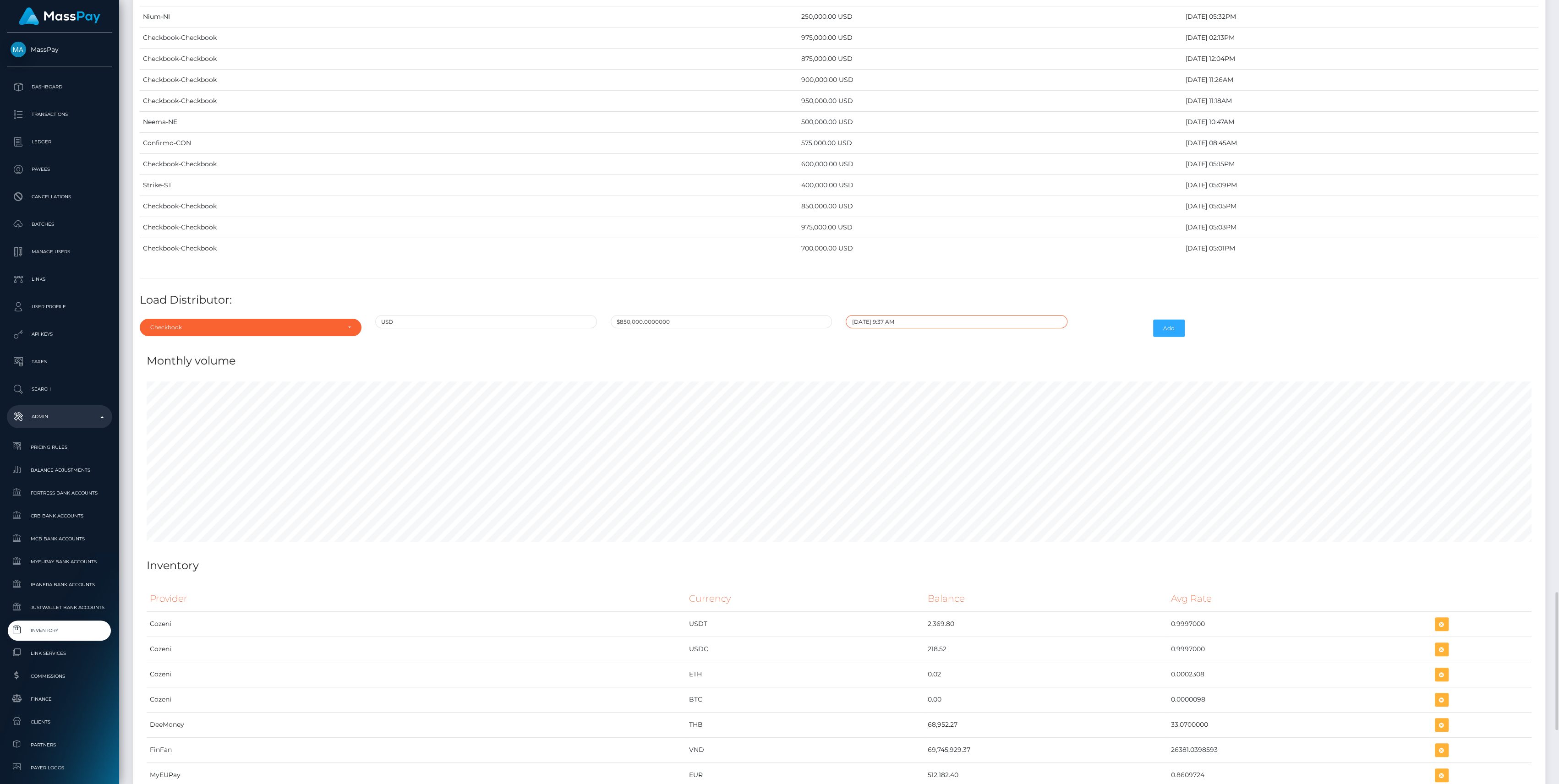
click at [897, 315] on input "09/22/2025 9:37 AM" at bounding box center [956, 322] width 222 height 13
click at [854, 347] on span at bounding box center [855, 353] width 12 height 12
click at [904, 433] on td "27" at bounding box center [904, 440] width 15 height 15
type input "08/27/2025 9:37 AM"
click at [1070, 342] on div "Monthly volume" at bounding box center [839, 355] width 1399 height 27
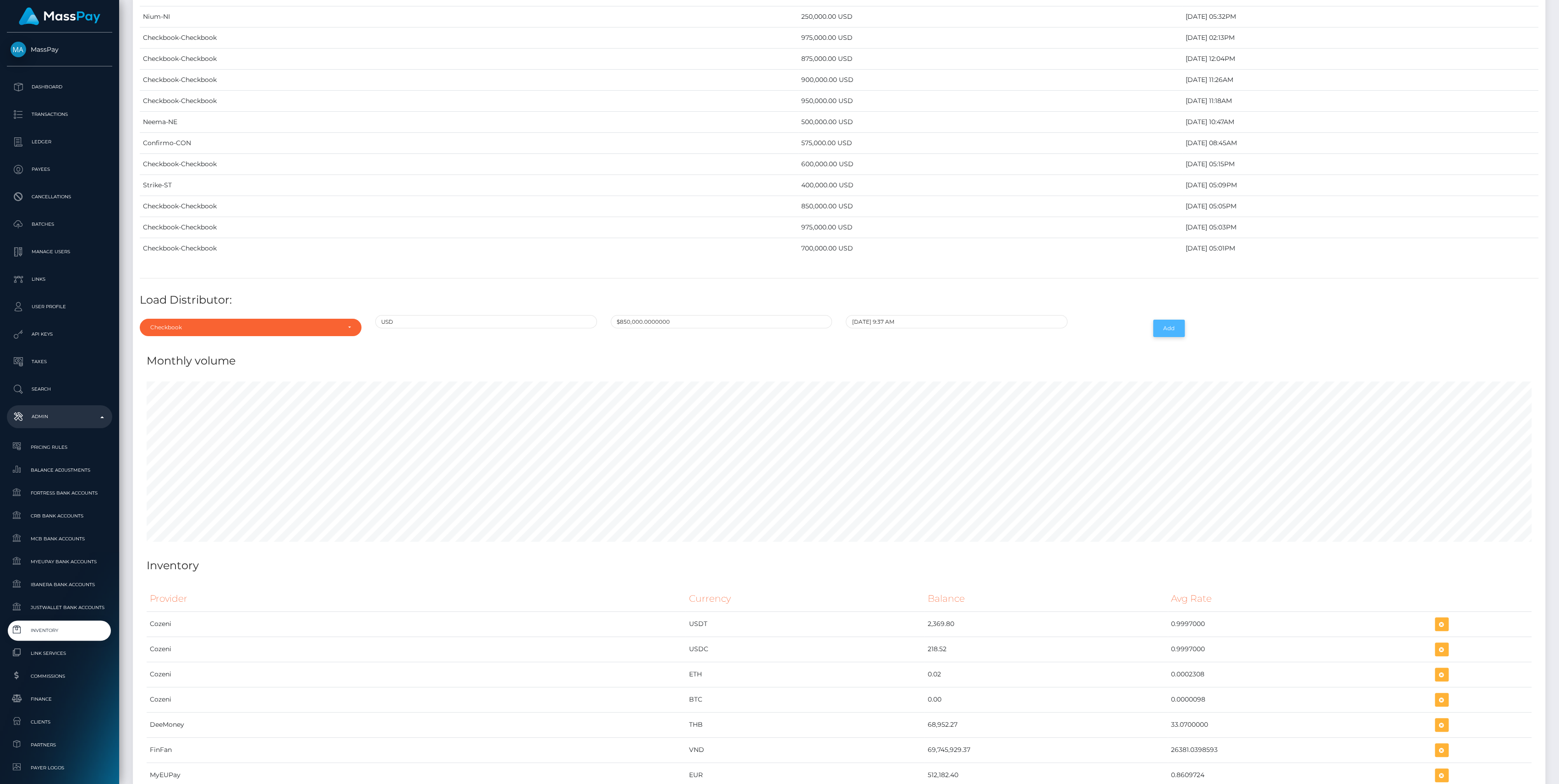
click at [1162, 323] on button "Add" at bounding box center [1169, 328] width 31 height 18
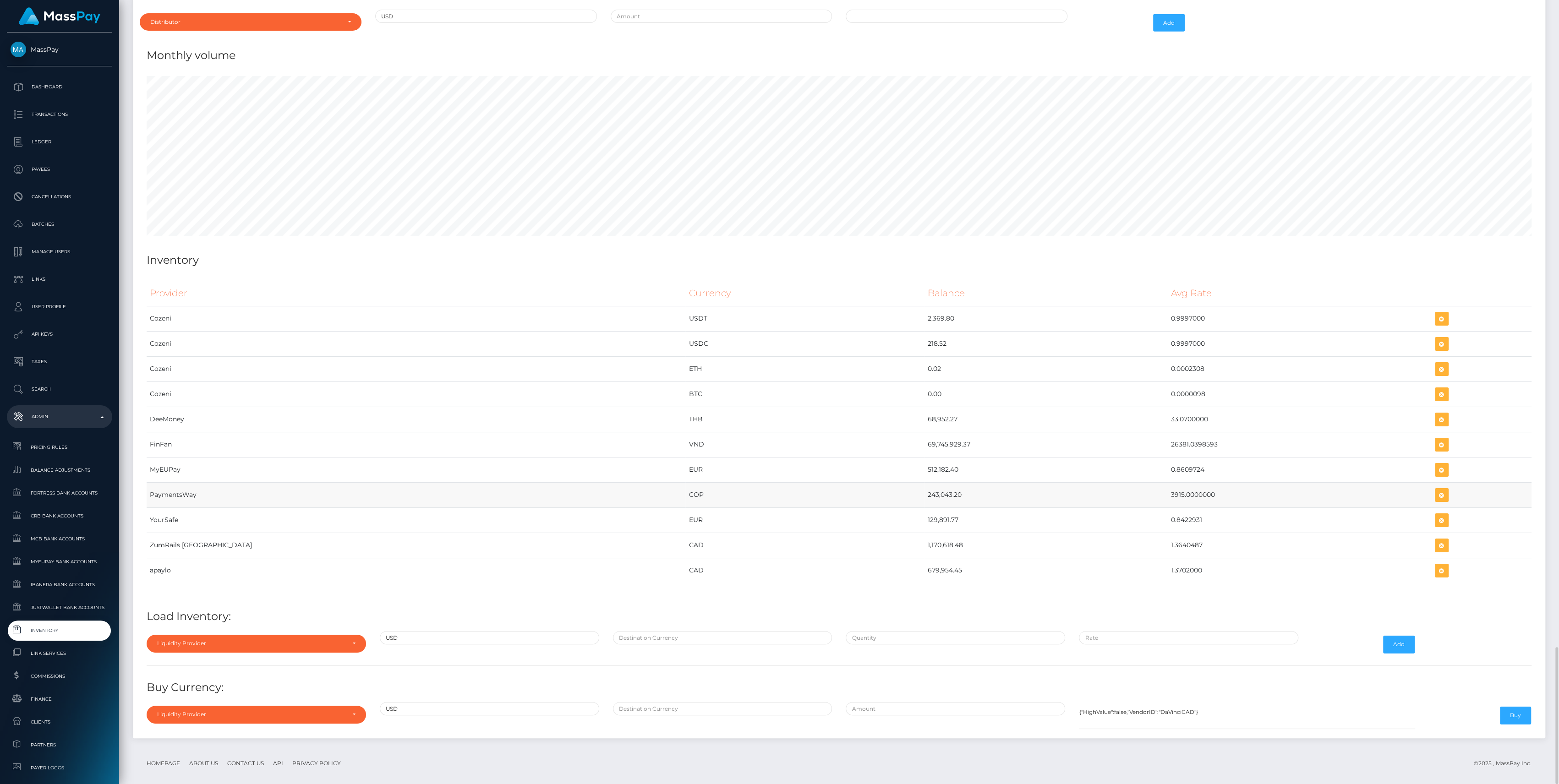
scroll to position [3634, 0]
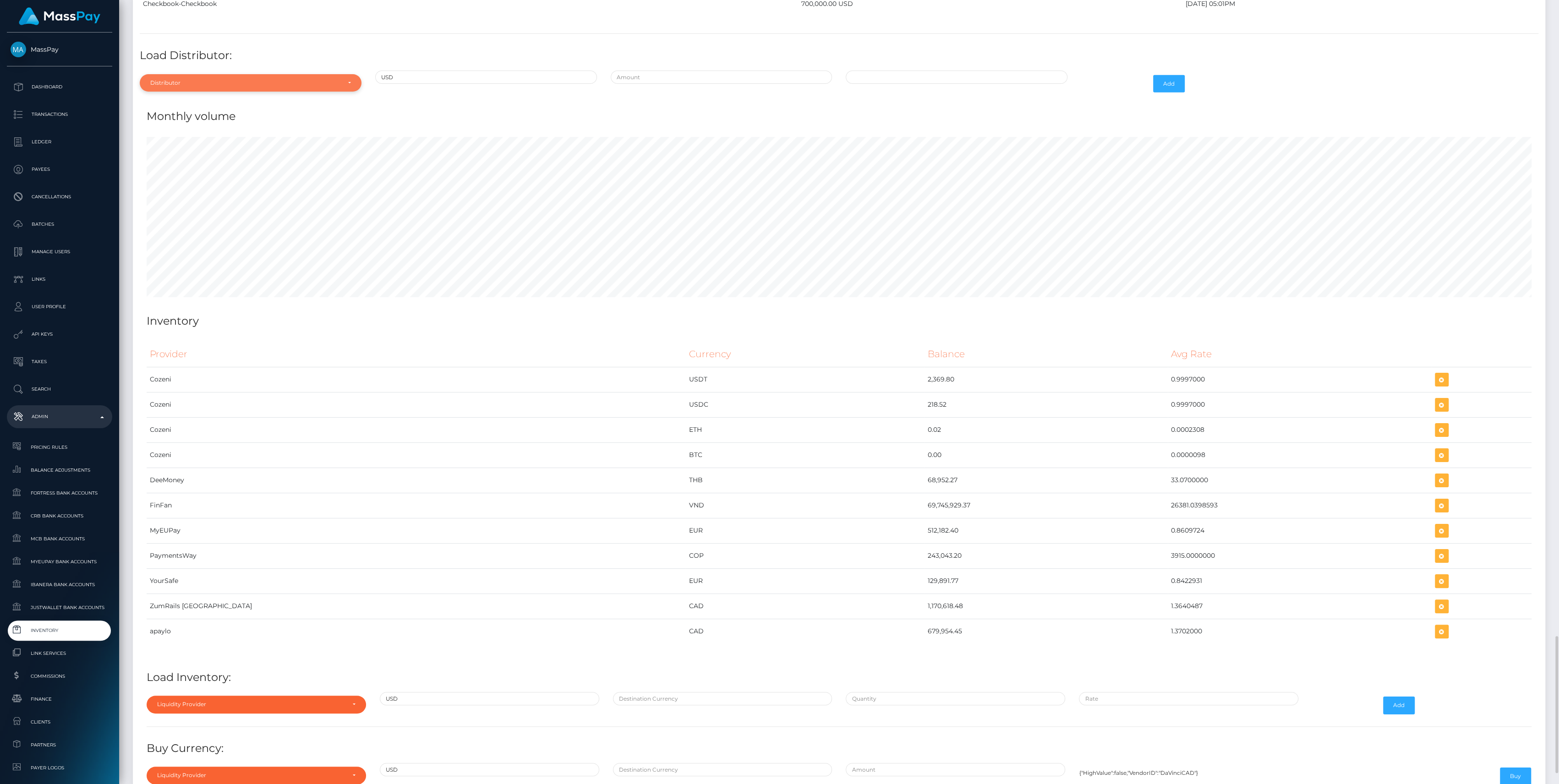
click at [199, 79] on div "Distributor" at bounding box center [245, 83] width 190 height 7
click at [189, 99] on input "Search" at bounding box center [251, 105] width 214 height 13
type input "flutt"
click at [218, 116] on link "Flutterwave" at bounding box center [251, 125] width 222 height 17
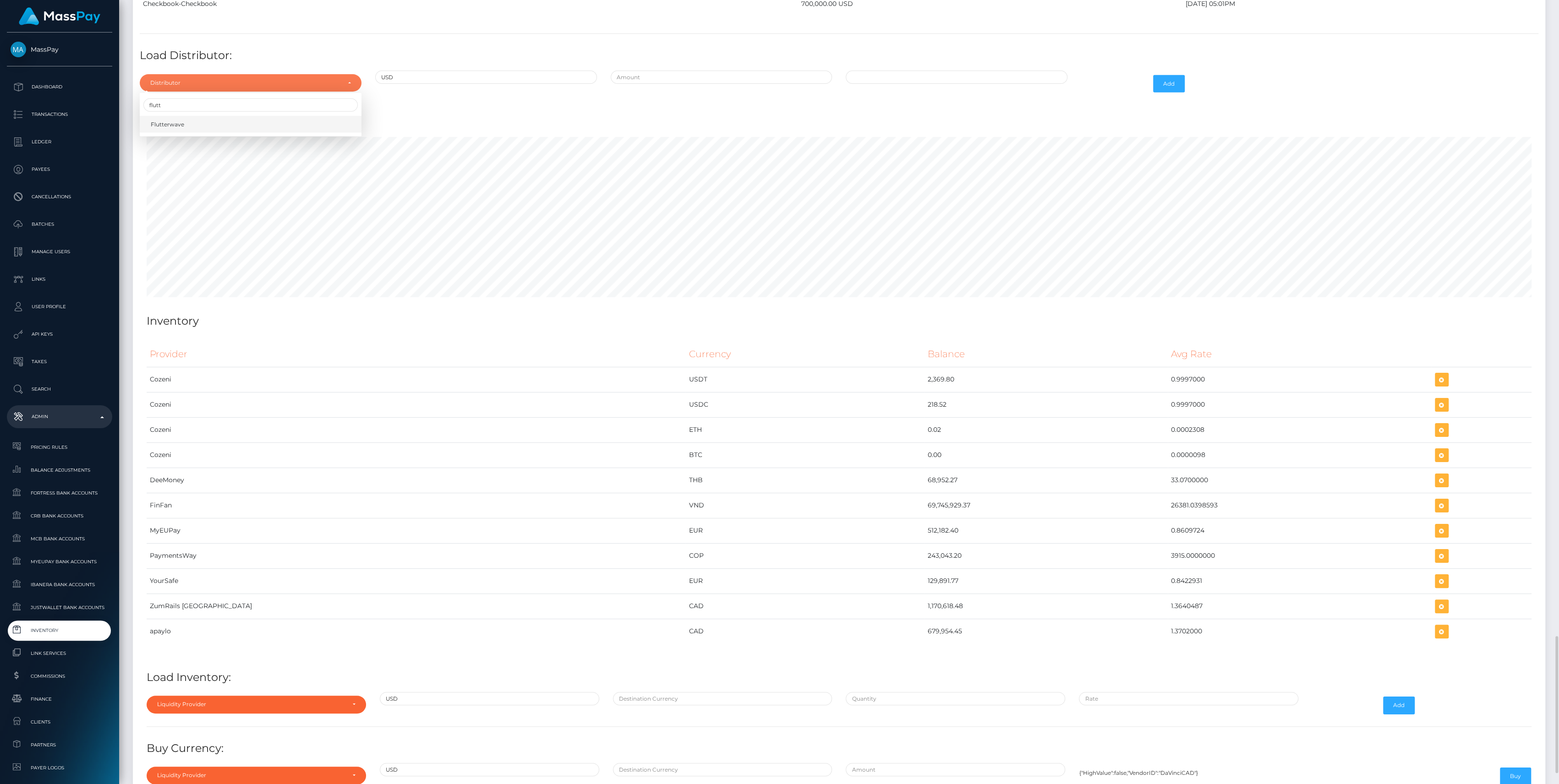
select select "10"
click at [713, 76] on div at bounding box center [721, 84] width 235 height 27
click at [713, 73] on input "text" at bounding box center [721, 77] width 222 height 13
type input "$50,000.0000000"
drag, startPoint x: 906, startPoint y: 71, endPoint x: 906, endPoint y: 66, distance: 5.0
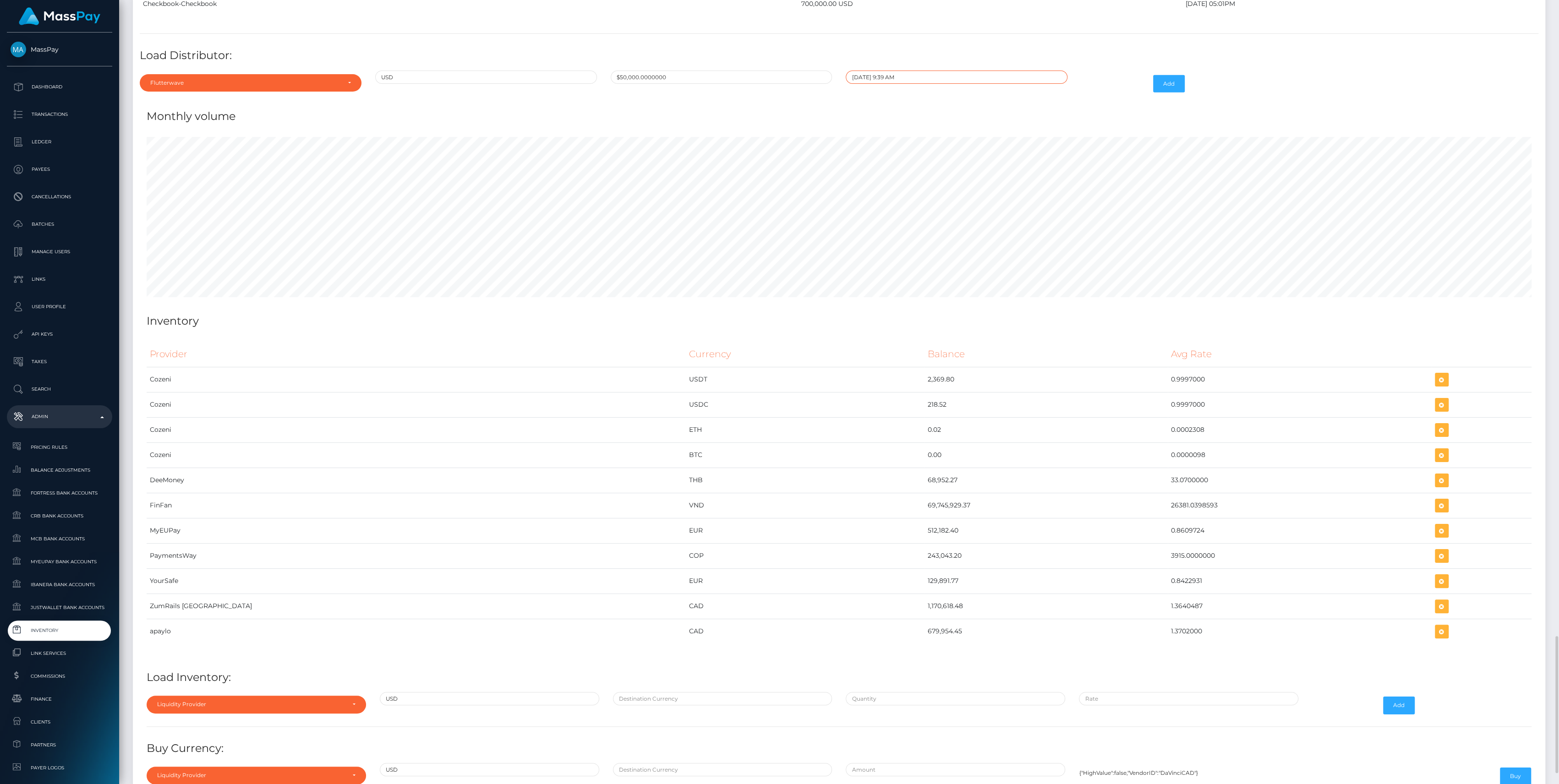
click at [906, 71] on input "[DATE] 9:39 AM" at bounding box center [956, 77] width 222 height 13
click at [861, 102] on span at bounding box center [855, 108] width 12 height 12
click at [905, 188] on td "27" at bounding box center [904, 195] width 15 height 15
type input "[DATE] 9:39 AM"
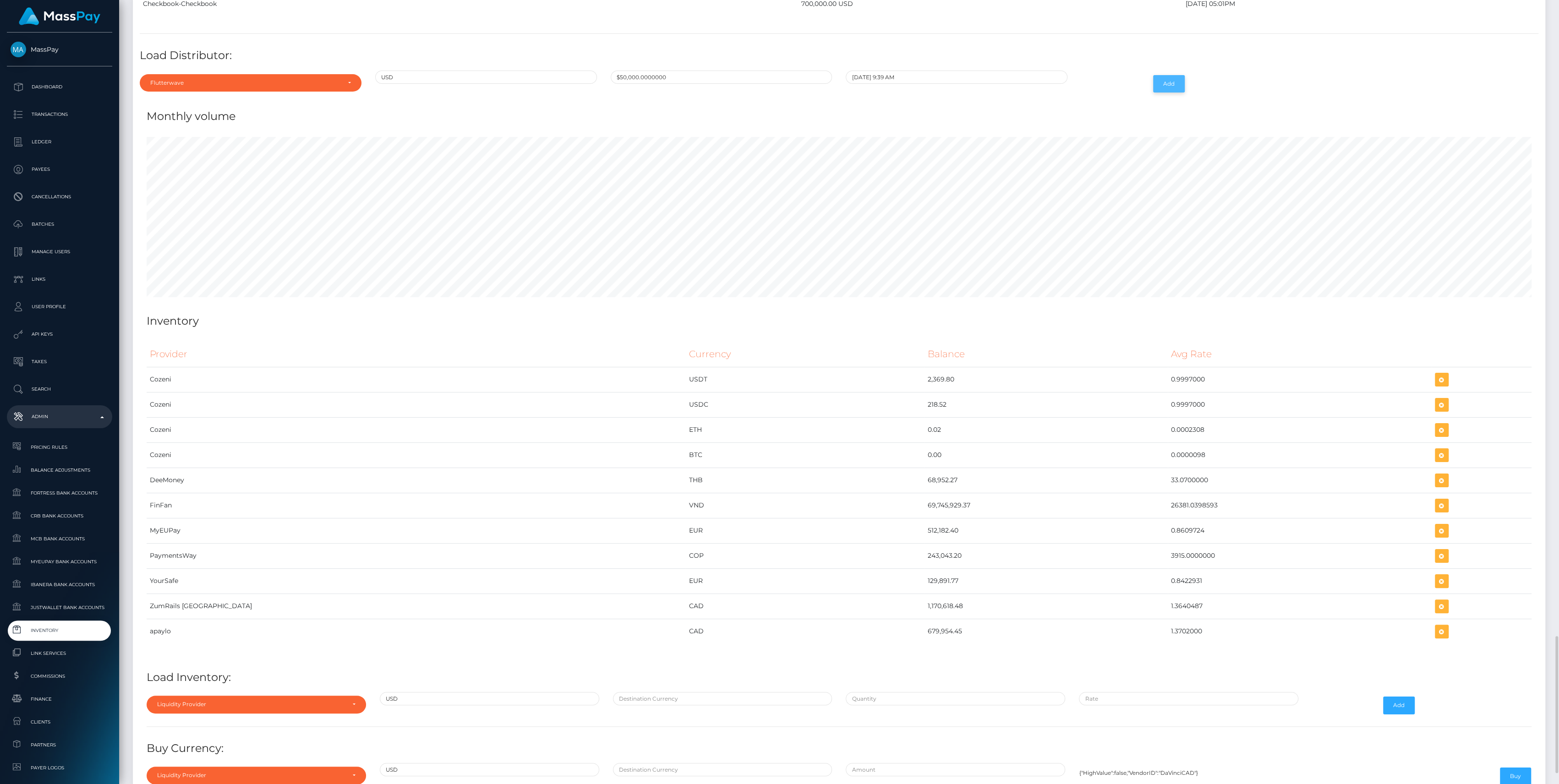
click at [1173, 75] on button "Add" at bounding box center [1169, 83] width 31 height 18
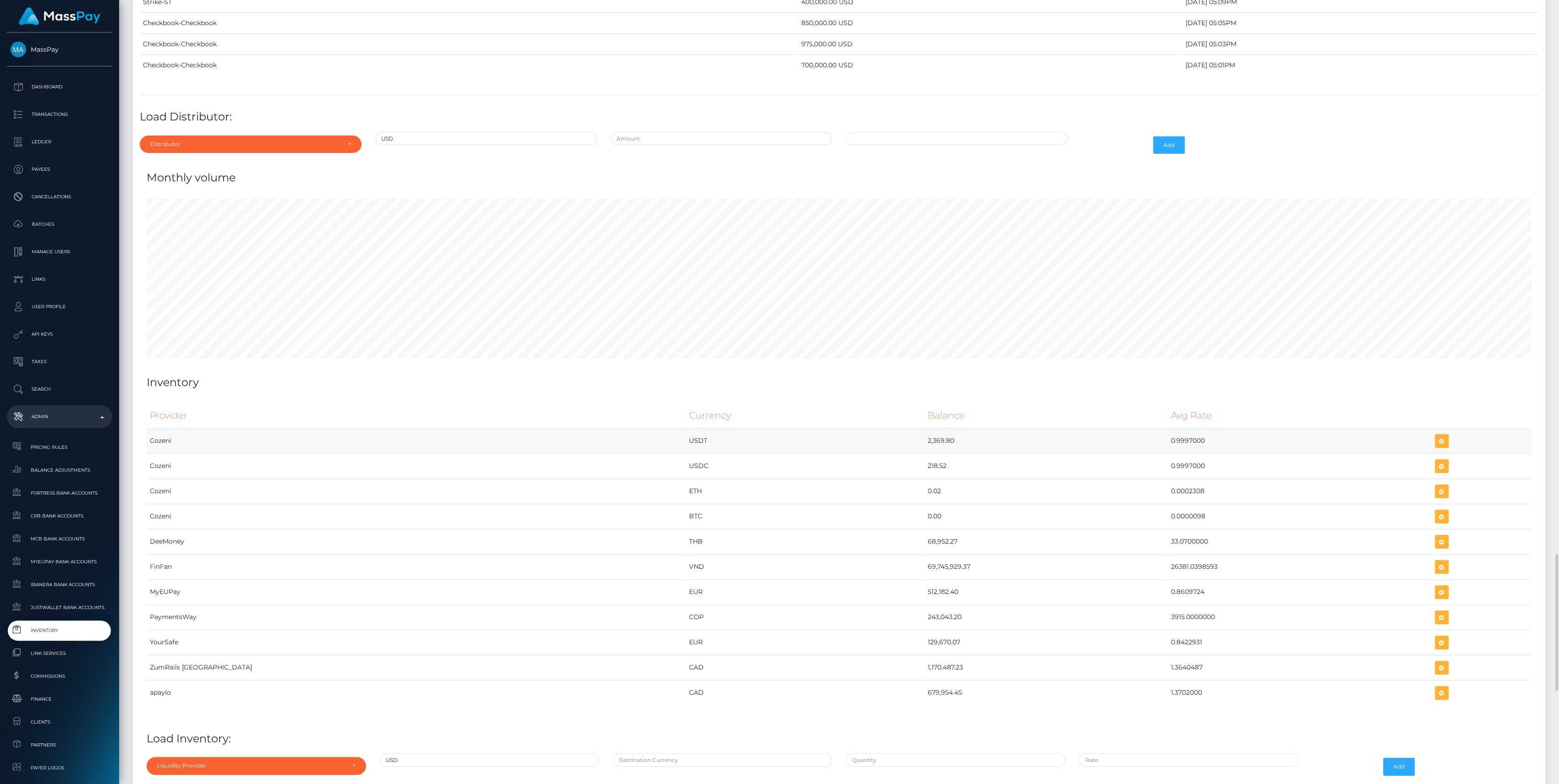
scroll to position [3532, 0]
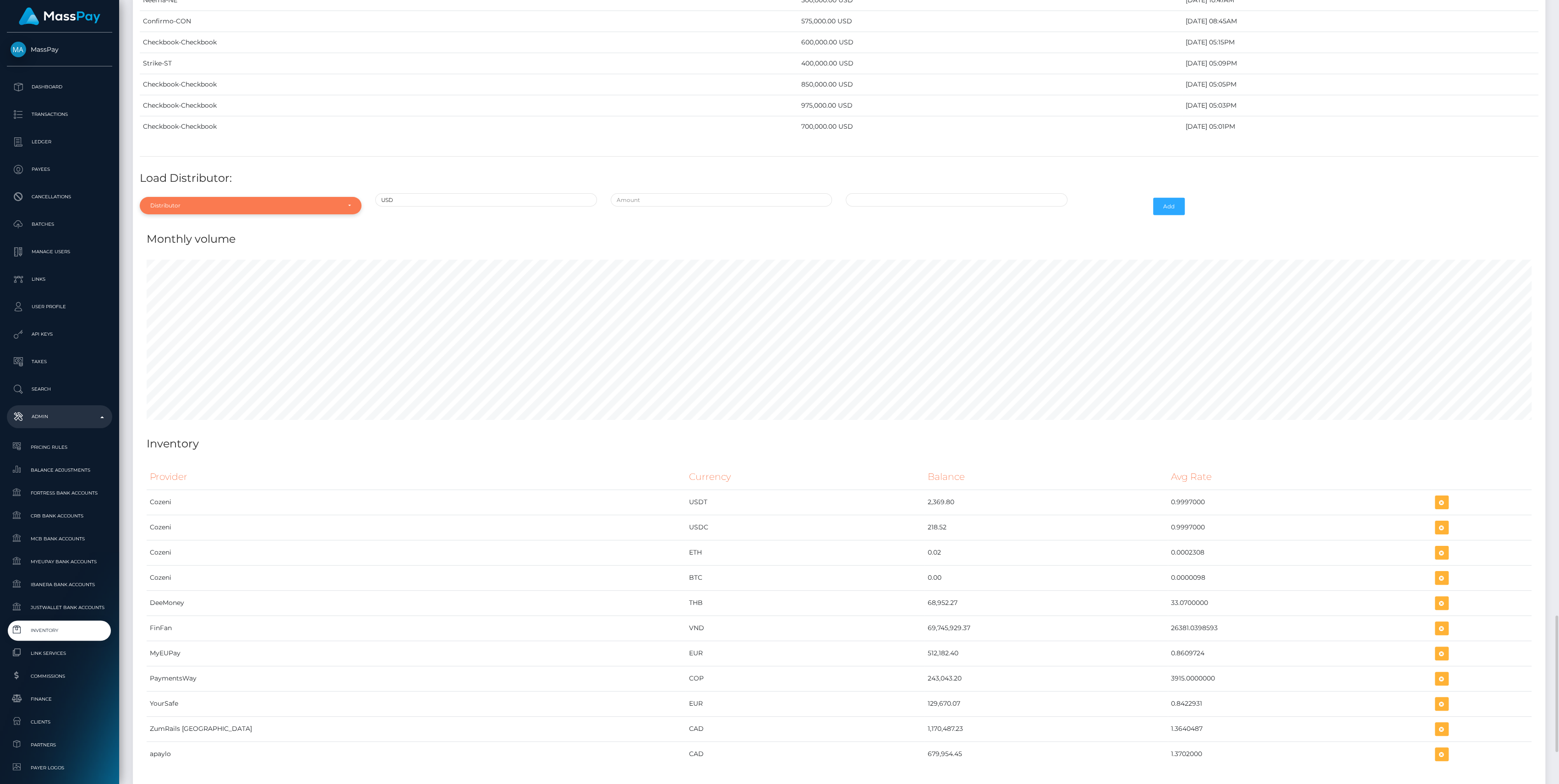
click at [291, 204] on div "Distributor" at bounding box center [251, 206] width 222 height 18
click at [291, 202] on div "Distributor" at bounding box center [245, 206] width 190 height 7
click at [267, 221] on input "Search" at bounding box center [251, 228] width 214 height 13
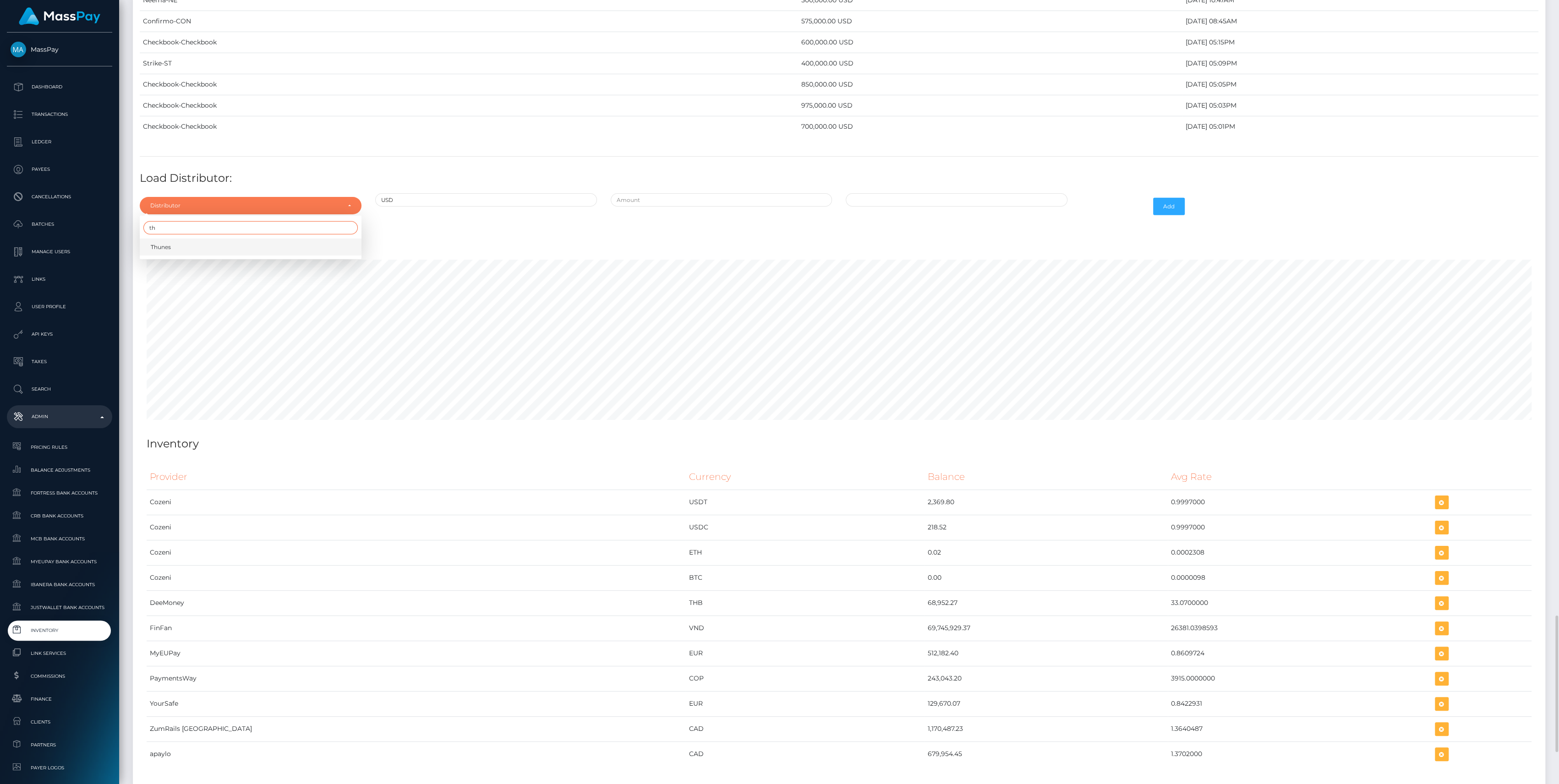
type input "th"
click at [248, 238] on link "Thunes" at bounding box center [251, 247] width 222 height 17
select select "13"
click at [650, 193] on input "text" at bounding box center [721, 200] width 222 height 13
type input "$450,000.0000000"
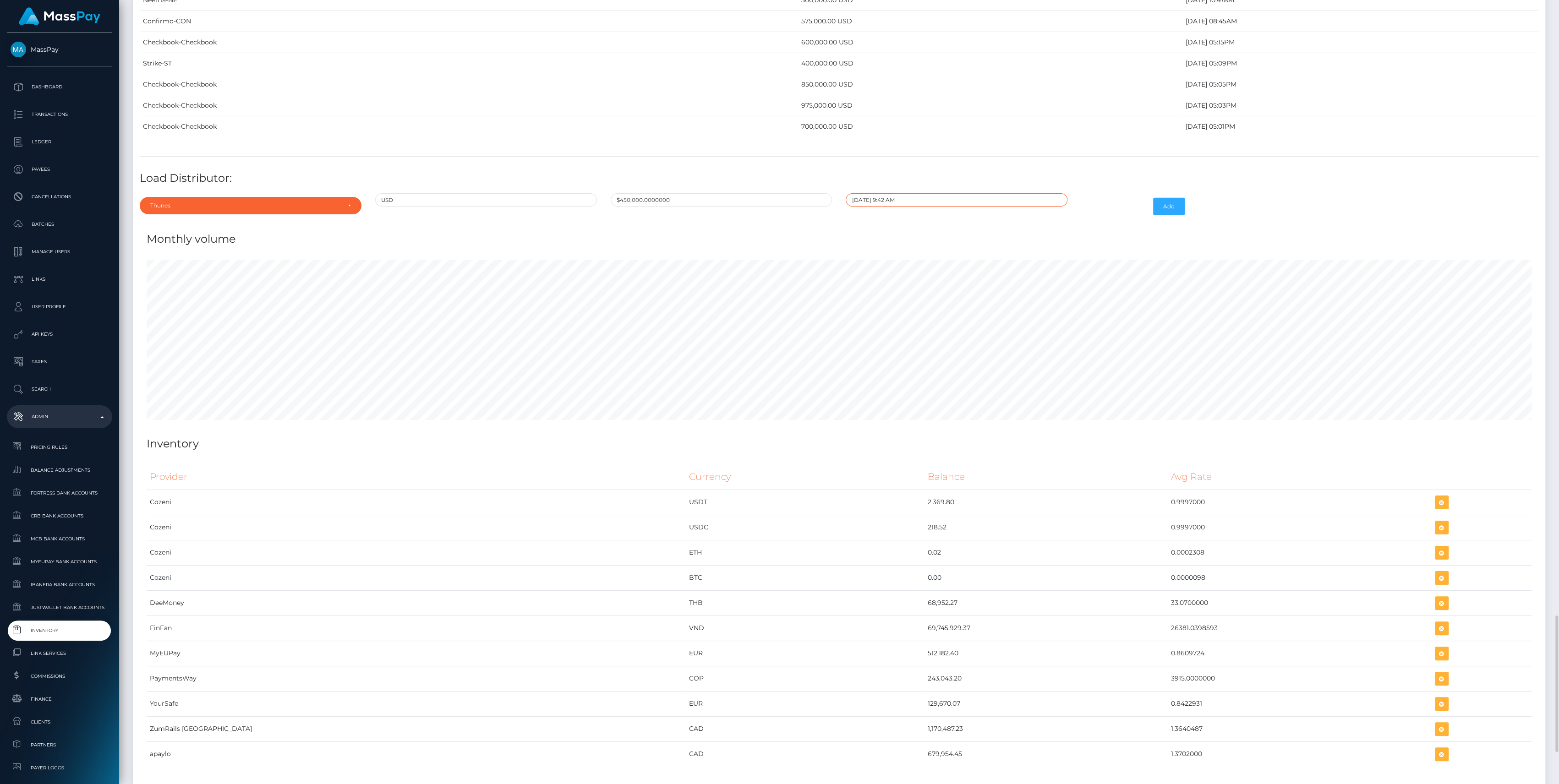
click at [940, 194] on input "09/22/2025 9:42 AM" at bounding box center [956, 200] width 222 height 13
click at [855, 225] on span at bounding box center [855, 231] width 12 height 12
click at [921, 313] on td "28" at bounding box center [919, 318] width 15 height 15
type input "08/28/2025 9:42 AM"
click at [1052, 220] on div "Monthly volume" at bounding box center [839, 233] width 1399 height 27
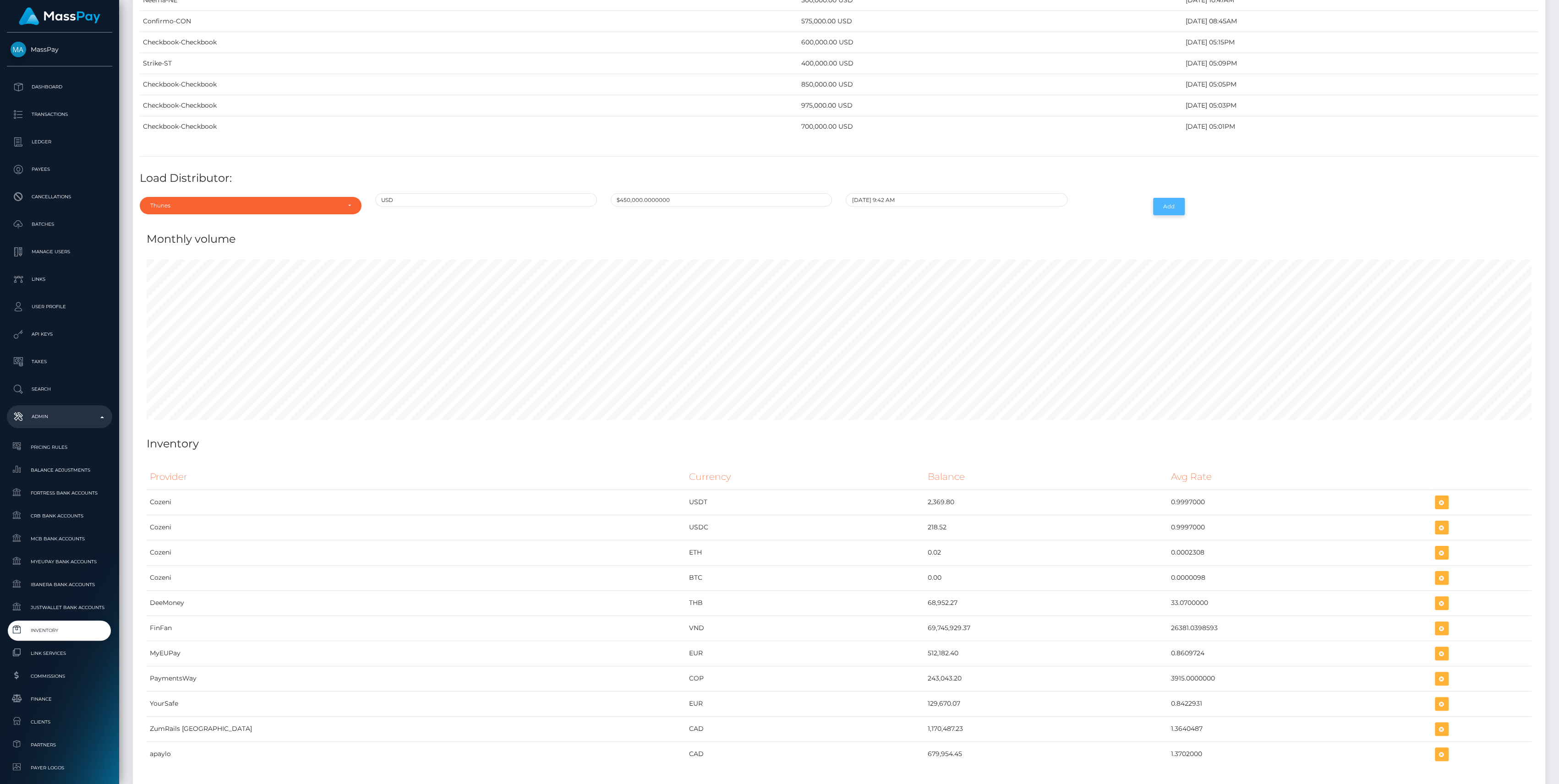
click at [1162, 198] on button "Add" at bounding box center [1169, 206] width 31 height 18
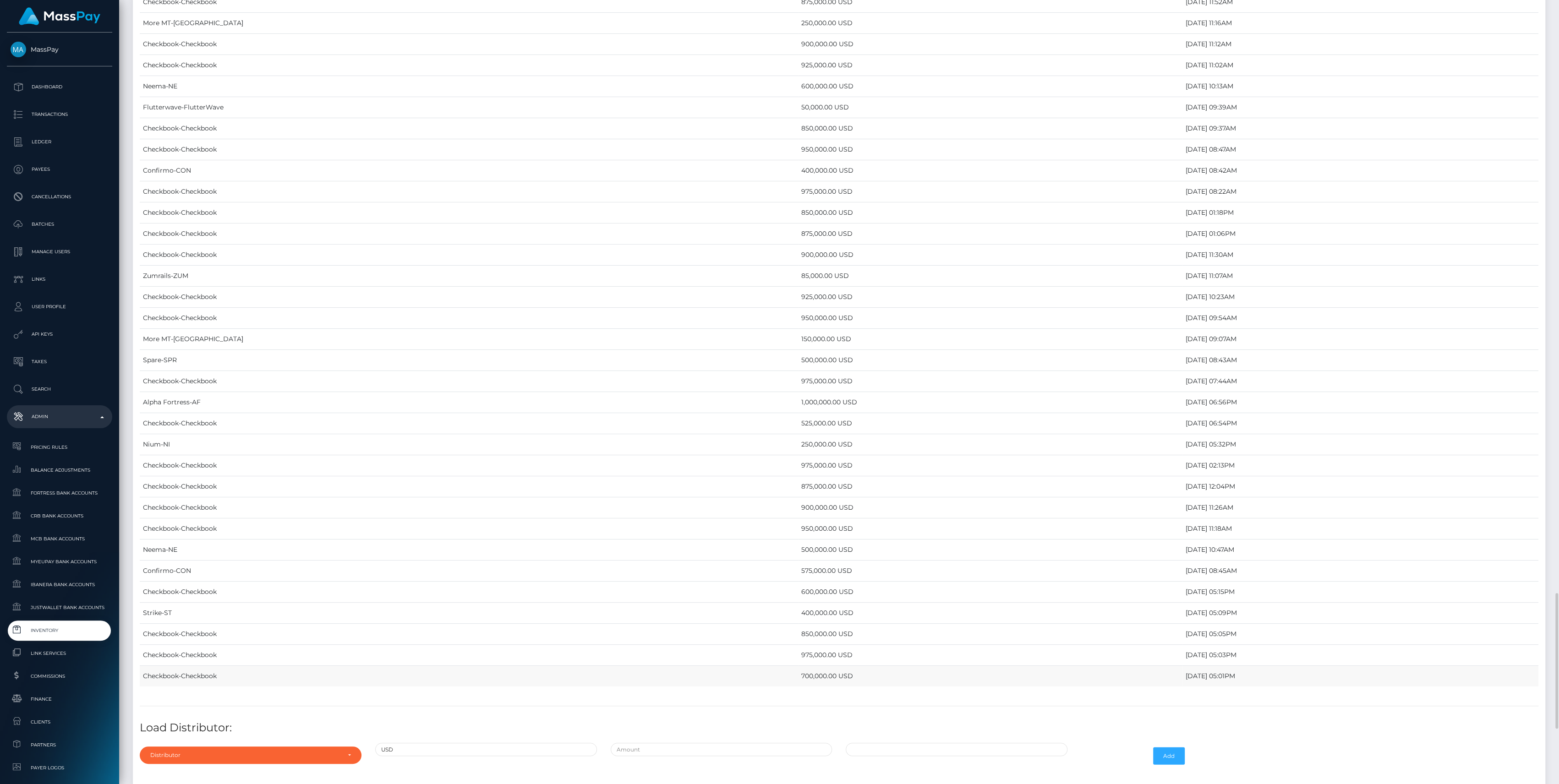
scroll to position [3126, 0]
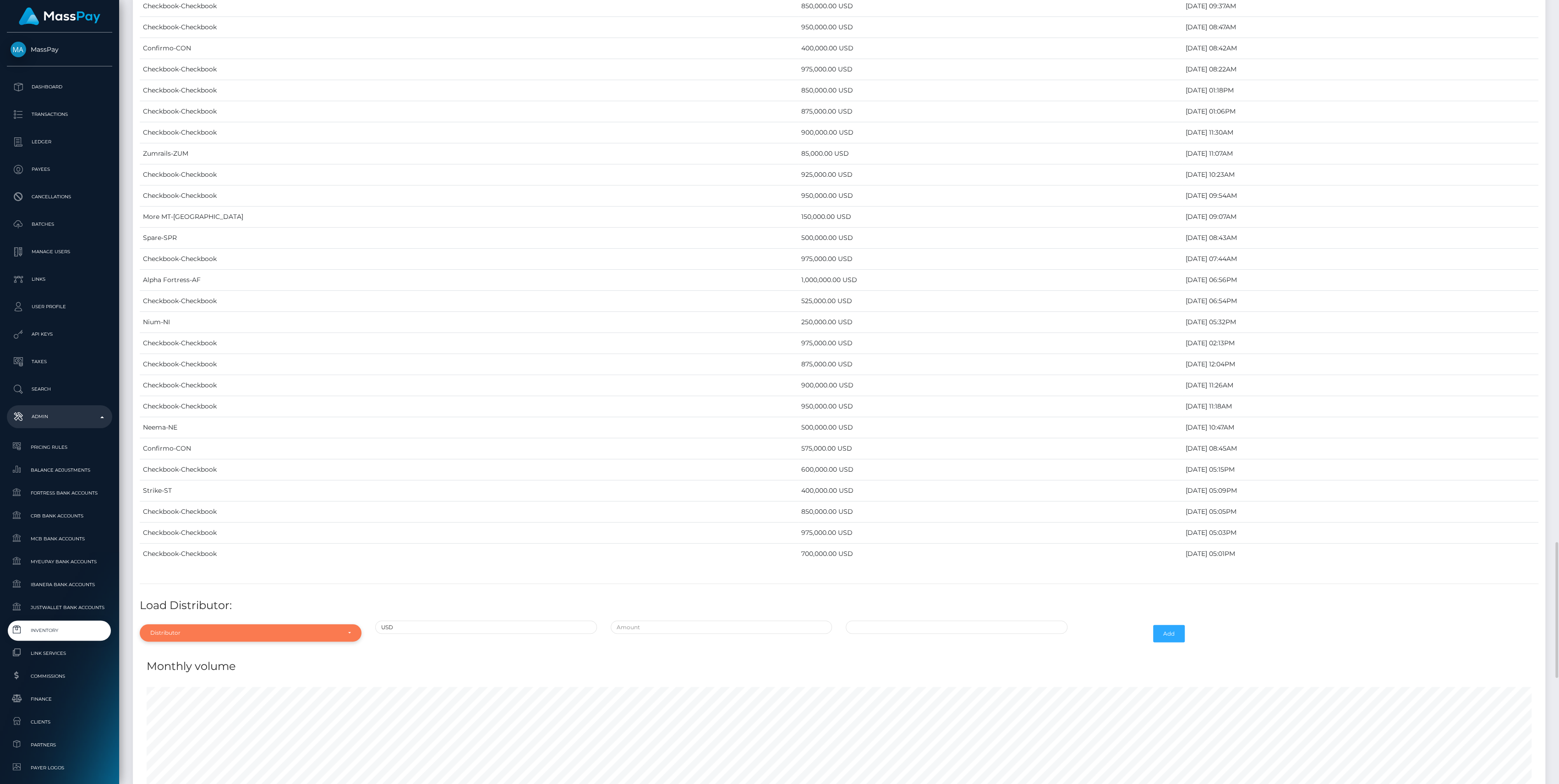
click at [208, 624] on div "Distributor" at bounding box center [251, 633] width 222 height 18
click at [185, 487] on input "Search" at bounding box center [251, 494] width 214 height 13
type input "ch"
click at [172, 588] on span "Checkbook" at bounding box center [166, 592] width 31 height 8
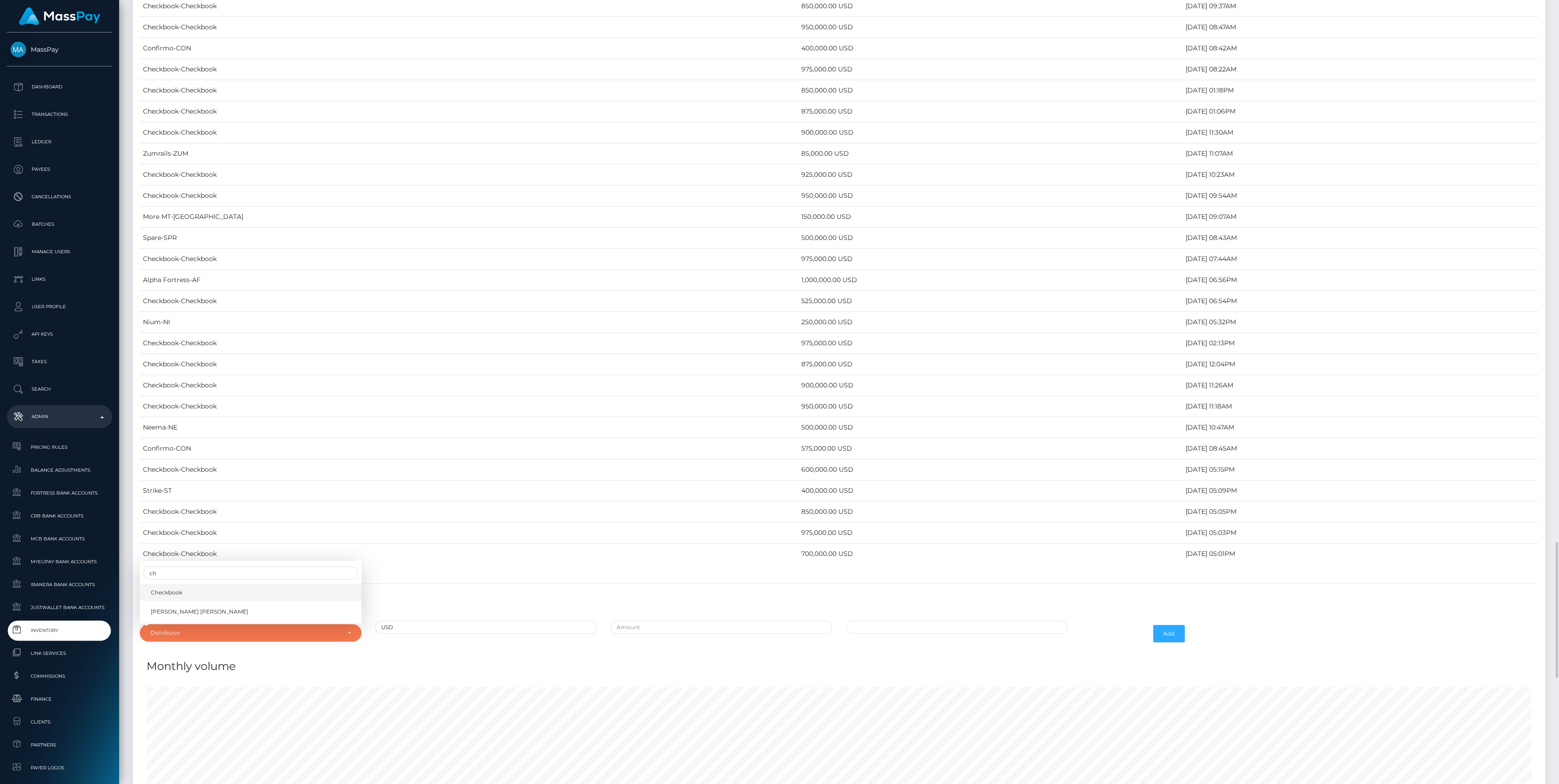
select select "7"
click at [663, 621] on input "text" at bounding box center [721, 627] width 222 height 13
type input "$950,000.0000000"
click at [930, 621] on input "09/22/2025 9:48 AM" at bounding box center [956, 627] width 222 height 13
click at [857, 479] on span at bounding box center [855, 485] width 12 height 12
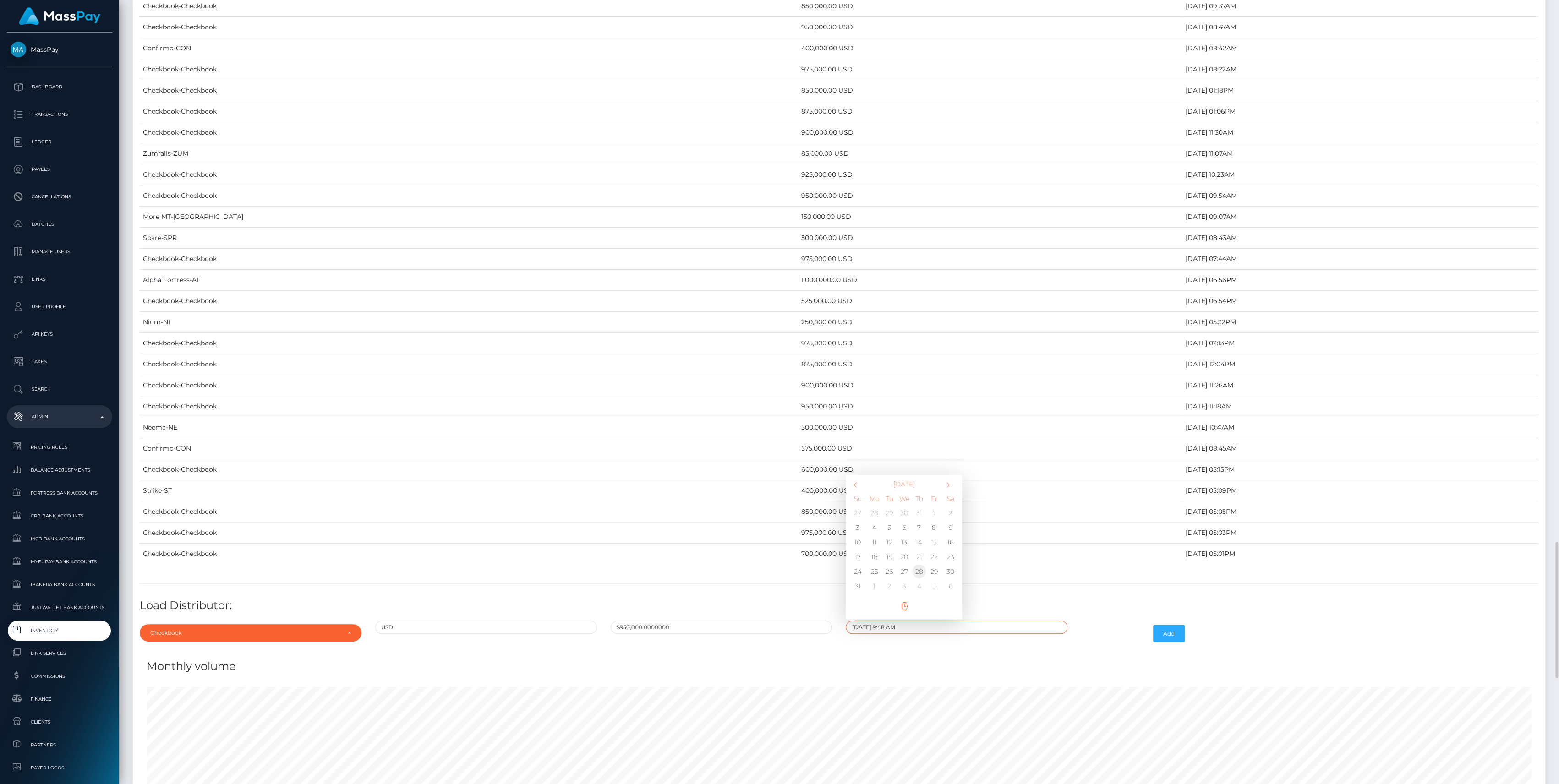
click at [924, 564] on td "28" at bounding box center [919, 572] width 15 height 15
type input "08/28/2025 9:48 AM"
click at [1101, 604] on h4 "Load Distributor:" at bounding box center [839, 606] width 1399 height 16
click at [1178, 625] on button "Add" at bounding box center [1169, 633] width 31 height 18
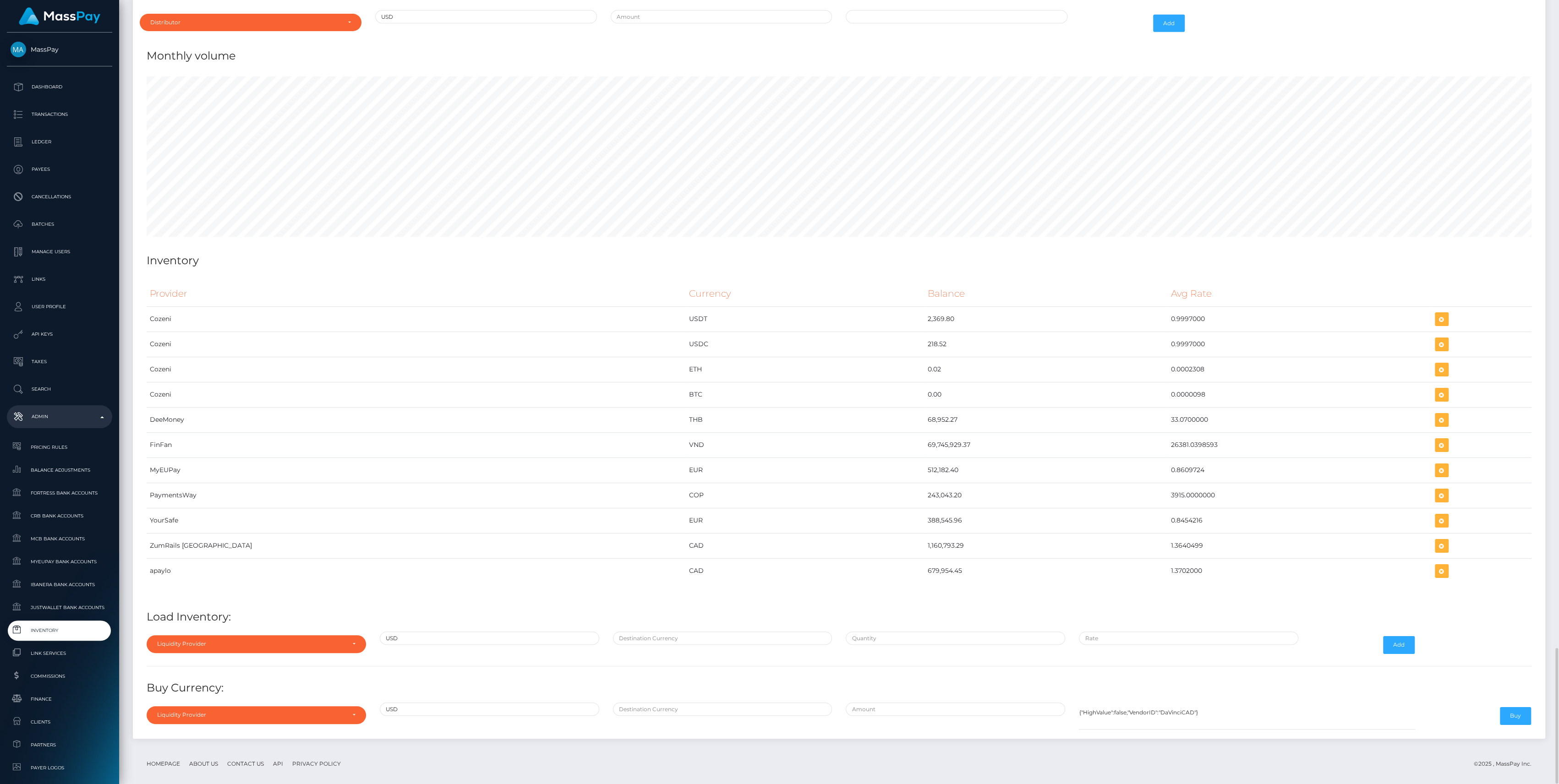
scroll to position [3432, 0]
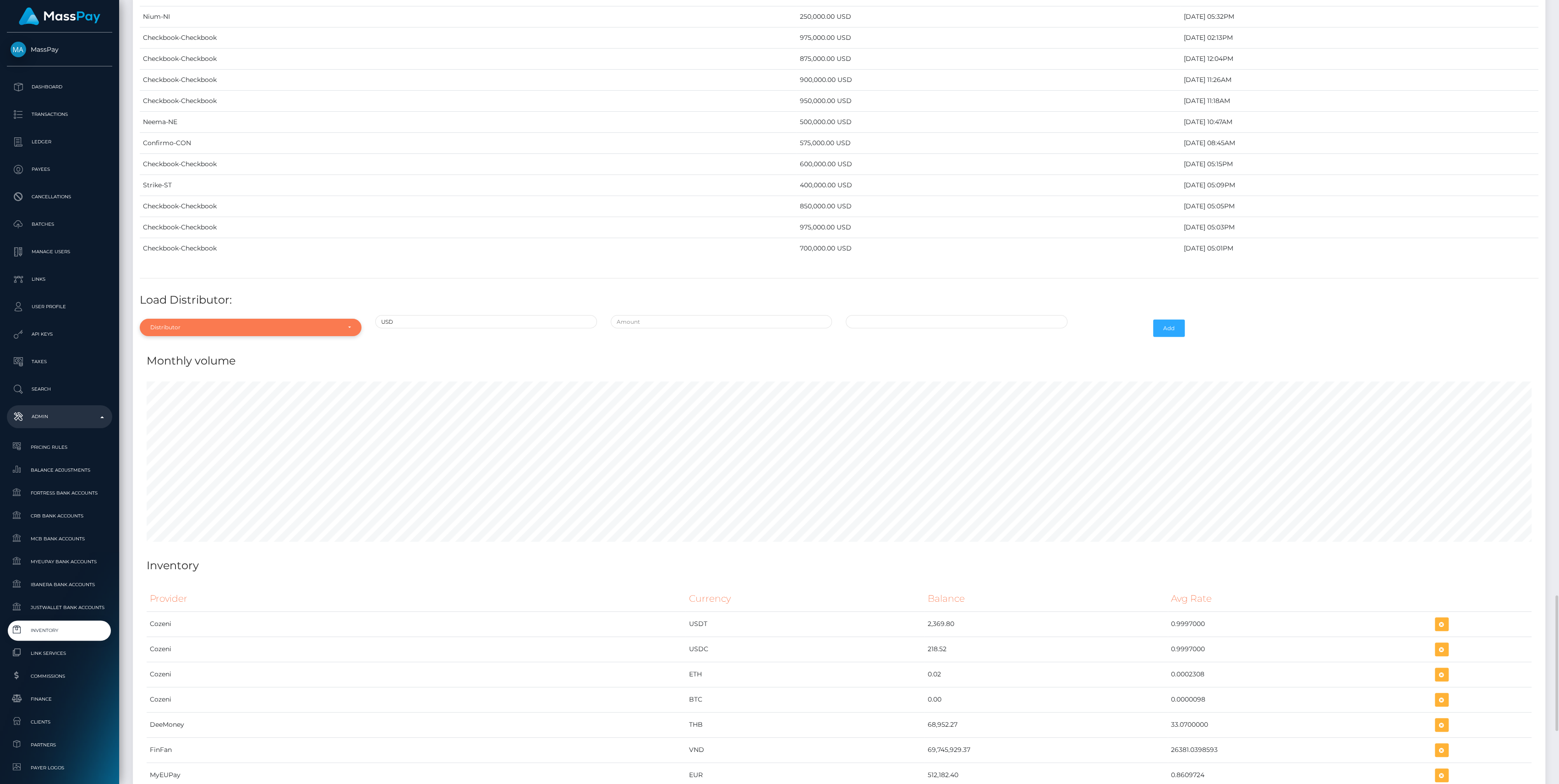
click at [260, 324] on div "Distributor" at bounding box center [245, 327] width 190 height 7
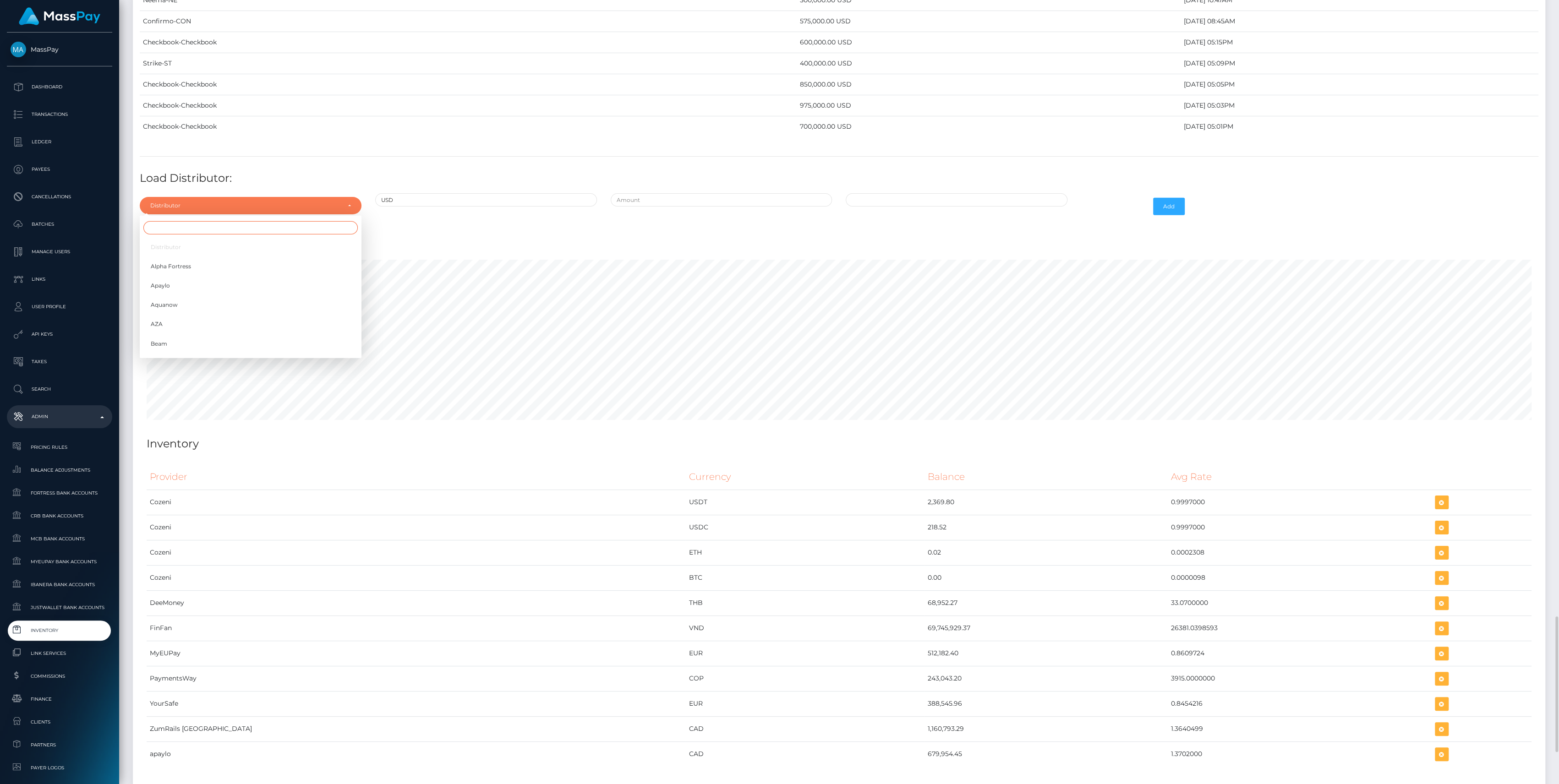
click at [221, 221] on input "Search" at bounding box center [251, 228] width 214 height 13
type input "che"
click at [227, 238] on link "Checkbook" at bounding box center [251, 247] width 222 height 17
select select "7"
click at [678, 193] on input "text" at bounding box center [721, 200] width 222 height 13
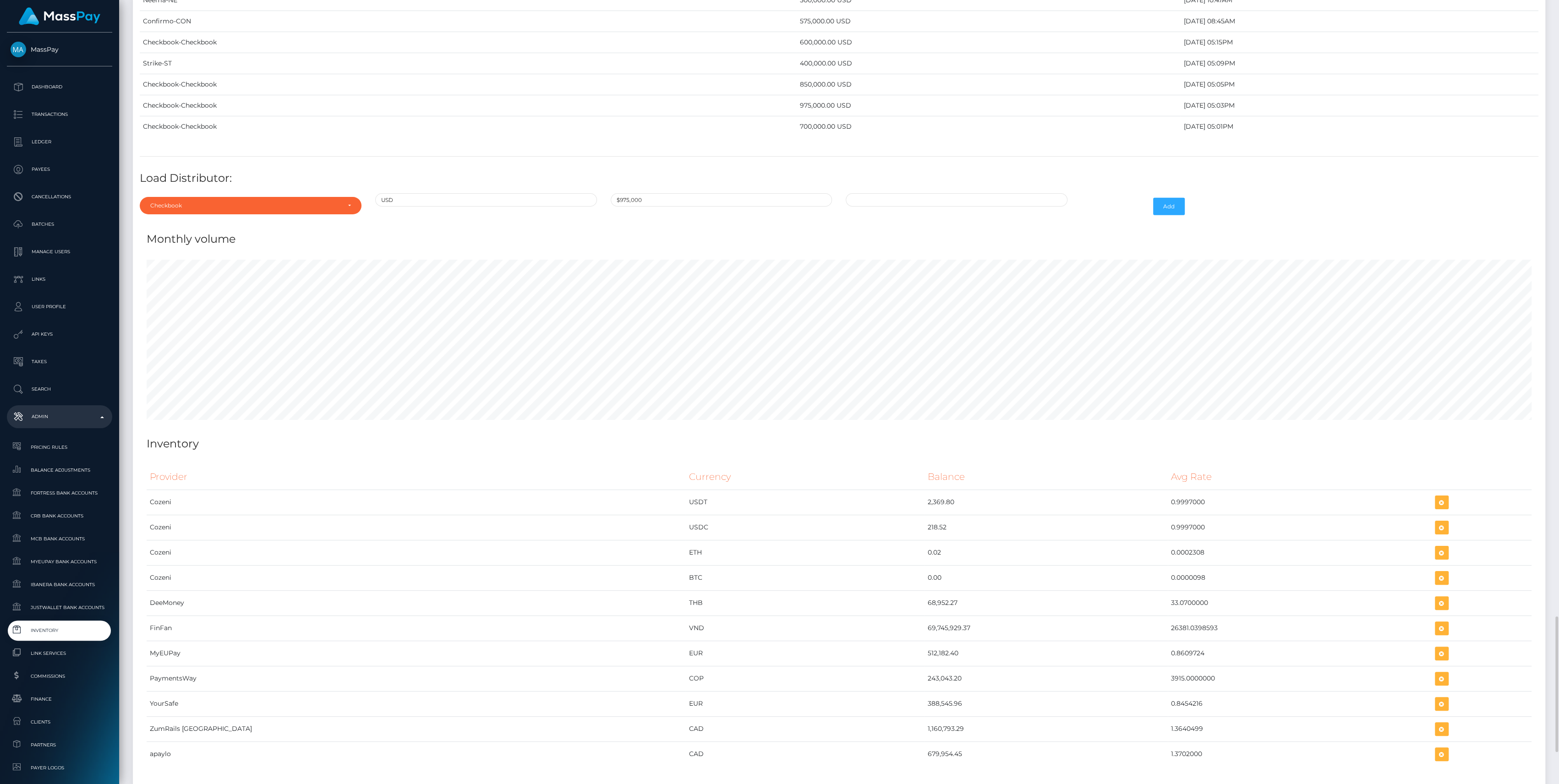
type input "$975,000.0000000"
type input "09/22/2025 9:52 AM"
click at [1166, 198] on button "Add" at bounding box center [1169, 206] width 31 height 18
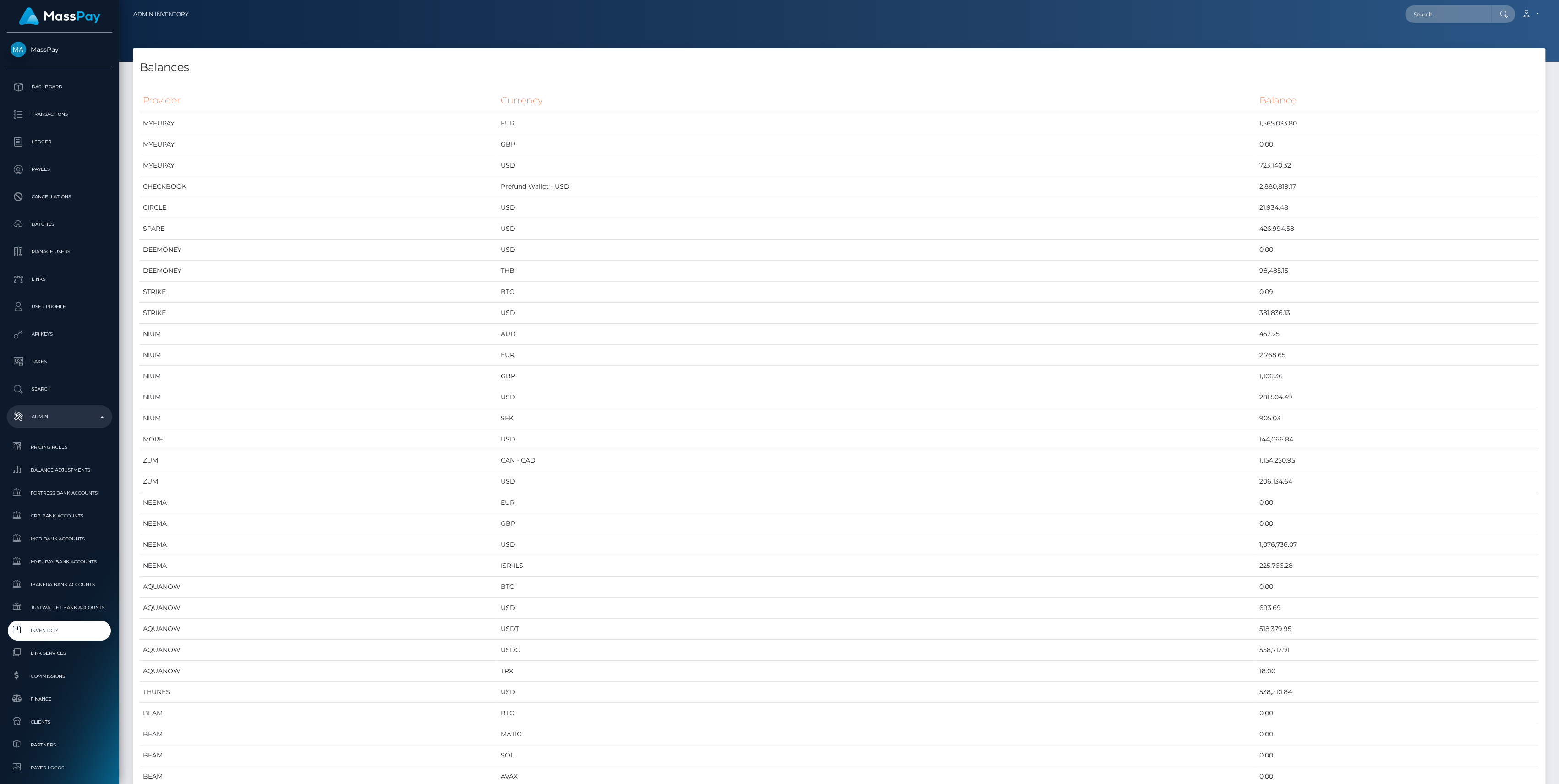
scroll to position [4460, 1412]
